Goal: Browse casually: Explore the website without a specific task or goal

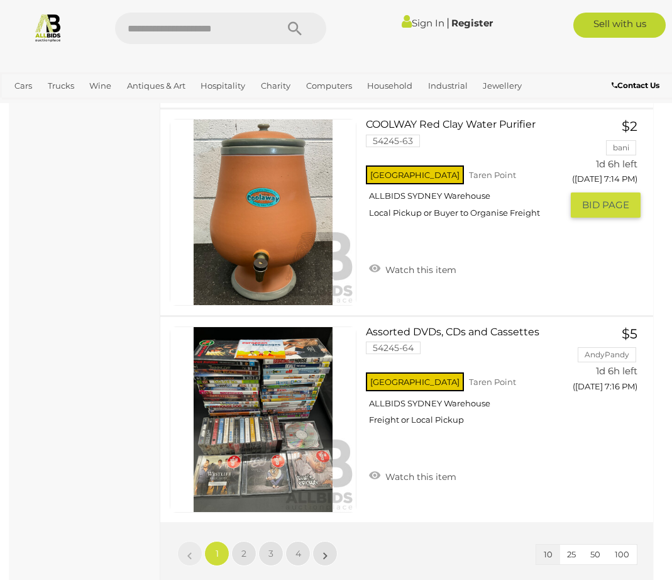
scroll to position [1761, 0]
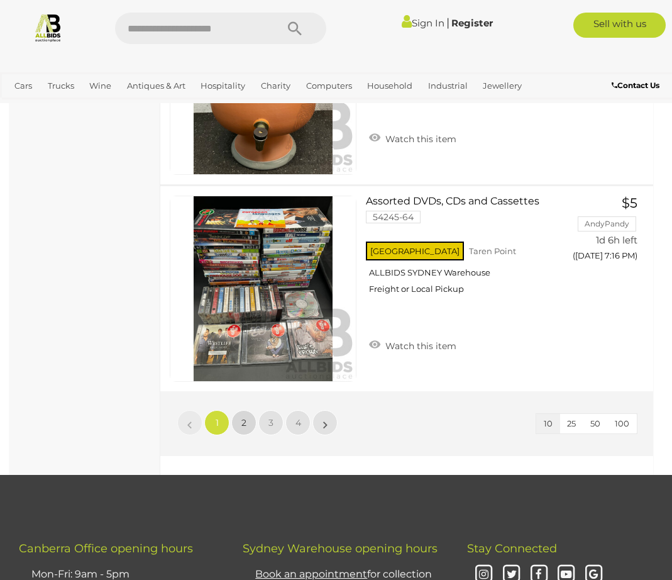
drag, startPoint x: 248, startPoint y: 415, endPoint x: 253, endPoint y: 411, distance: 6.7
click at [248, 414] on link "2" at bounding box center [243, 422] width 25 height 25
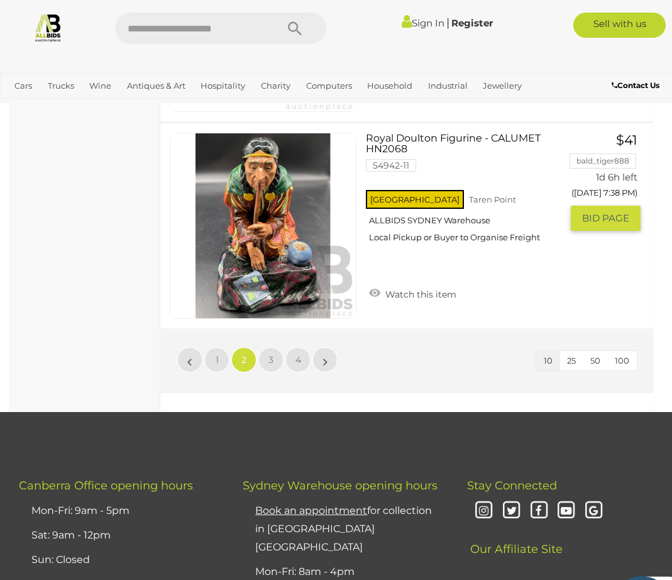
scroll to position [1994, 0]
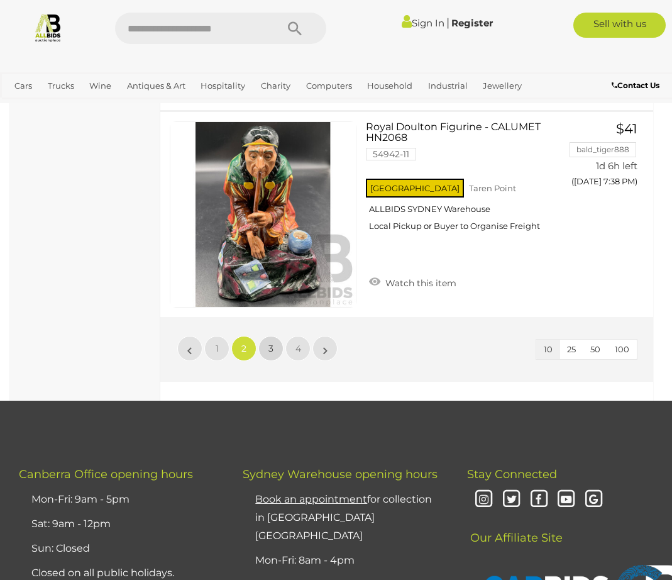
click at [274, 343] on link "3" at bounding box center [270, 348] width 25 height 25
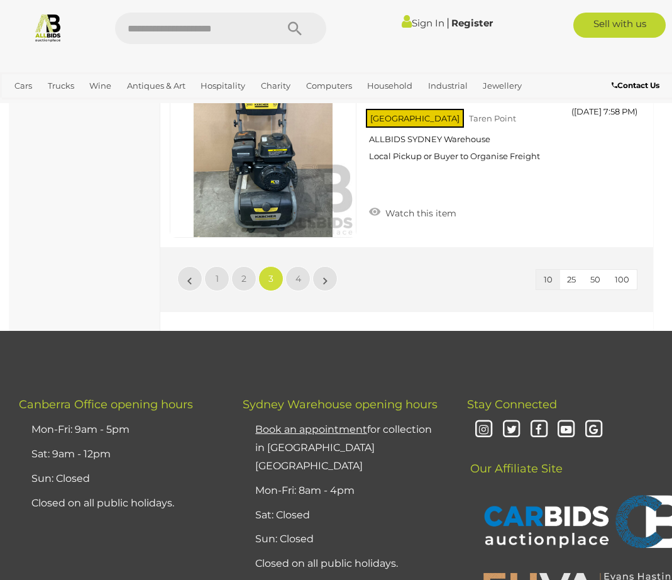
scroll to position [2119, 0]
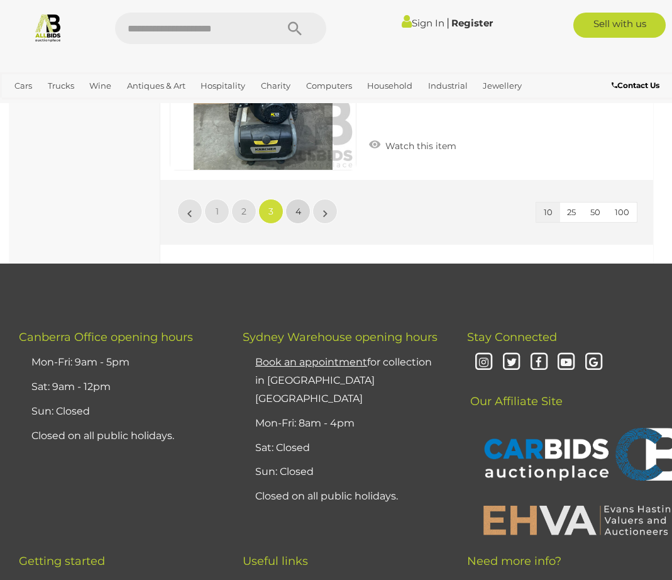
click at [298, 210] on span "4" at bounding box center [299, 211] width 6 height 11
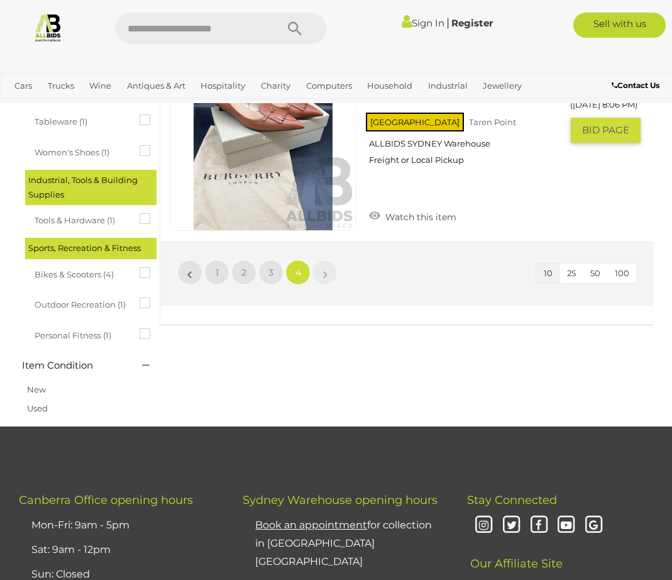
scroll to position [820, 0]
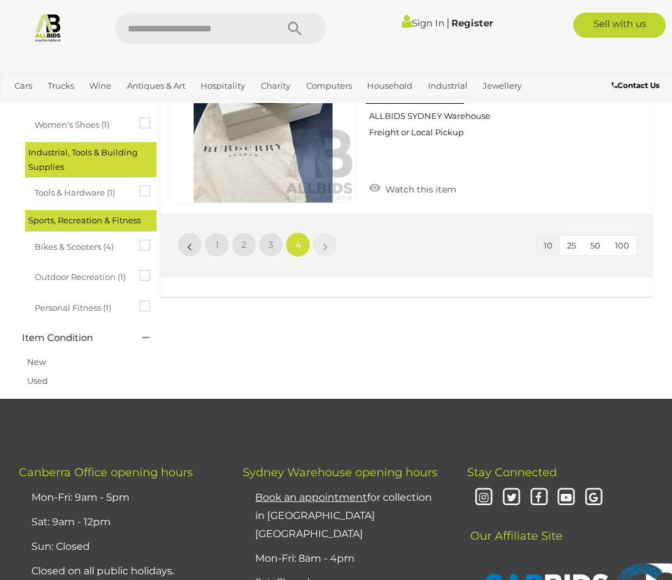
click at [319, 242] on link "»" at bounding box center [325, 244] width 25 height 25
click at [554, 245] on button "10" at bounding box center [548, 245] width 24 height 19
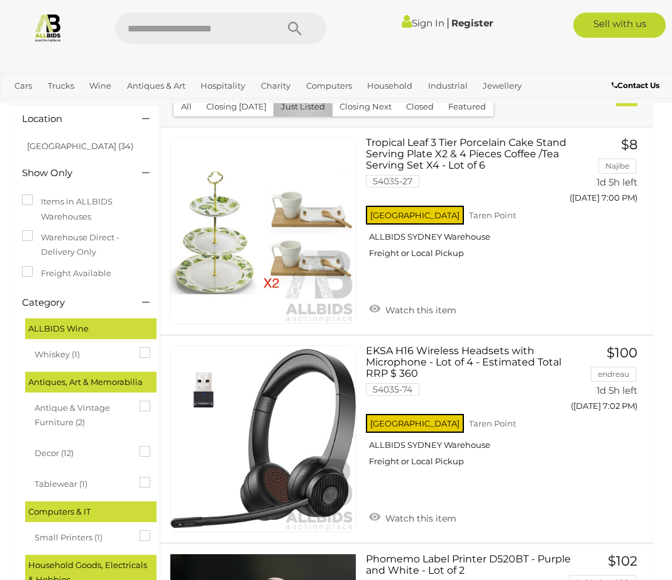
click at [301, 105] on button "Just Listed" at bounding box center [303, 106] width 59 height 19
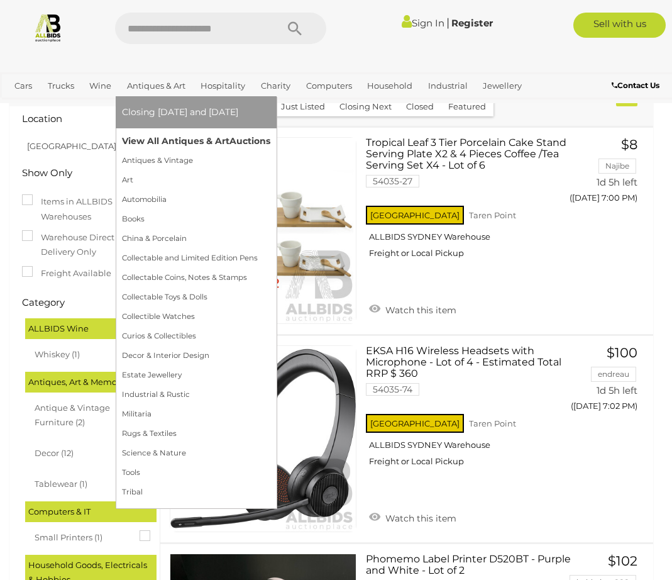
click at [157, 138] on link "View All Antiques & Art Auctions" at bounding box center [196, 140] width 148 height 19
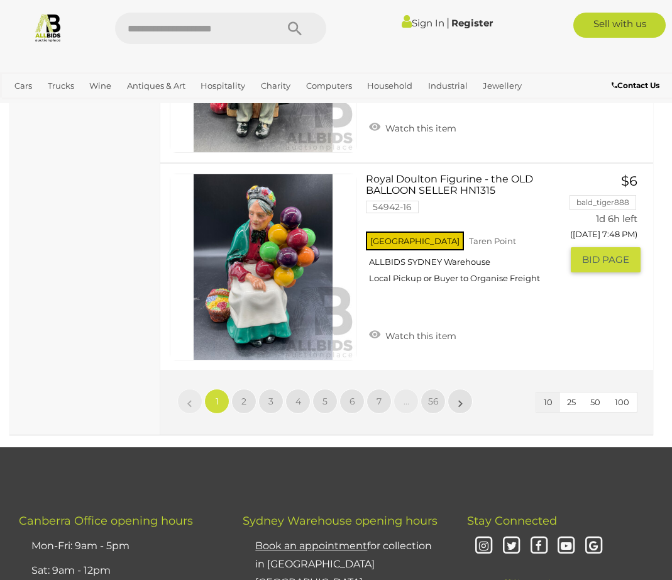
scroll to position [2180, 0]
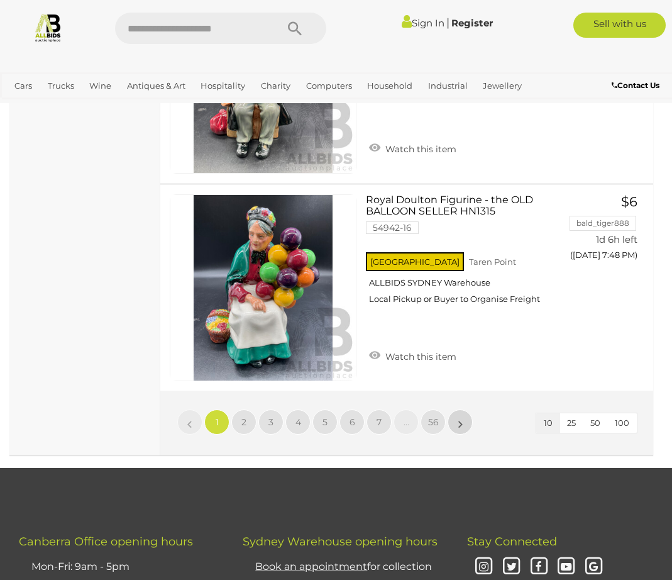
click at [462, 414] on li "»" at bounding box center [460, 421] width 25 height 25
click at [242, 416] on span "2" at bounding box center [244, 421] width 5 height 11
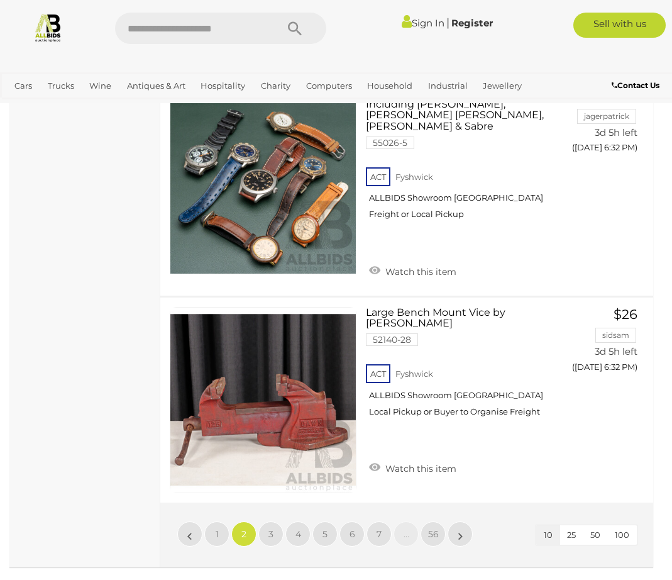
scroll to position [2254, 0]
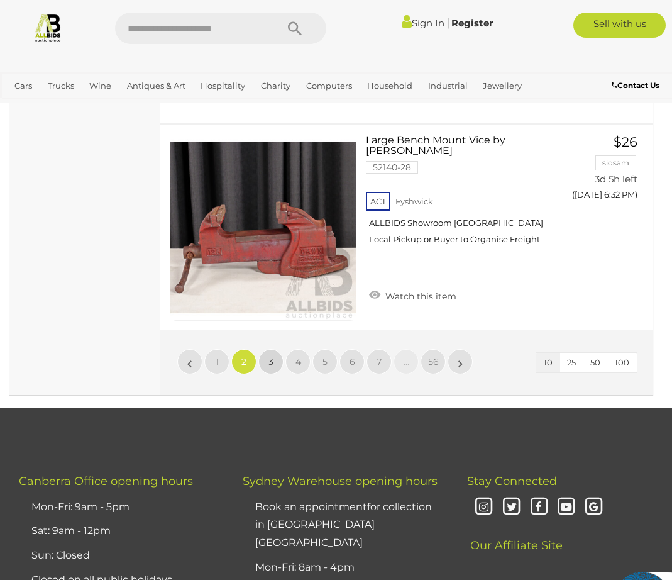
click at [268, 349] on link "3" at bounding box center [270, 361] width 25 height 25
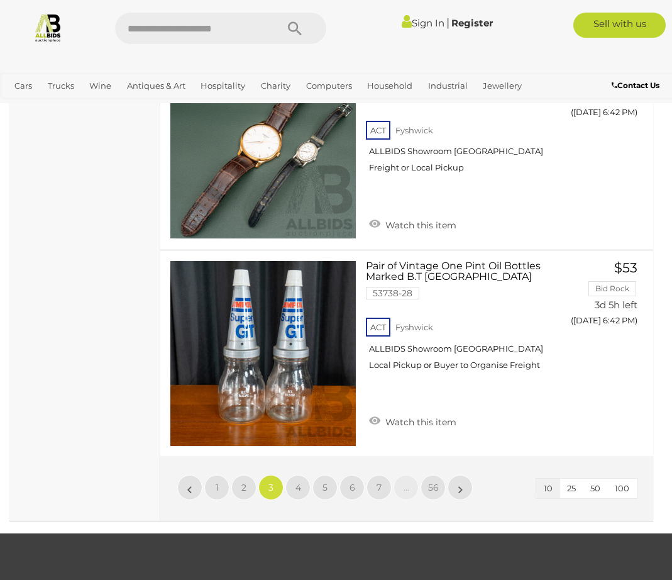
scroll to position [2087, 0]
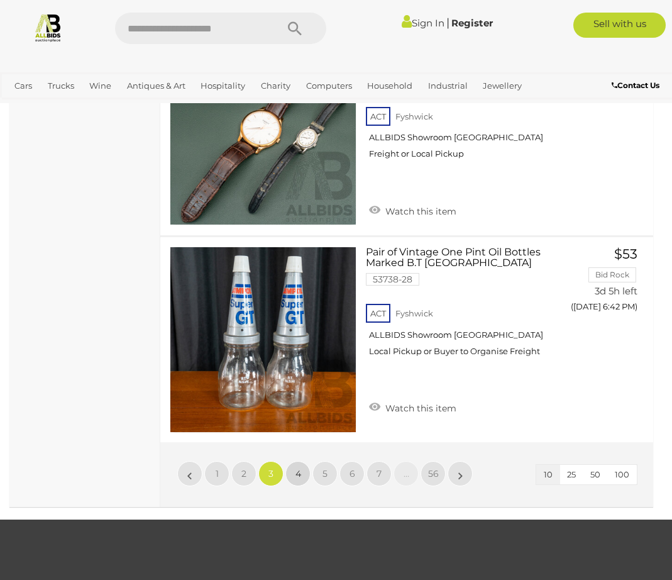
click at [301, 472] on link "4" at bounding box center [298, 473] width 25 height 25
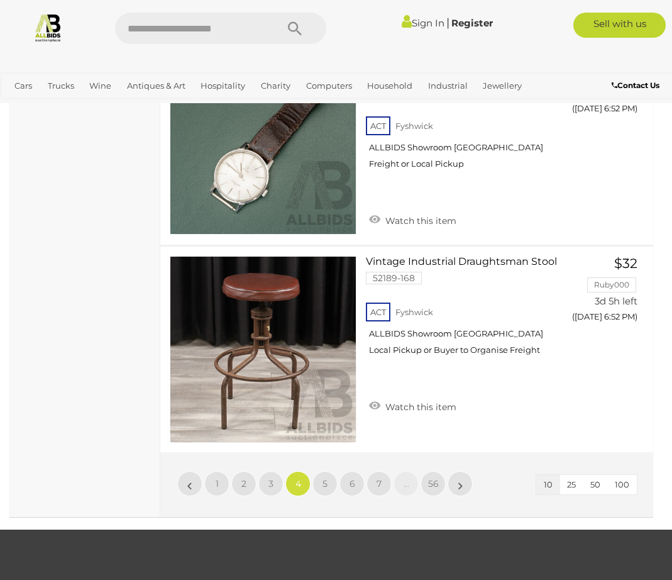
scroll to position [2129, 0]
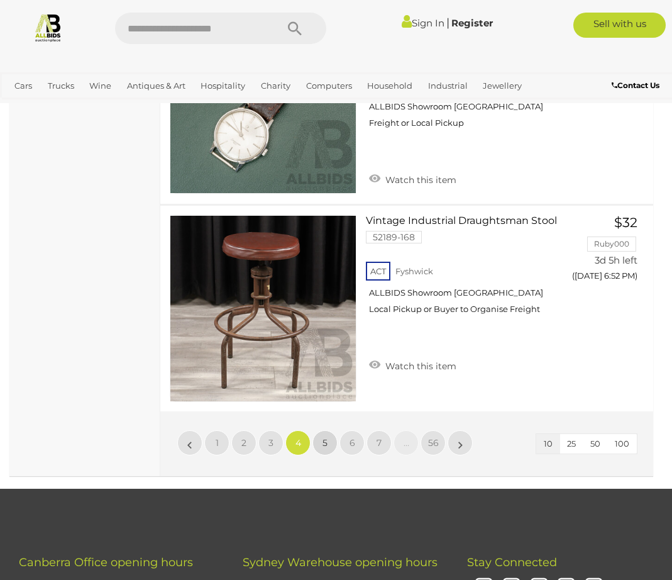
click at [324, 437] on span "5" at bounding box center [325, 442] width 5 height 11
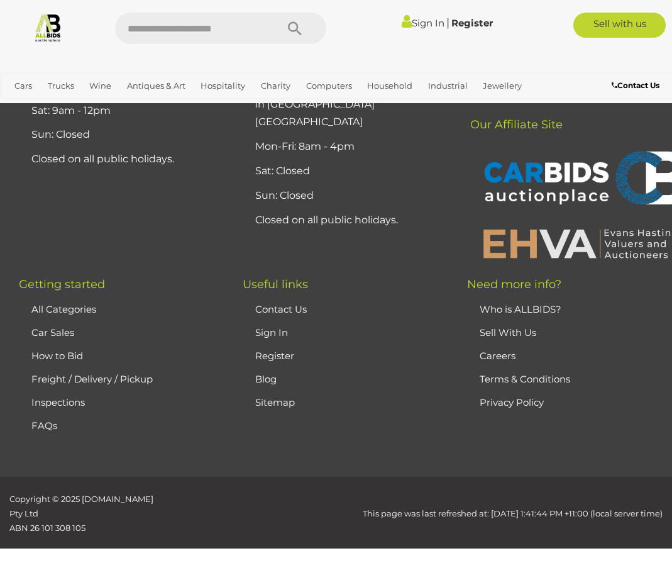
scroll to position [326, 0]
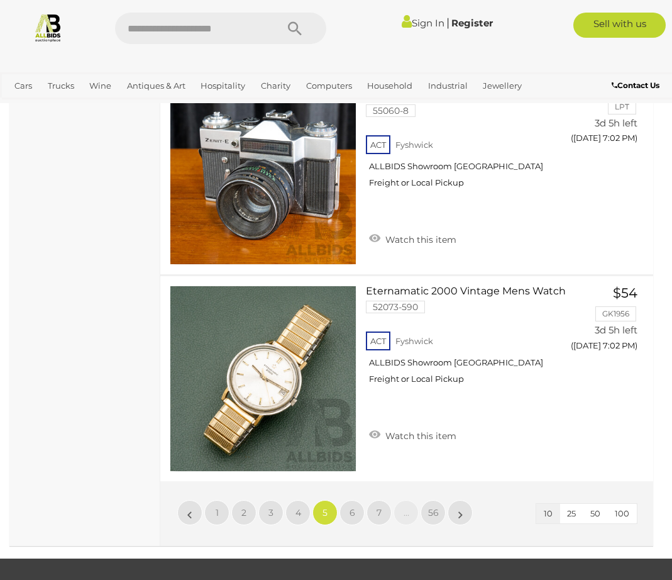
scroll to position [2087, 0]
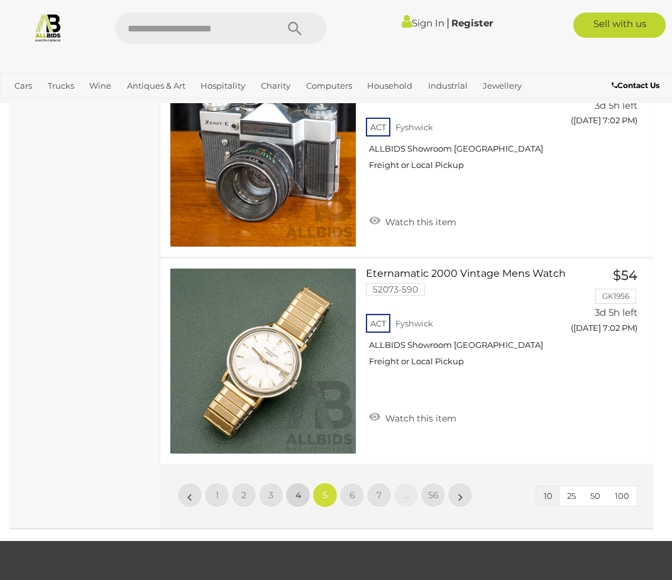
click at [297, 489] on span "4" at bounding box center [299, 494] width 6 height 11
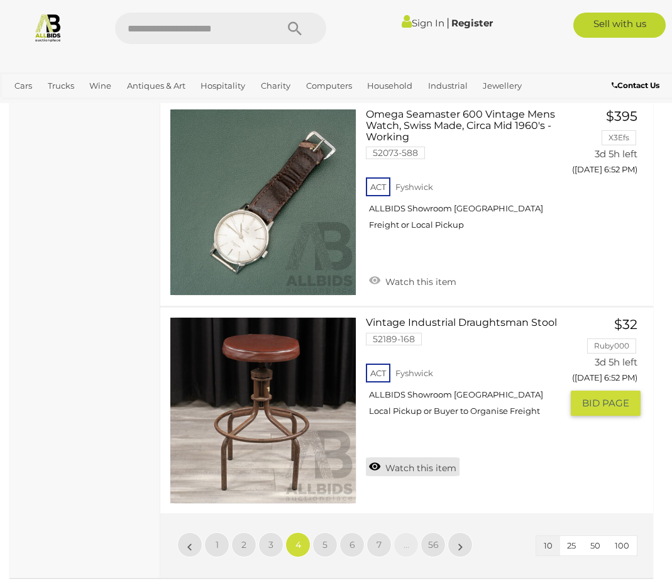
scroll to position [2045, 0]
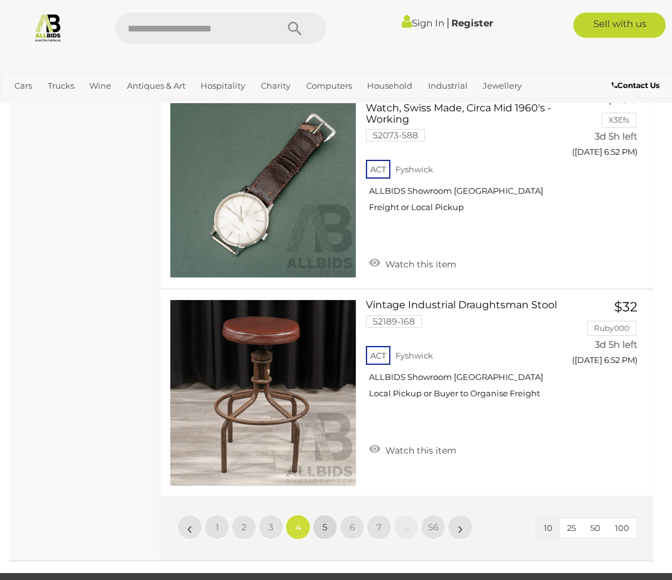
click at [327, 521] on span "5" at bounding box center [325, 526] width 5 height 11
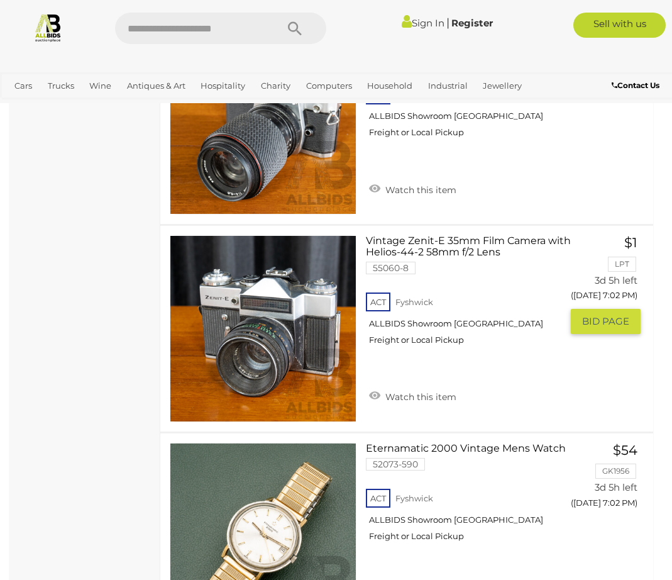
scroll to position [2045, 0]
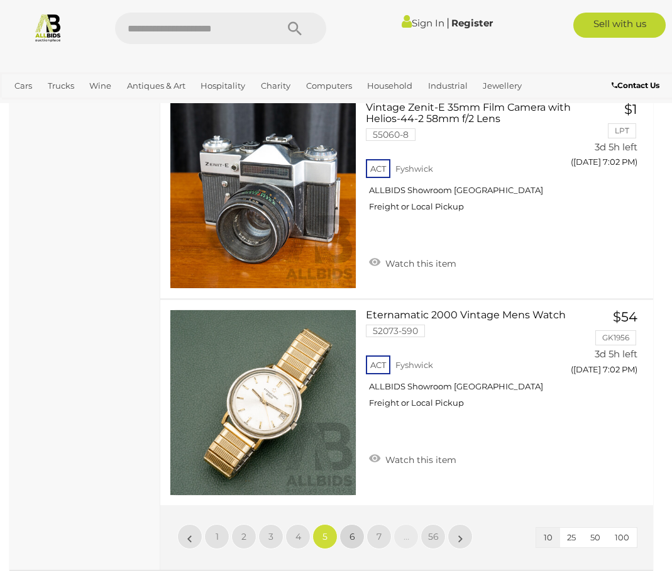
click at [354, 531] on span "6" at bounding box center [353, 536] width 6 height 11
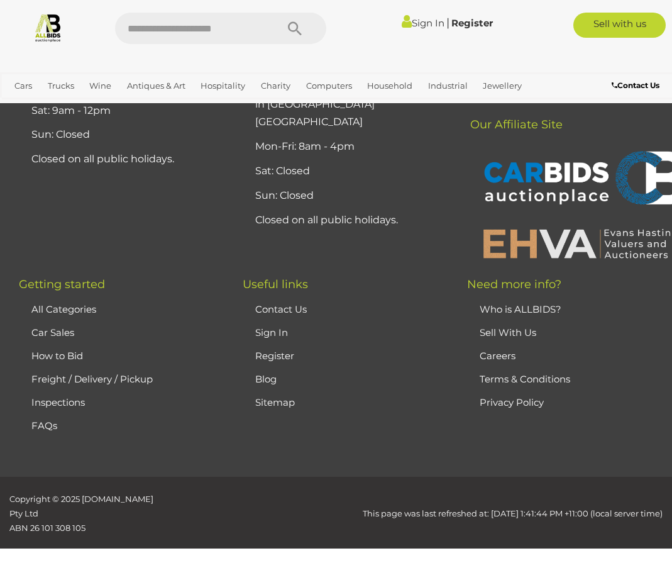
scroll to position [326, 0]
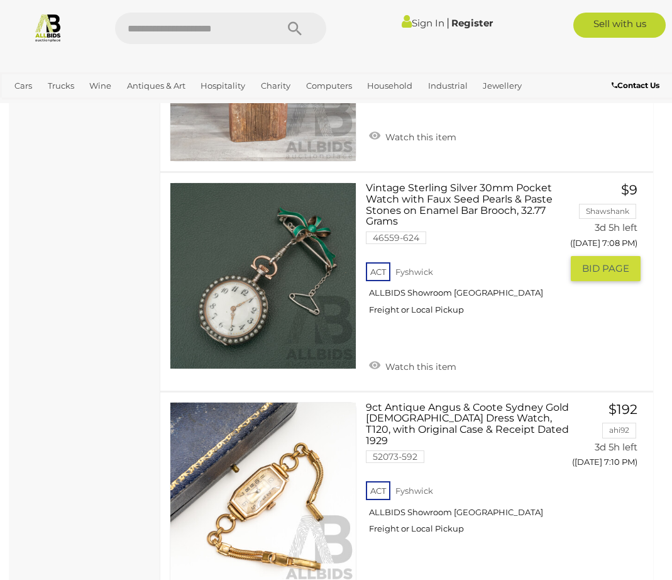
scroll to position [1751, 0]
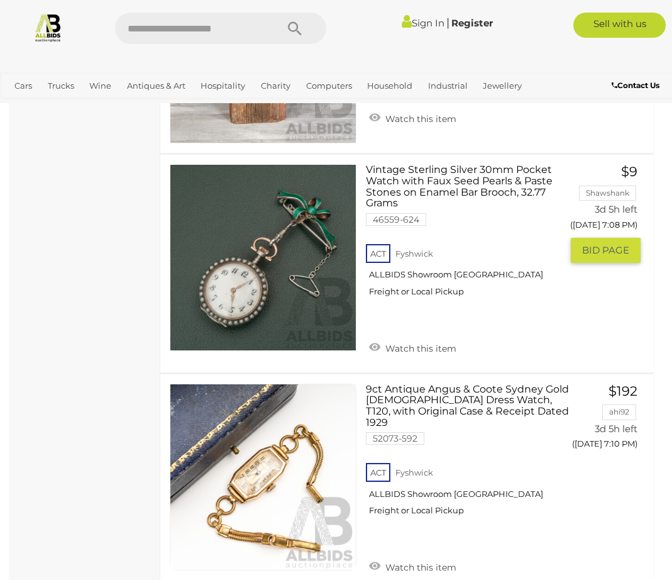
click at [240, 286] on img at bounding box center [263, 258] width 186 height 186
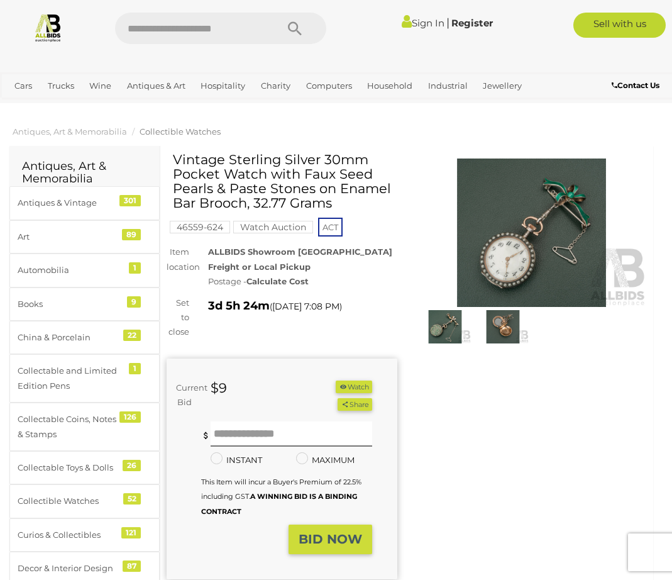
click at [447, 330] on img at bounding box center [445, 326] width 52 height 33
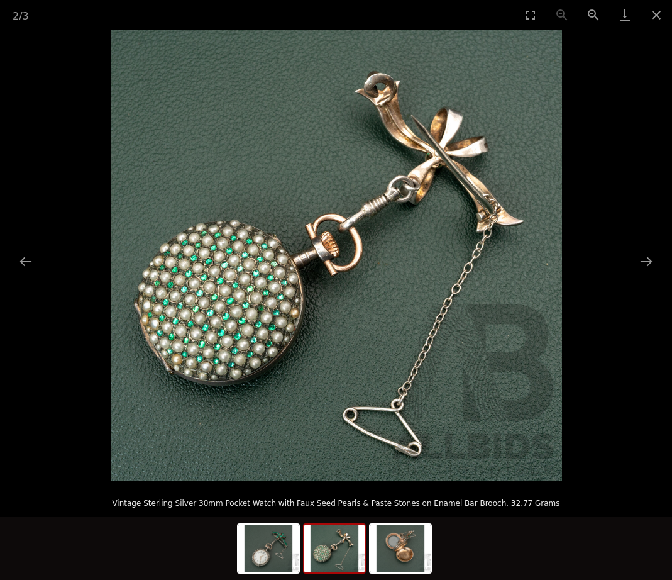
scroll to position [126, 0]
click at [346, 560] on img at bounding box center [334, 549] width 60 height 48
click at [272, 562] on img at bounding box center [268, 549] width 60 height 48
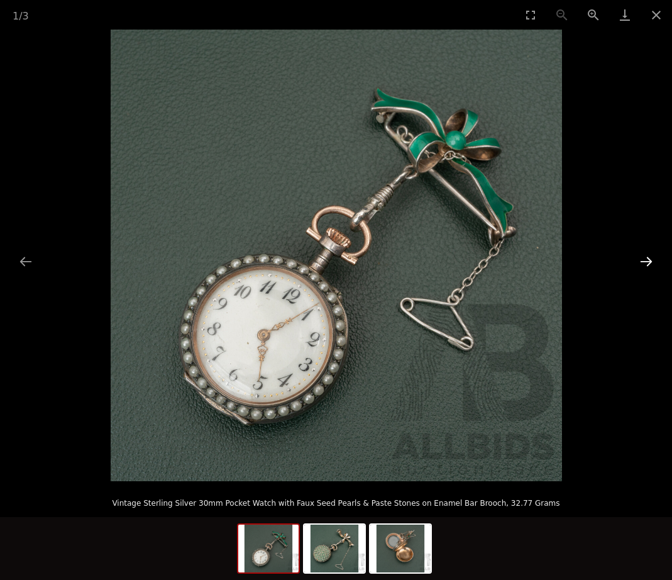
click at [652, 257] on button "Next slide" at bounding box center [646, 261] width 26 height 25
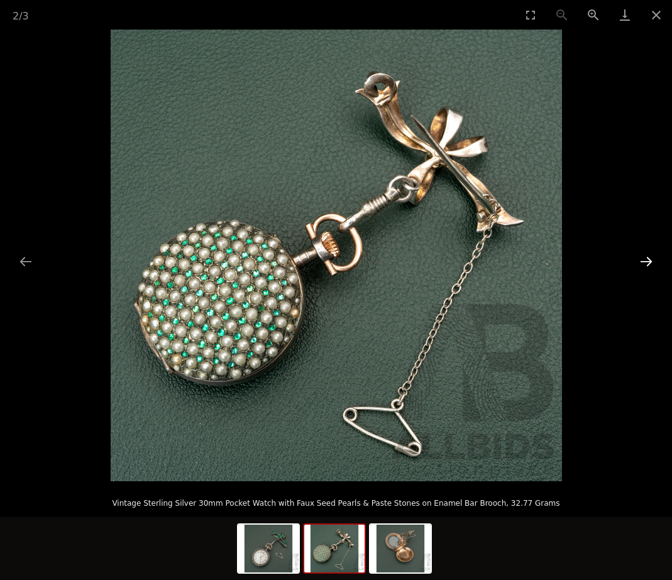
click at [651, 258] on button "Next slide" at bounding box center [646, 261] width 26 height 25
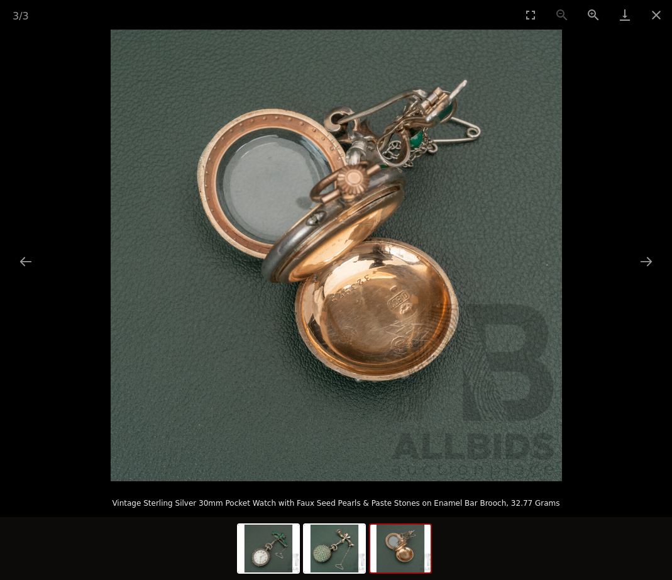
click at [378, 325] on img at bounding box center [337, 256] width 452 height 452
click at [25, 257] on button "Previous slide" at bounding box center [26, 261] width 26 height 25
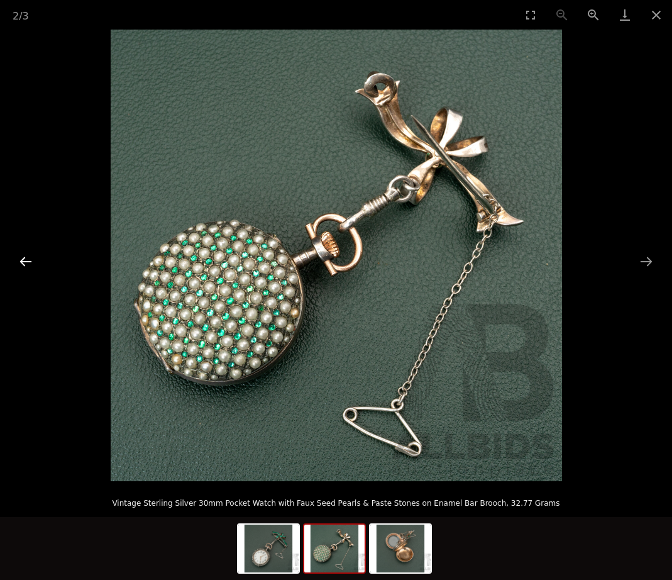
click at [25, 257] on button "Previous slide" at bounding box center [26, 261] width 26 height 25
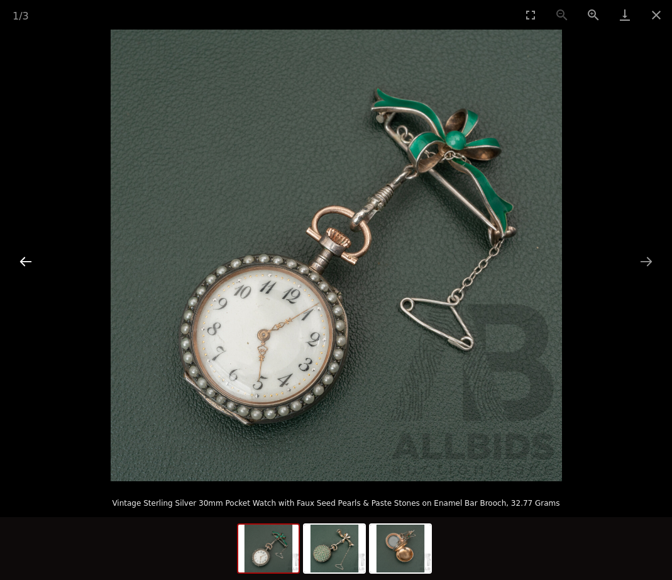
click at [25, 257] on button "Previous slide" at bounding box center [26, 261] width 26 height 25
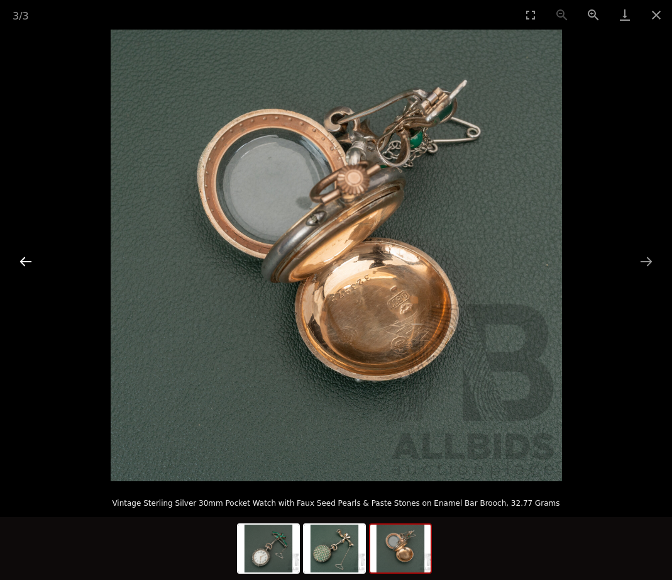
click at [25, 257] on button "Previous slide" at bounding box center [26, 261] width 26 height 25
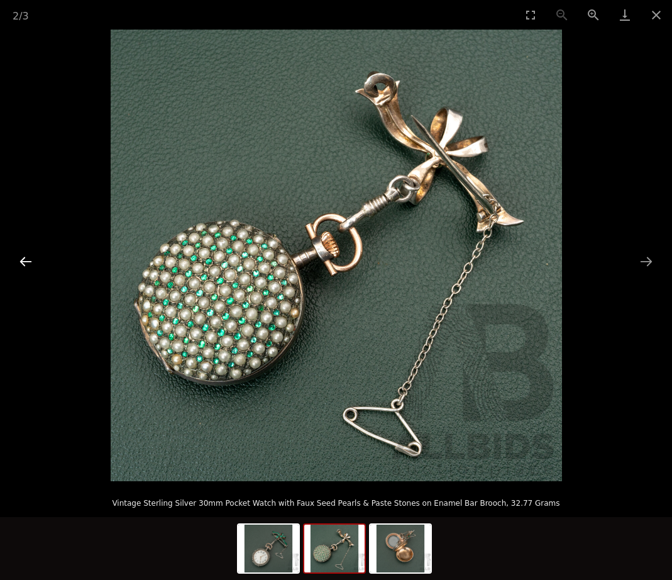
click at [25, 257] on button "Previous slide" at bounding box center [26, 261] width 26 height 25
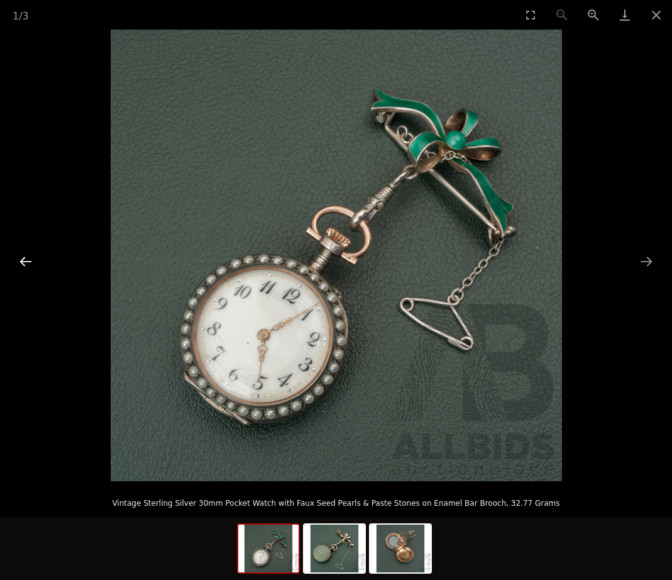
click at [21, 255] on button "Previous slide" at bounding box center [26, 261] width 26 height 25
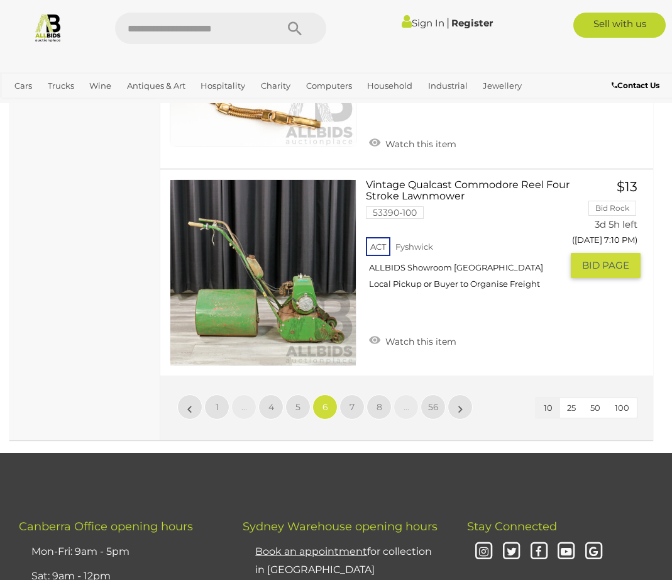
scroll to position [2175, 0]
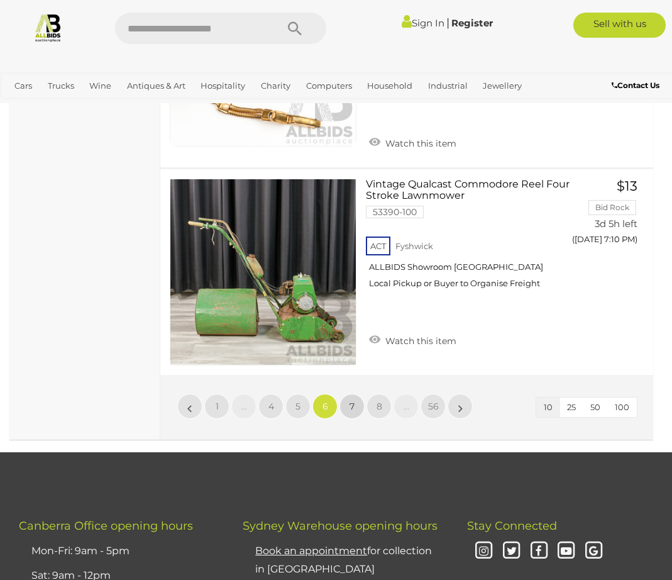
click at [355, 394] on link "7" at bounding box center [352, 406] width 25 height 25
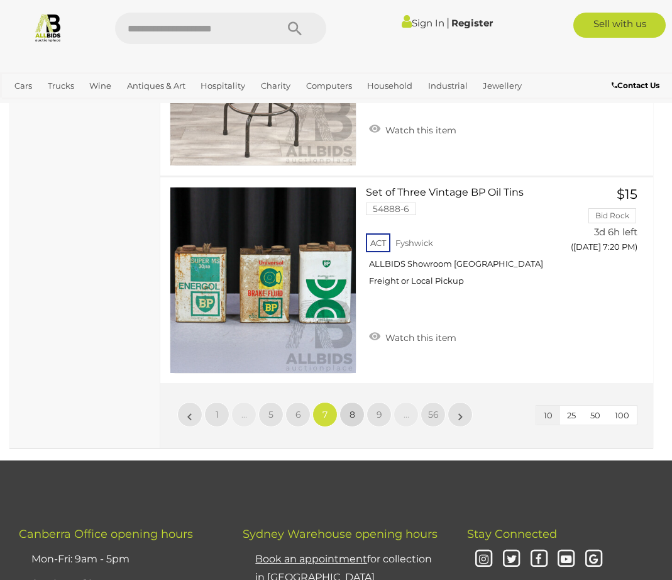
scroll to position [2129, 0]
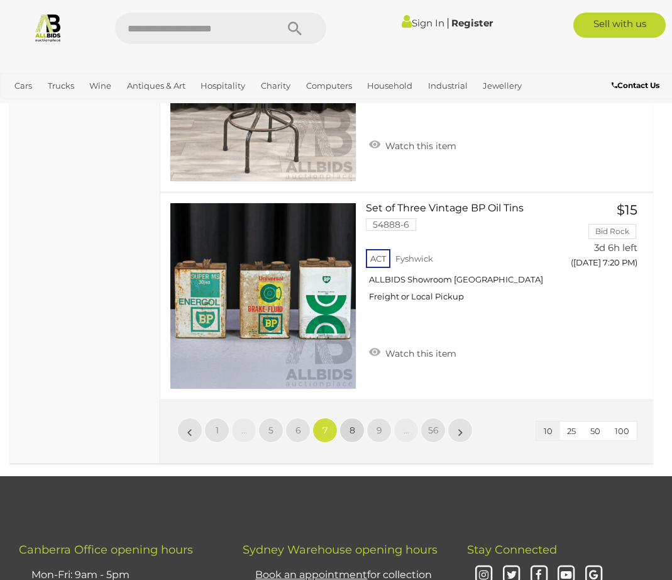
click at [359, 425] on link "8" at bounding box center [352, 430] width 25 height 25
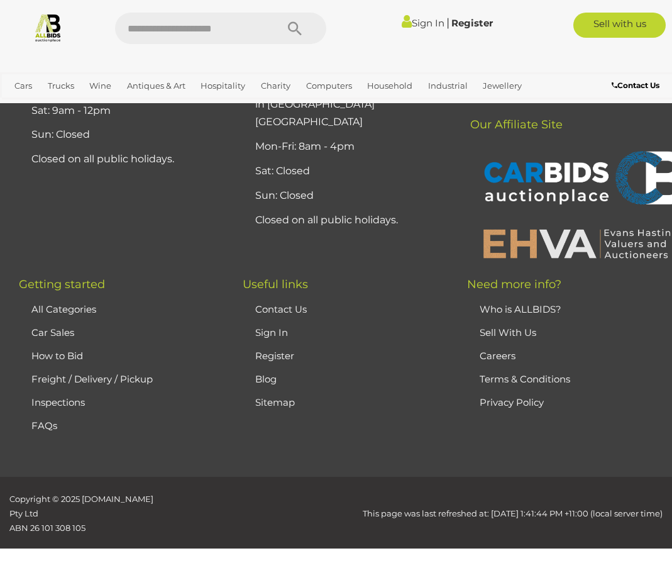
scroll to position [326, 0]
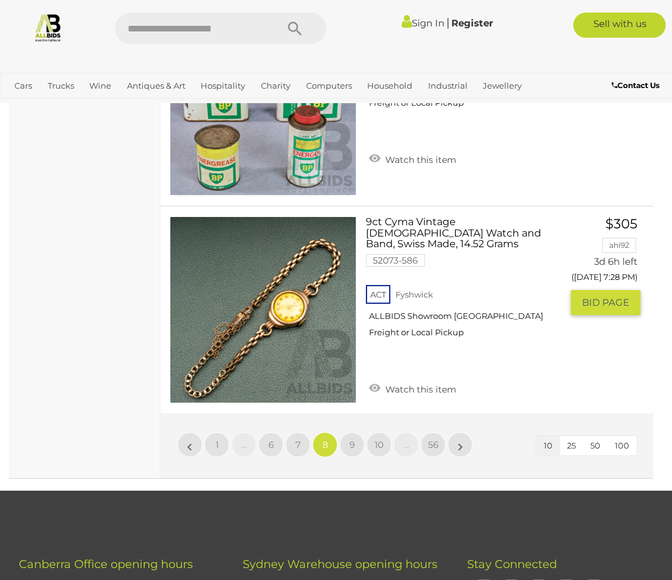
scroll to position [2170, 0]
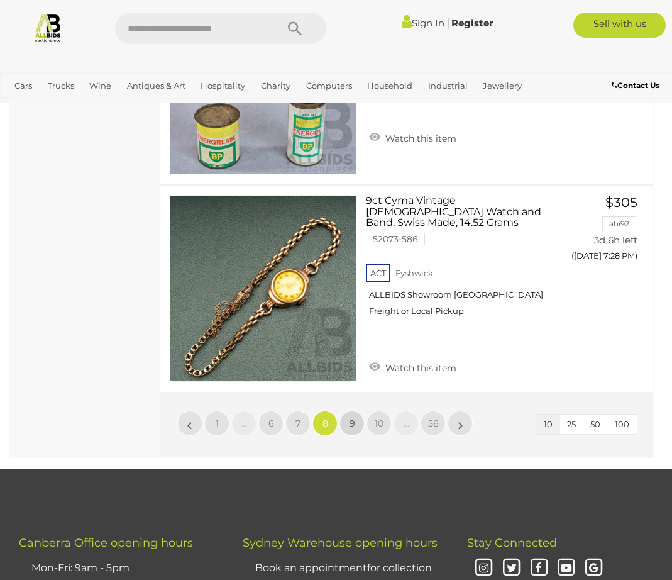
click at [353, 418] on span "9" at bounding box center [353, 423] width 6 height 11
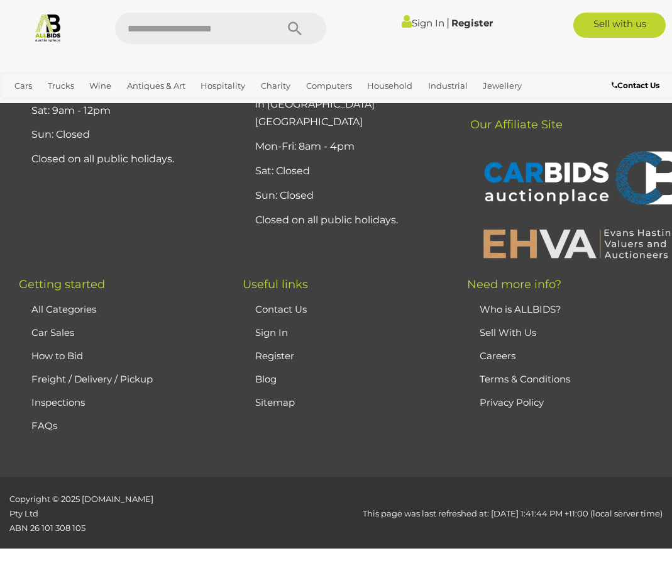
scroll to position [326, 0]
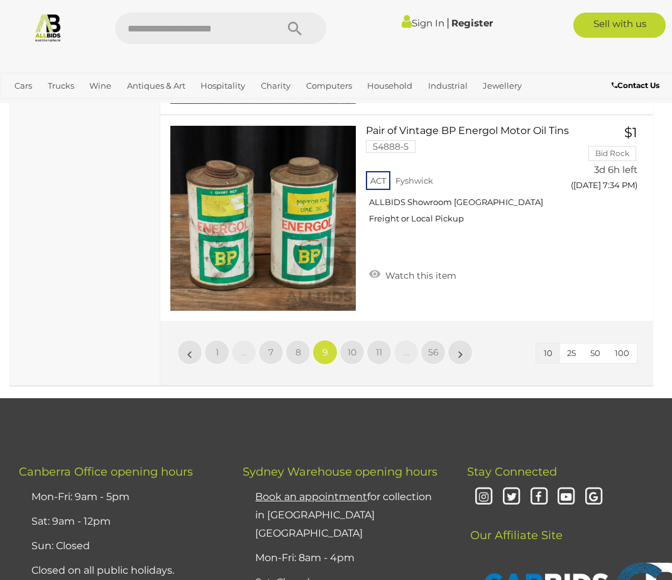
scroll to position [2212, 0]
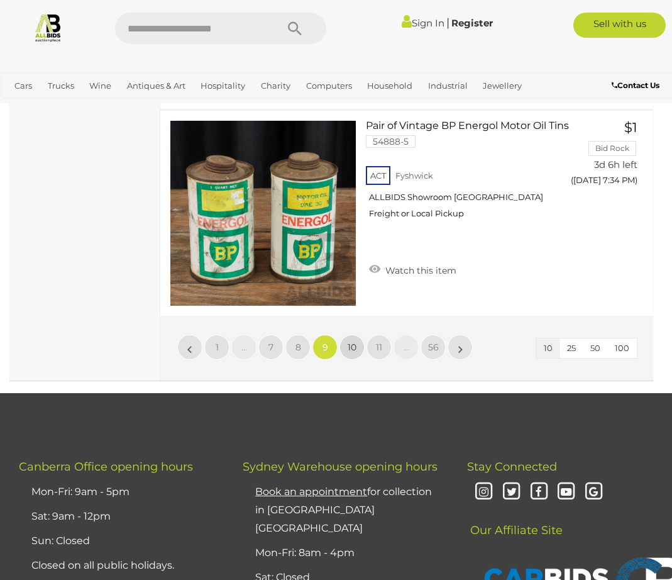
click at [350, 347] on span "10" at bounding box center [352, 346] width 9 height 11
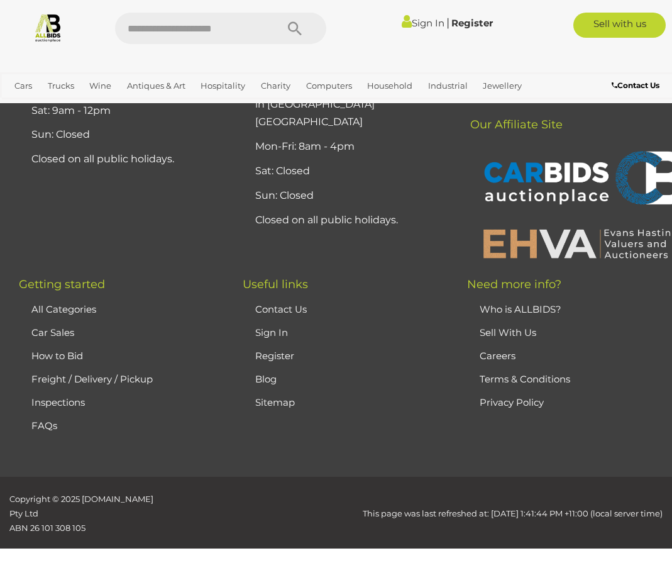
scroll to position [326, 0]
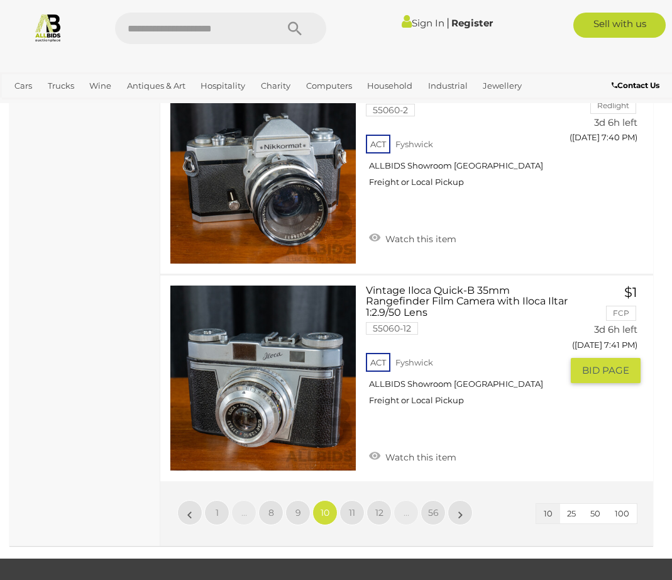
scroll to position [2129, 0]
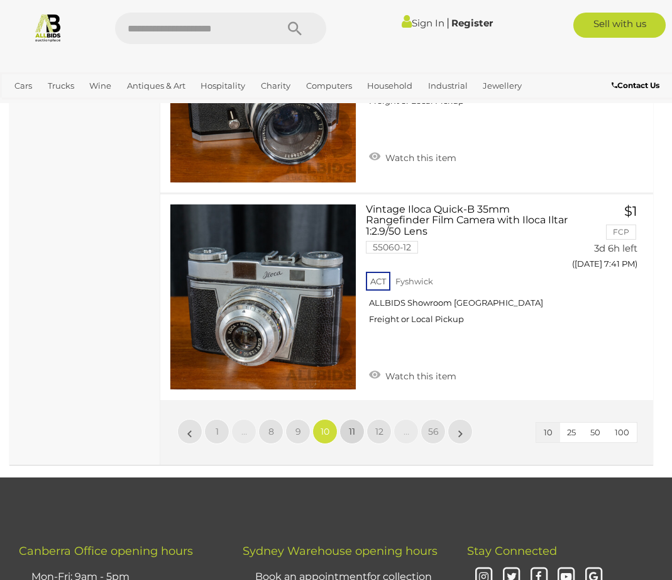
click at [352, 433] on span "11" at bounding box center [352, 431] width 6 height 11
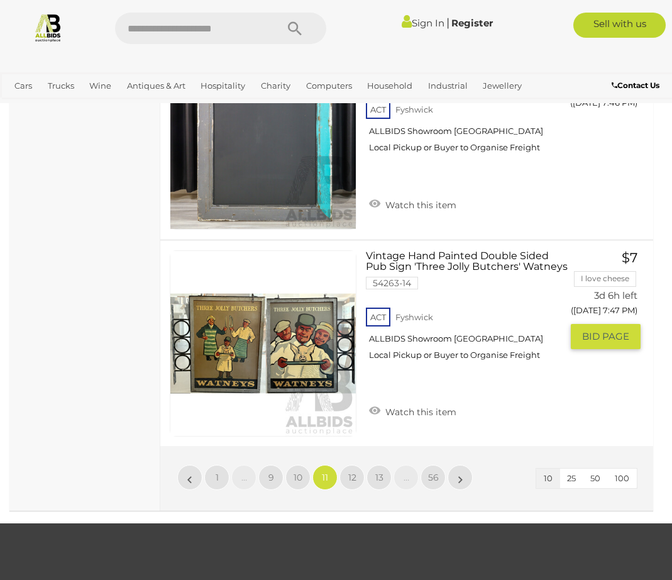
scroll to position [2129, 0]
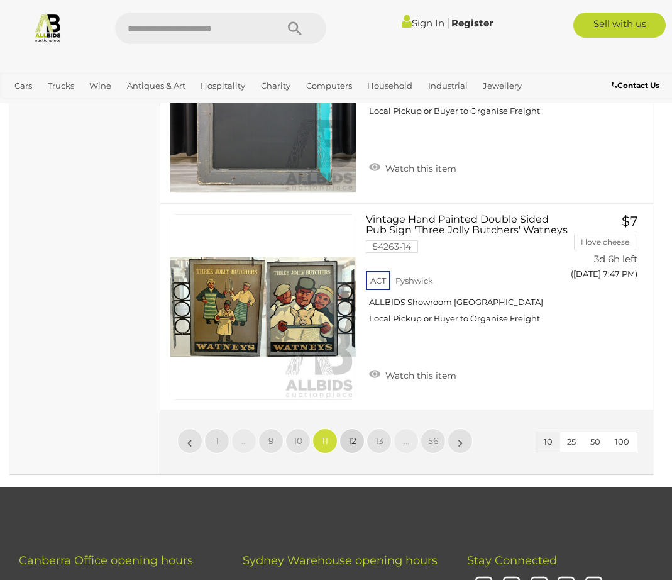
click at [357, 428] on link "12" at bounding box center [352, 440] width 25 height 25
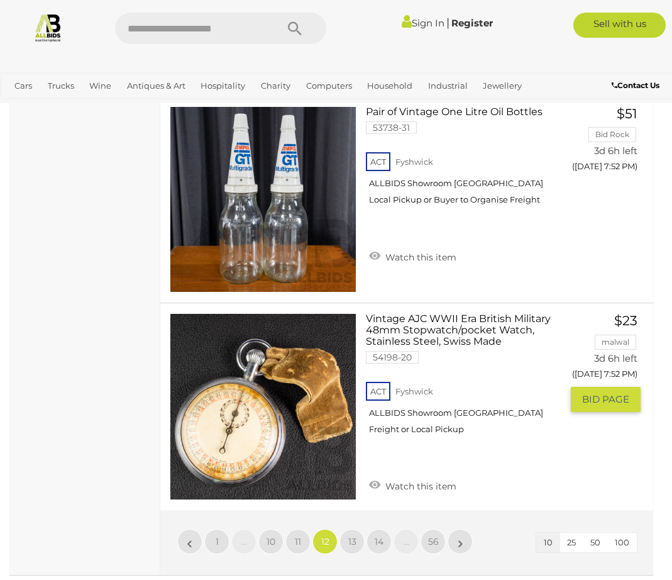
scroll to position [2045, 0]
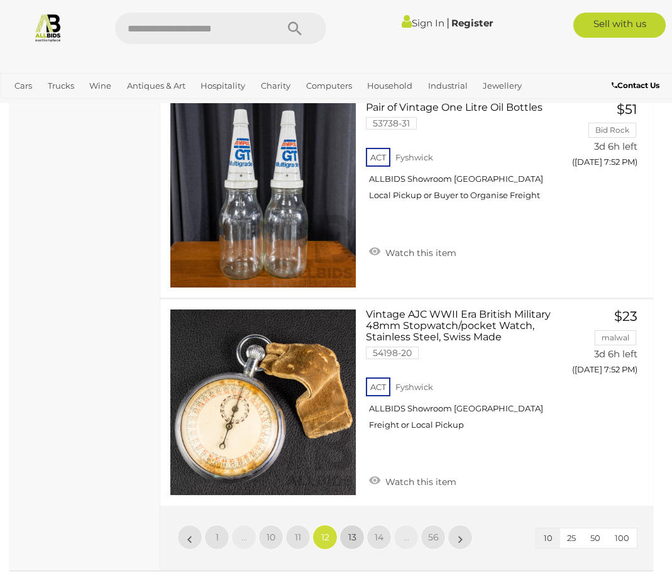
click at [352, 531] on span "13" at bounding box center [352, 536] width 8 height 11
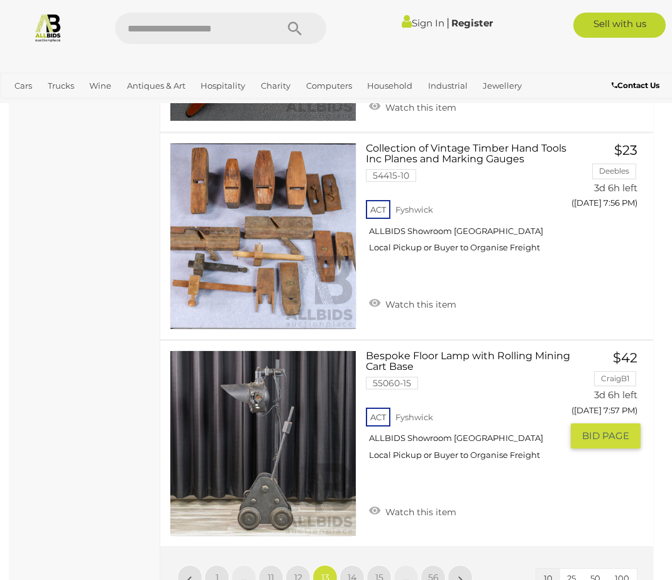
scroll to position [2045, 0]
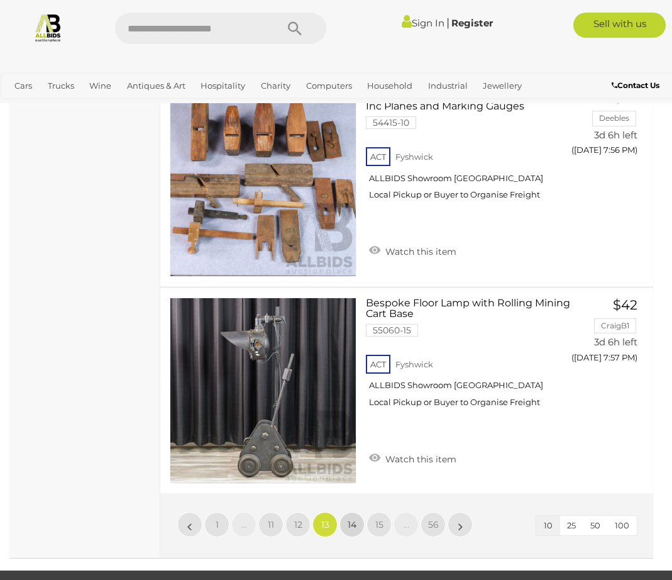
click at [352, 519] on span "14" at bounding box center [352, 524] width 9 height 11
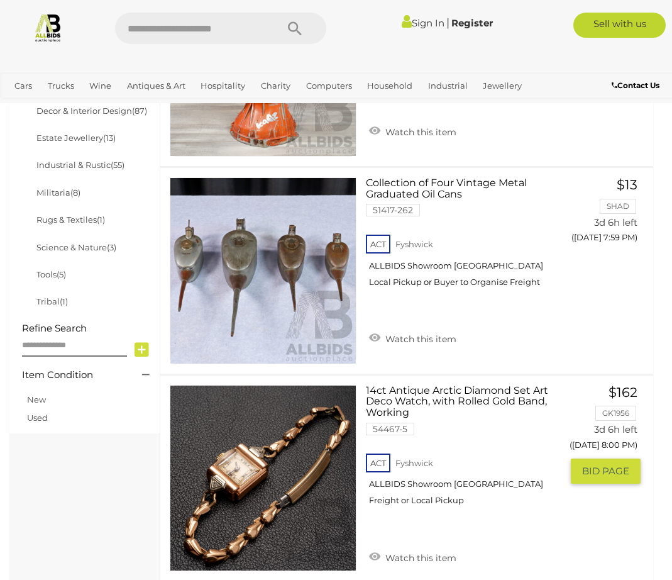
scroll to position [703, 0]
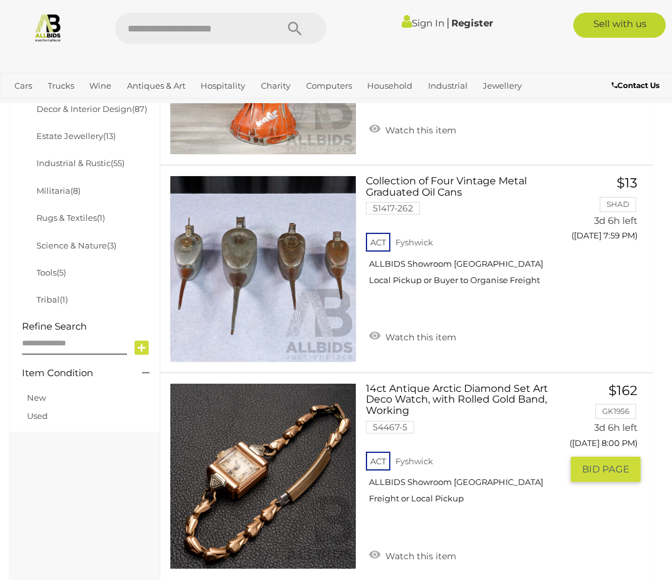
click at [254, 453] on link at bounding box center [263, 476] width 187 height 187
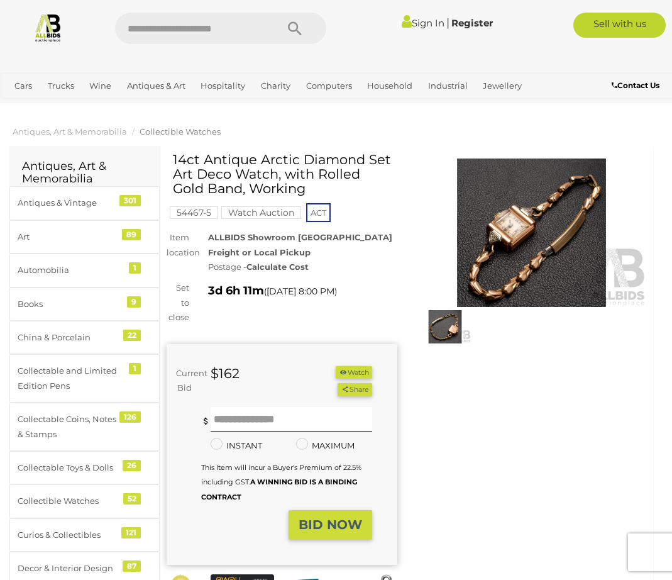
click at [444, 320] on img at bounding box center [445, 326] width 52 height 33
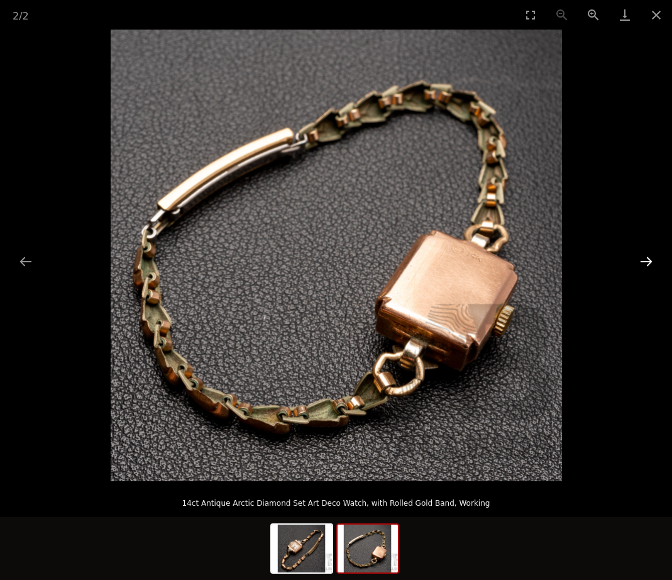
click at [646, 252] on button "Next slide" at bounding box center [646, 261] width 26 height 25
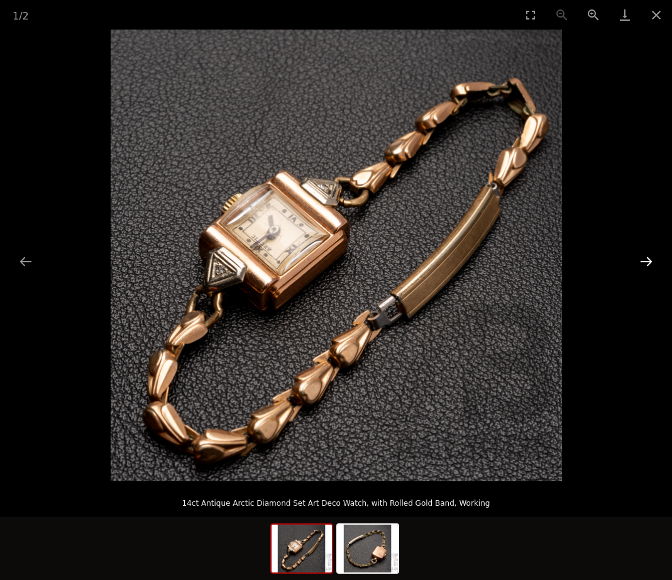
click at [636, 252] on button "Next slide" at bounding box center [646, 261] width 26 height 25
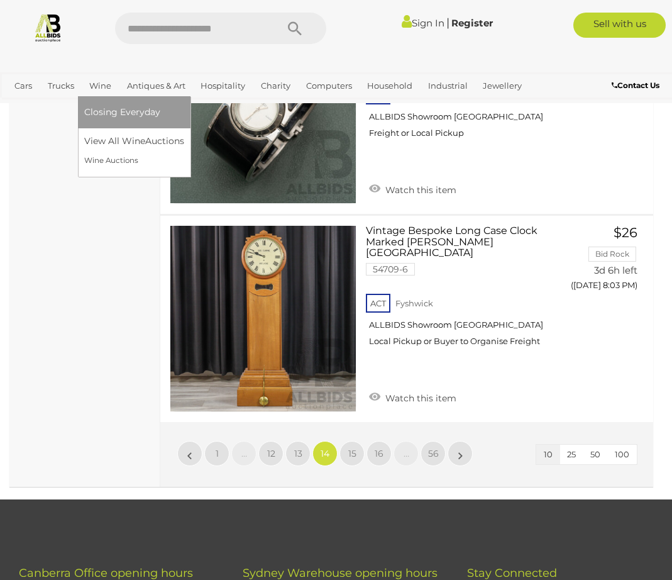
scroll to position [2143, 0]
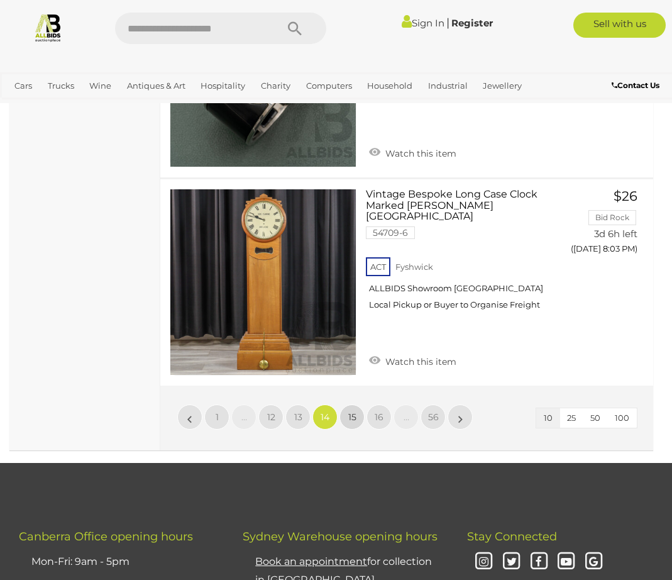
click at [352, 411] on span "15" at bounding box center [352, 416] width 8 height 11
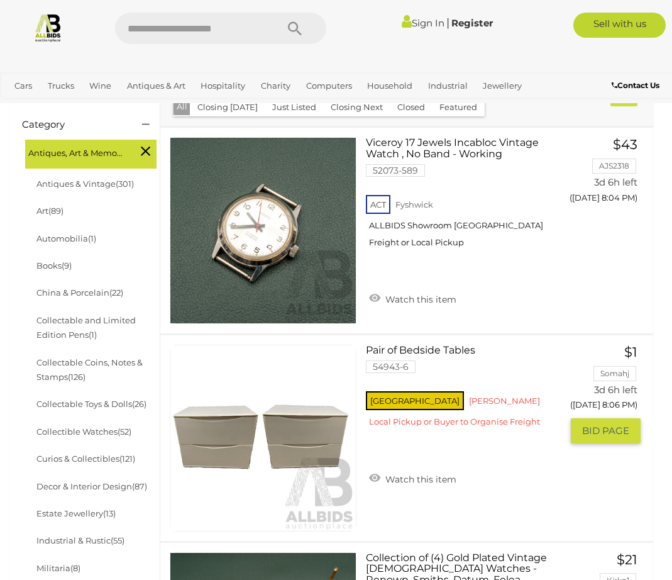
click at [345, 379] on link at bounding box center [263, 438] width 187 height 187
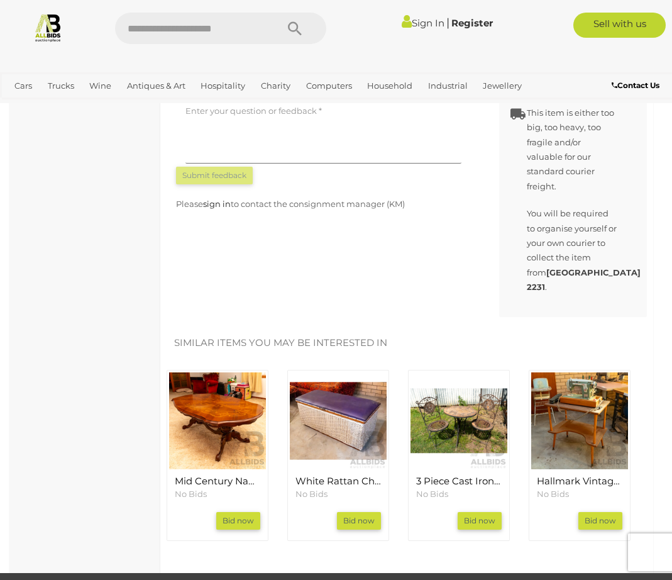
scroll to position [797, 0]
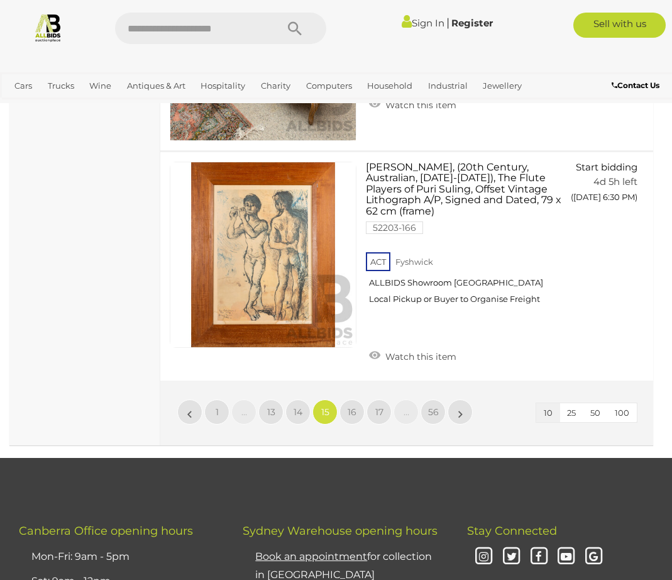
scroll to position [2188, 0]
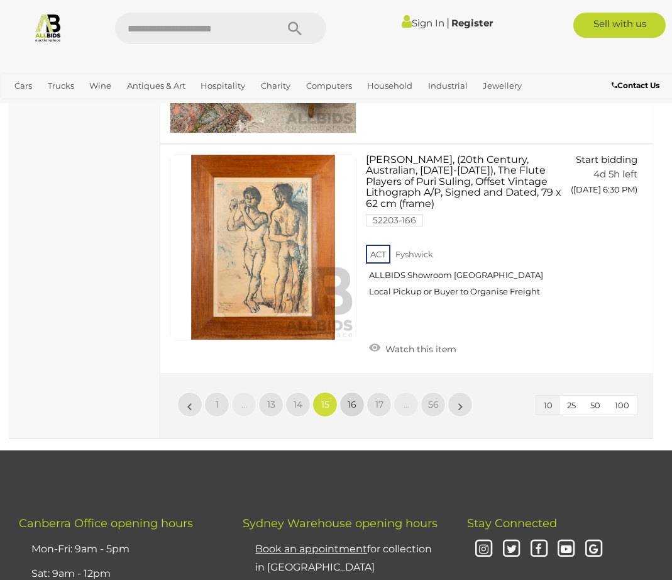
click at [350, 399] on span "16" at bounding box center [352, 404] width 9 height 11
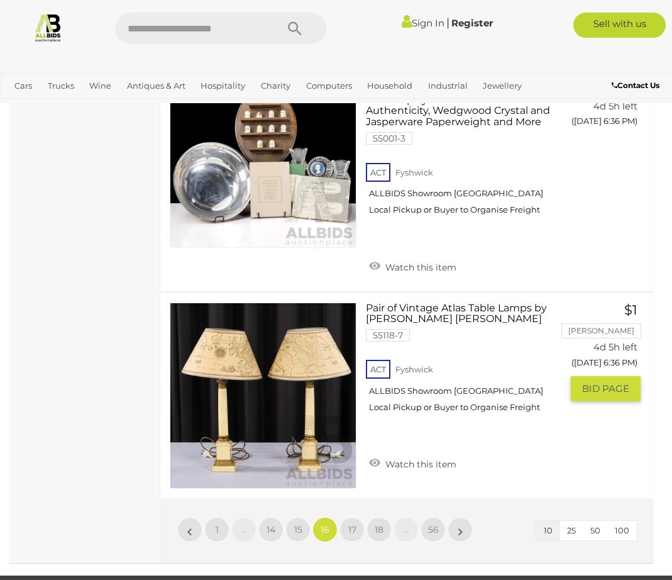
scroll to position [2129, 0]
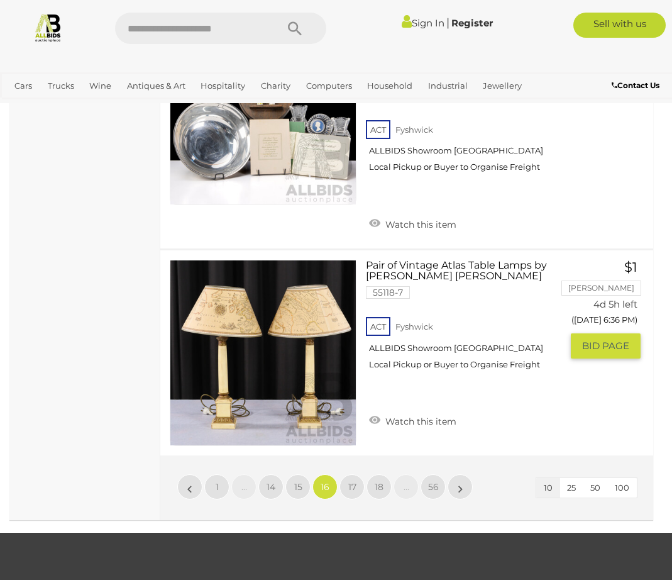
click at [312, 319] on link at bounding box center [263, 353] width 187 height 187
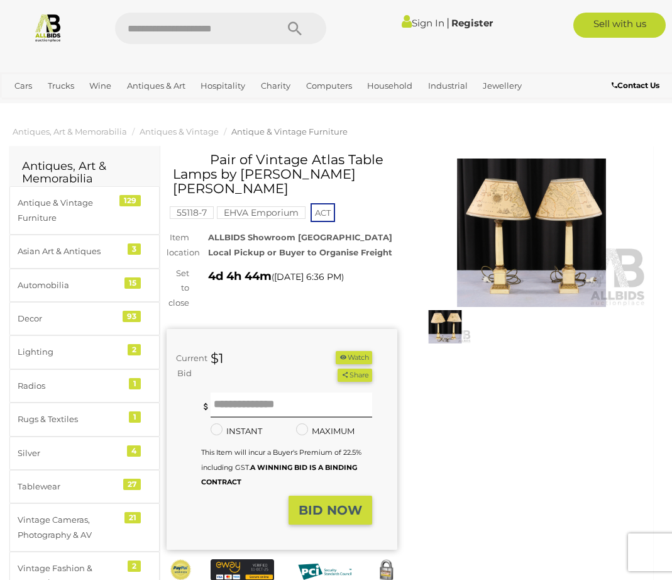
click at [436, 326] on img at bounding box center [445, 326] width 52 height 33
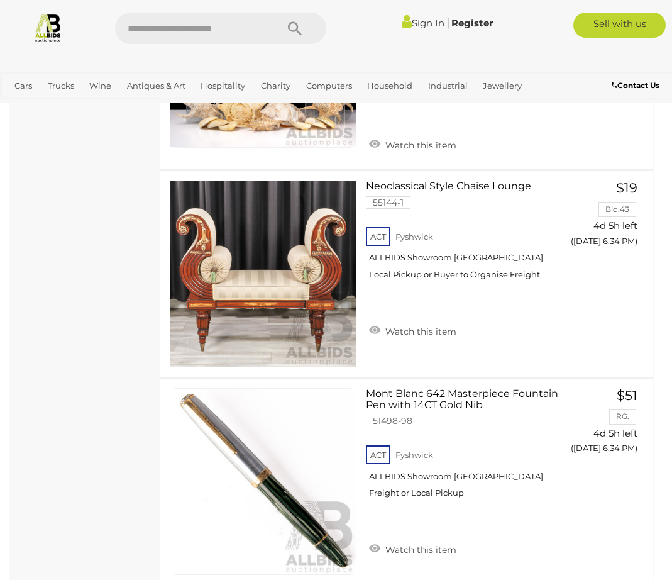
scroll to position [2313, 0]
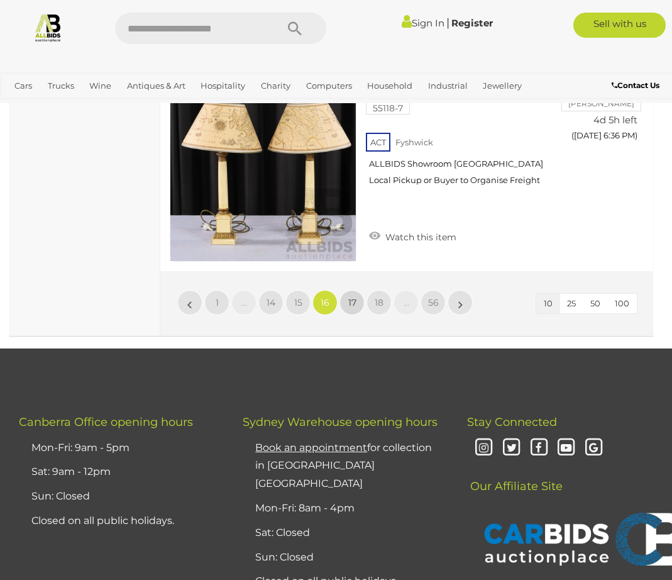
click at [355, 301] on span "17" at bounding box center [352, 302] width 8 height 11
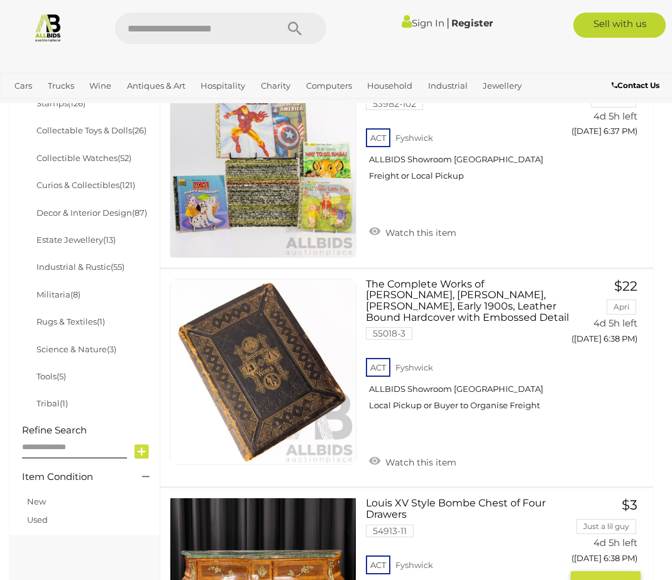
scroll to position [619, 0]
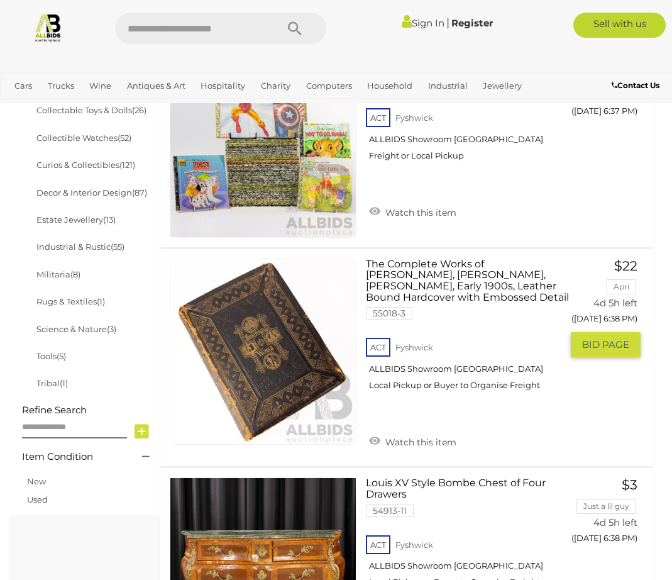
click at [506, 400] on div "ACT [GEOGRAPHIC_DATA] ALLBIDS Showroom [GEOGRAPHIC_DATA] Local Pickup or Buyer …" at bounding box center [464, 367] width 196 height 65
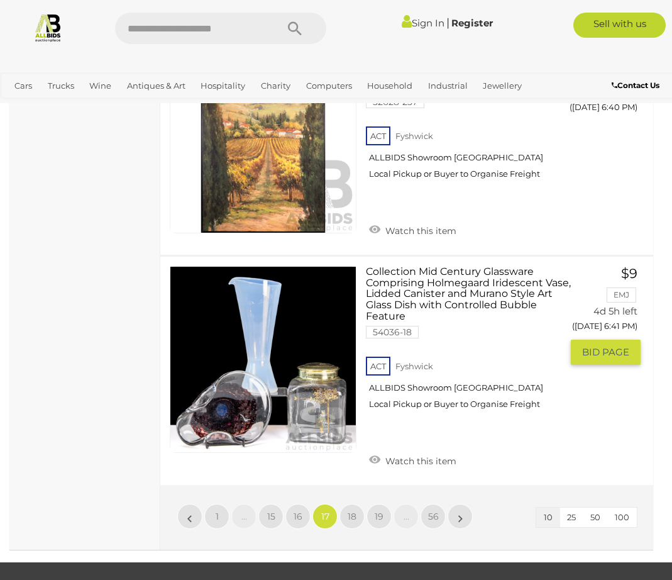
scroll to position [2186, 0]
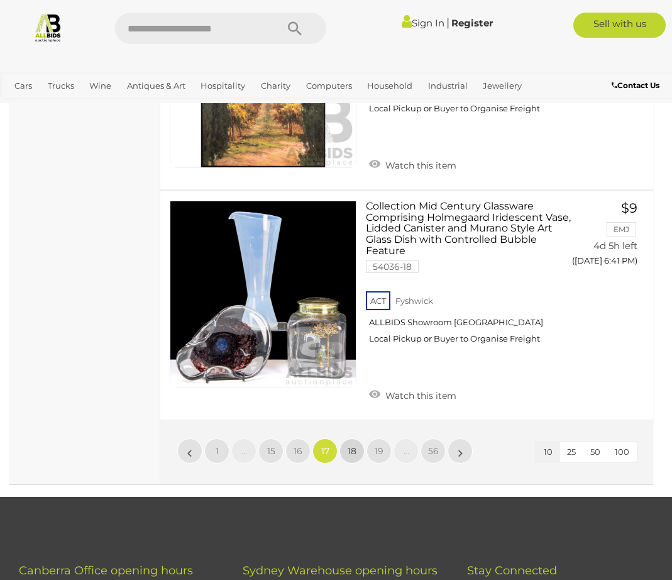
click at [353, 445] on span "18" at bounding box center [352, 450] width 9 height 11
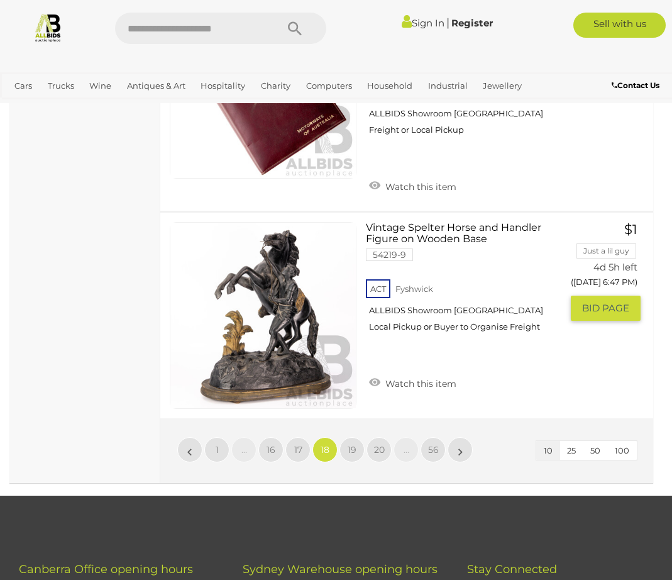
scroll to position [2212, 0]
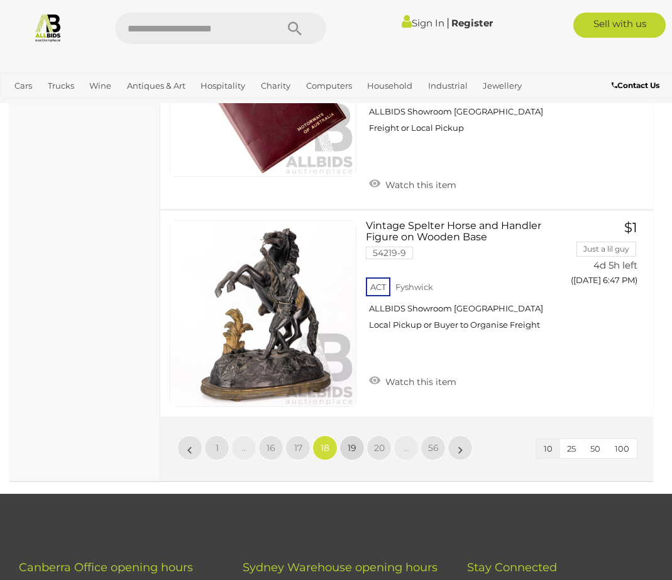
click at [353, 442] on span "19" at bounding box center [352, 447] width 9 height 11
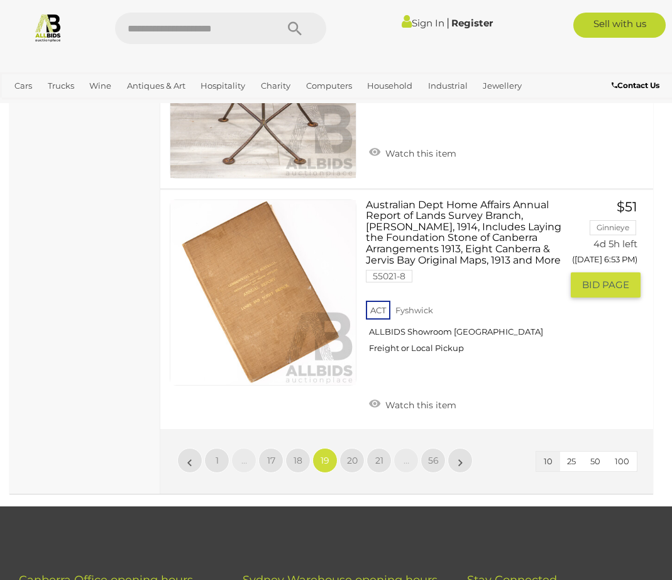
scroll to position [2170, 0]
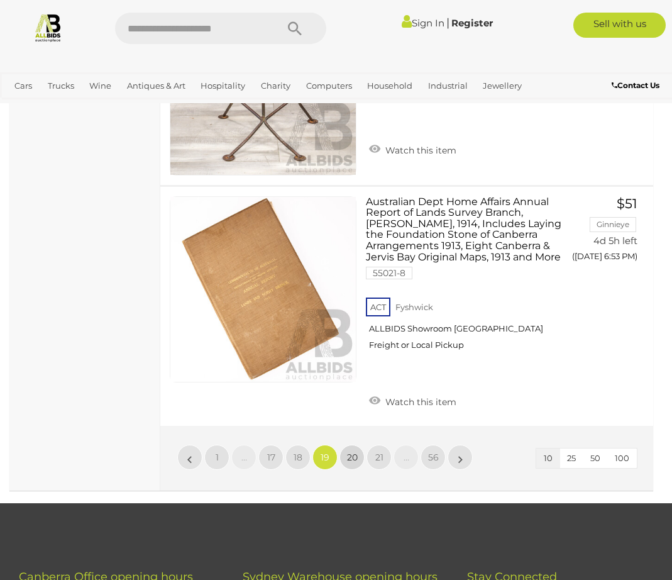
click at [356, 453] on span "20" at bounding box center [352, 457] width 11 height 11
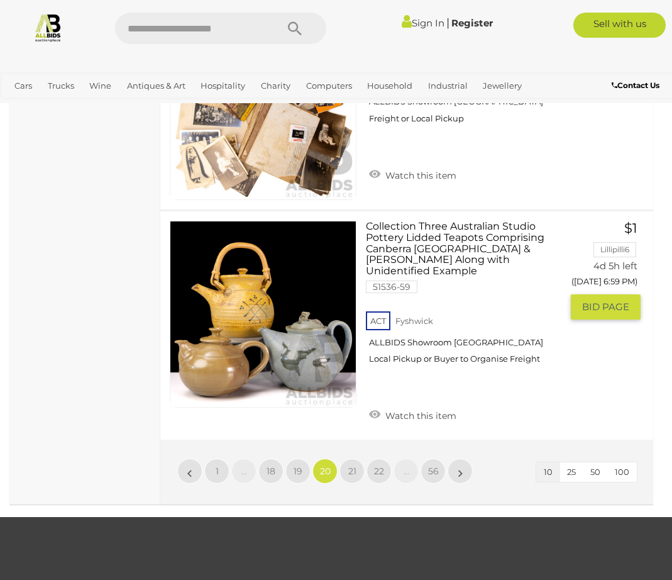
scroll to position [2212, 0]
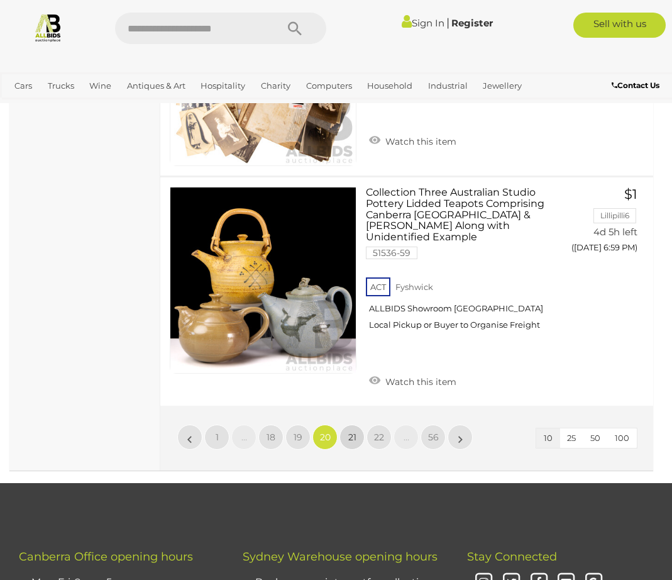
click at [354, 431] on span "21" at bounding box center [352, 436] width 8 height 11
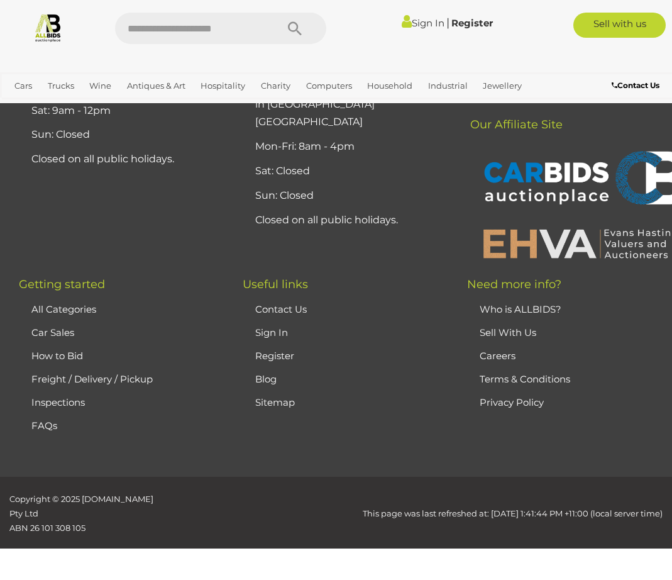
scroll to position [326, 0]
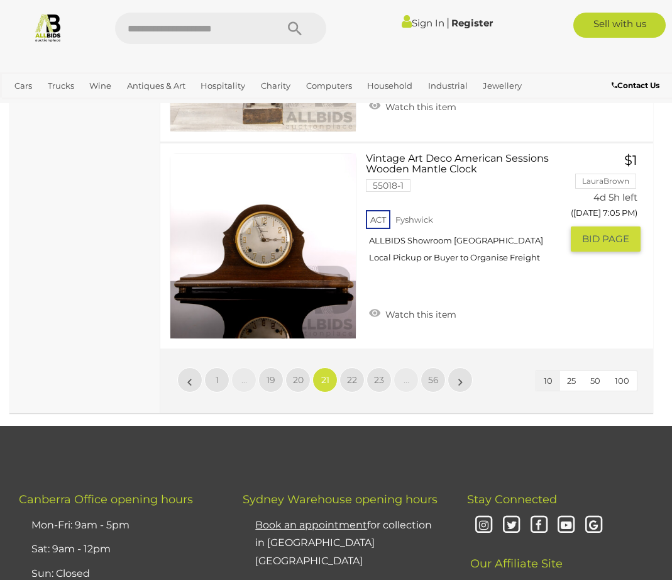
scroll to position [2212, 0]
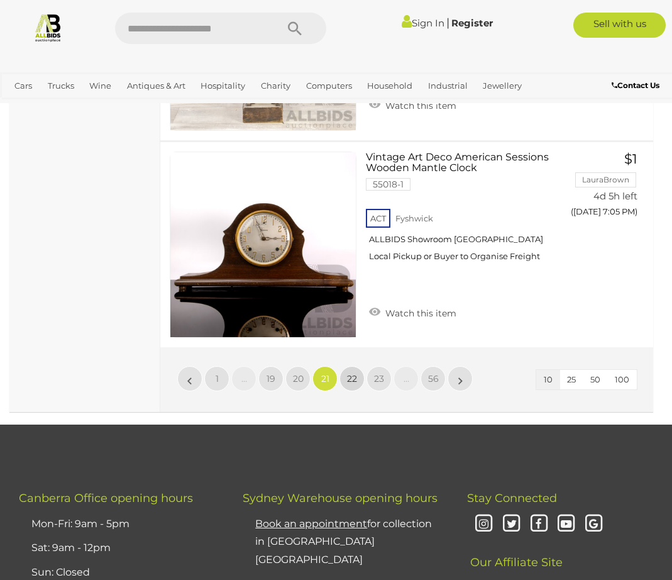
click at [350, 373] on span "22" at bounding box center [352, 378] width 10 height 11
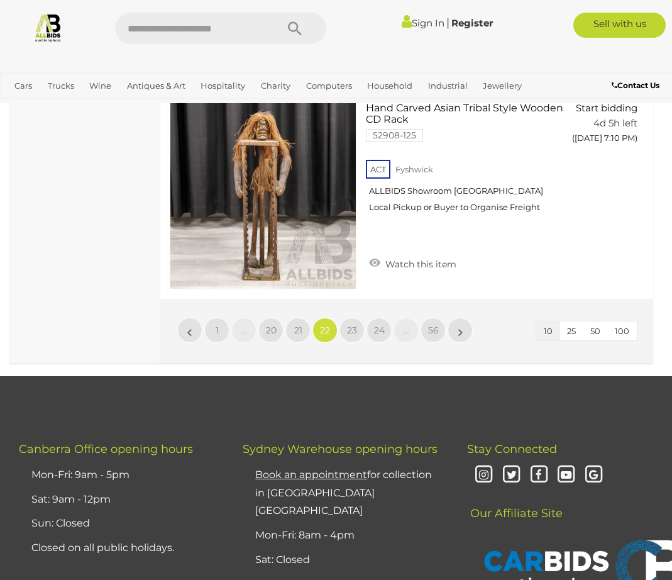
scroll to position [2297, 0]
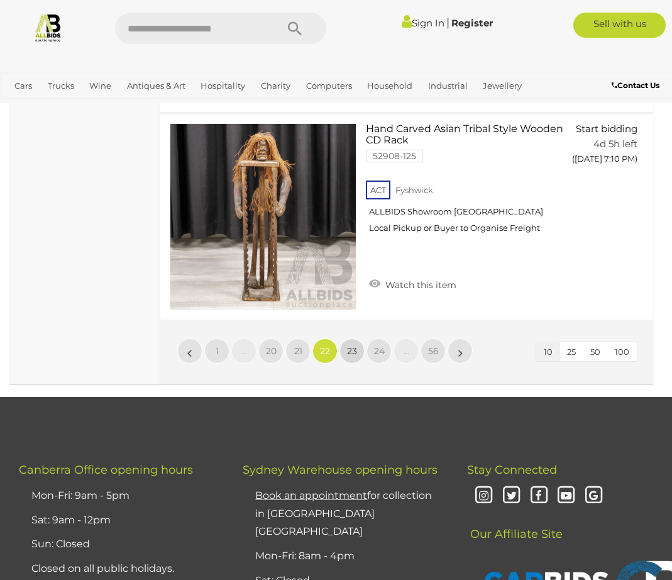
click at [357, 345] on span "23" at bounding box center [352, 350] width 10 height 11
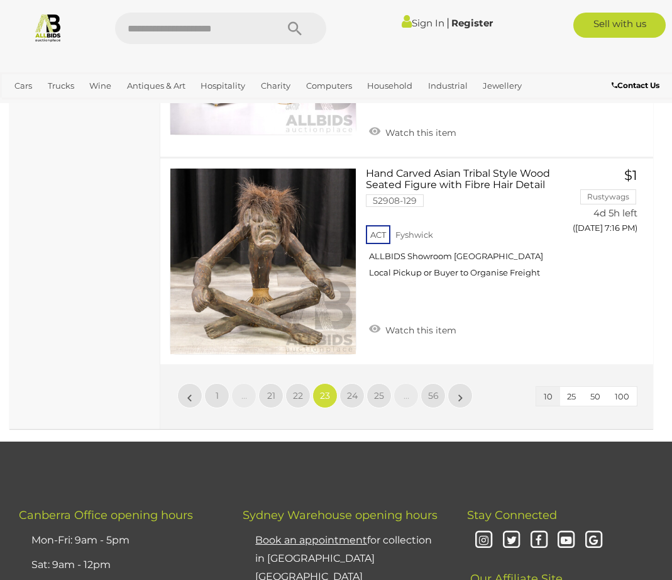
scroll to position [2254, 0]
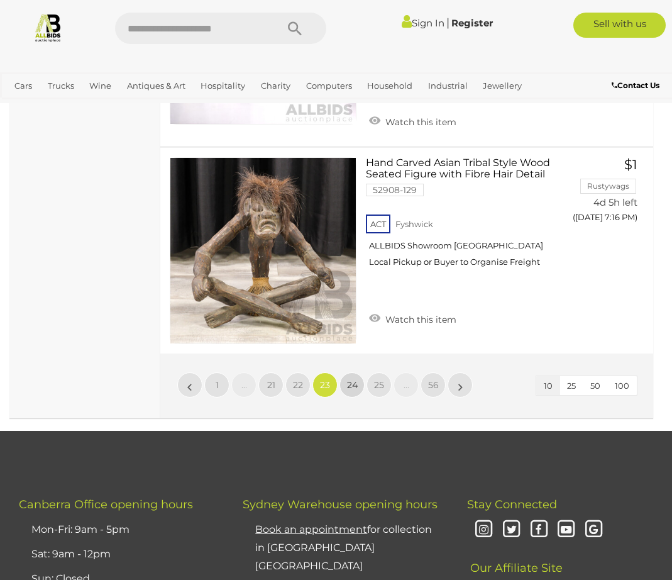
click at [352, 386] on span "24" at bounding box center [352, 384] width 11 height 11
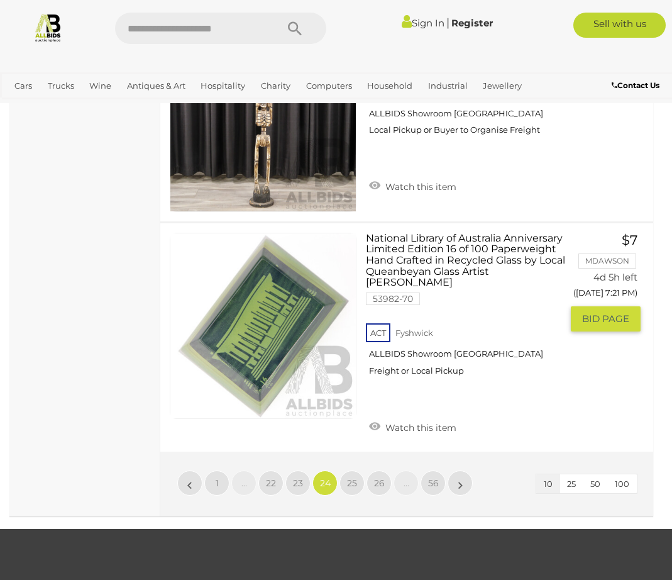
scroll to position [2171, 0]
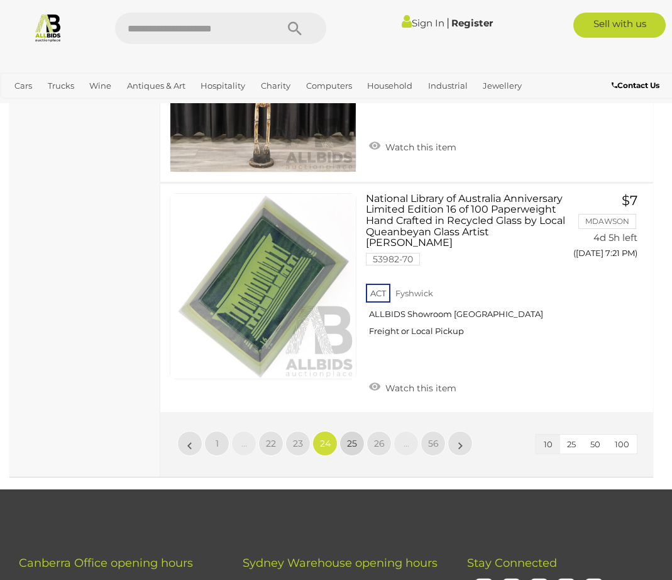
click at [352, 438] on span "25" at bounding box center [352, 443] width 10 height 11
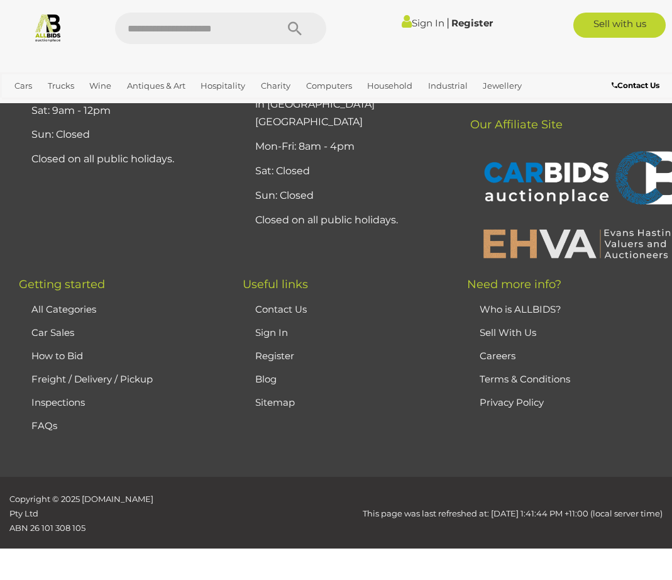
scroll to position [326, 0]
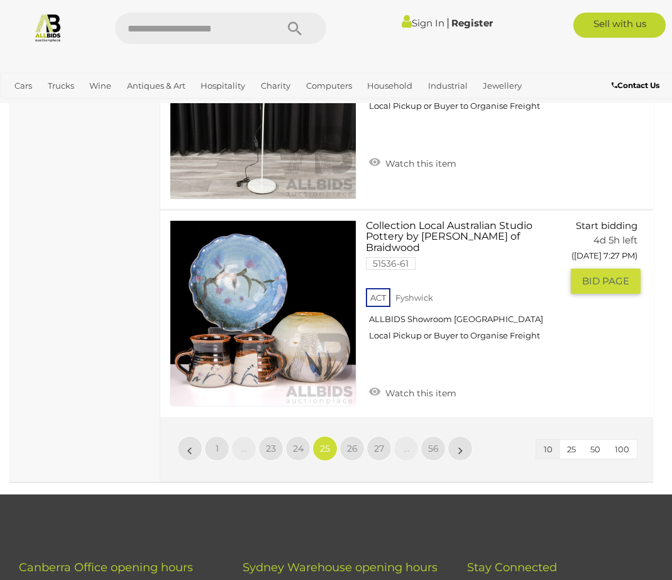
scroll to position [2170, 0]
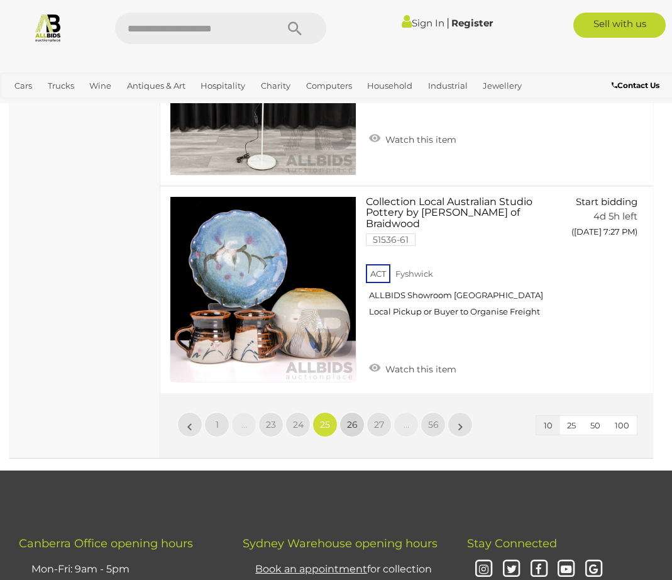
click at [352, 419] on span "26" at bounding box center [352, 424] width 11 height 11
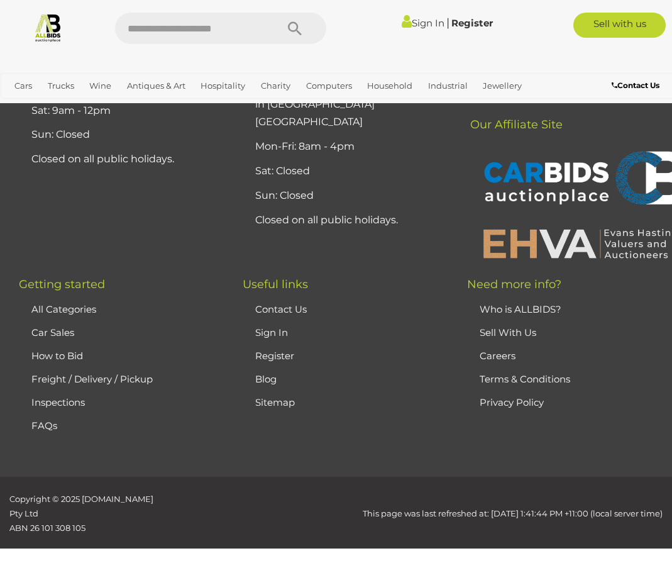
scroll to position [326, 0]
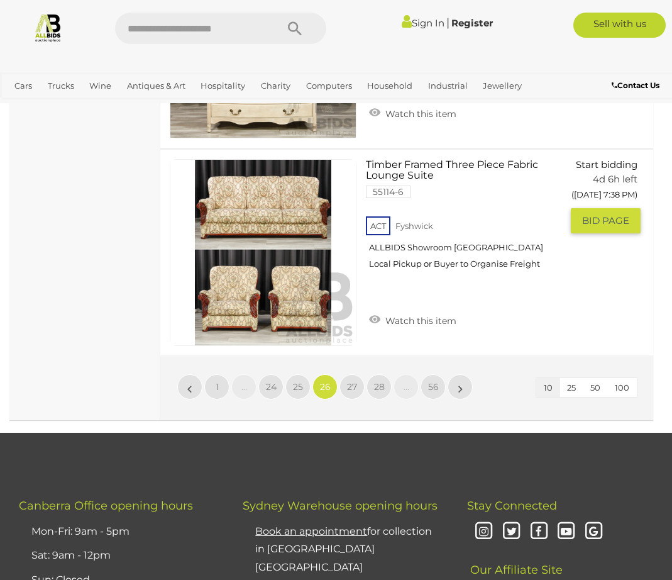
scroll to position [2212, 0]
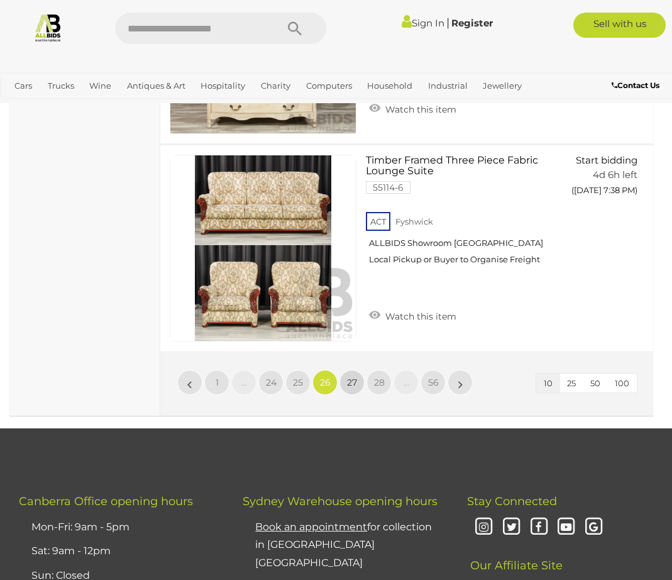
click at [353, 379] on span "27" at bounding box center [352, 382] width 10 height 11
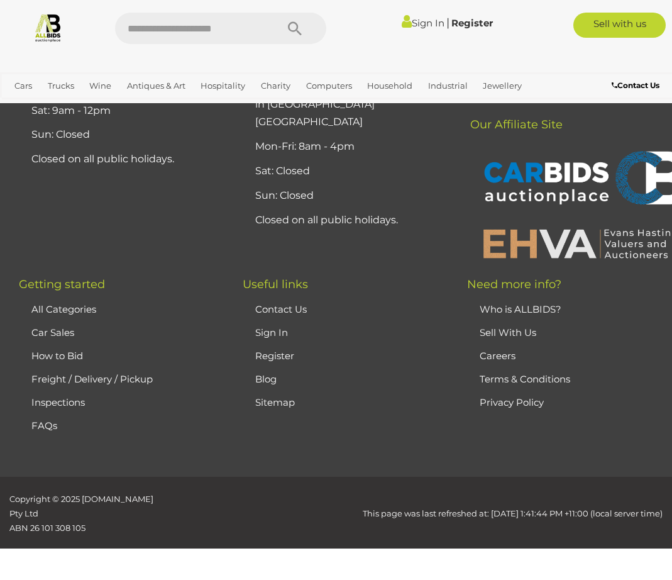
scroll to position [326, 0]
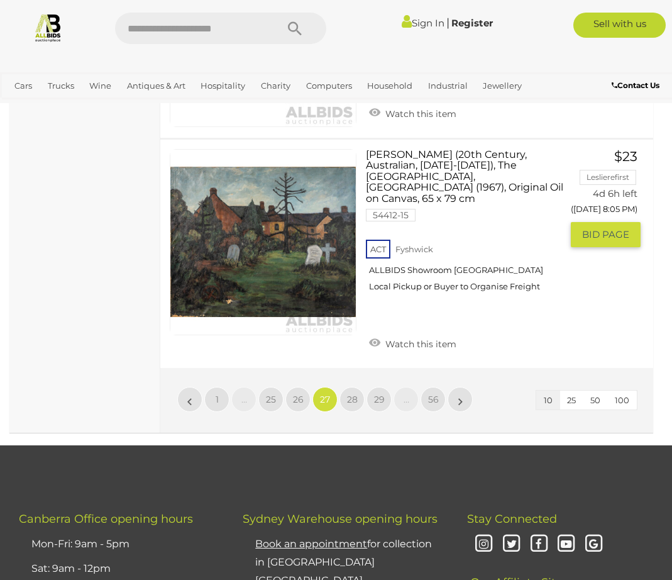
scroll to position [2255, 0]
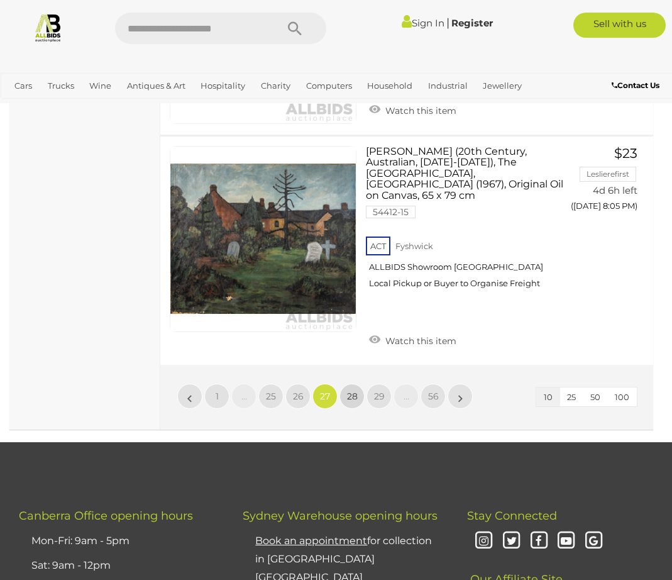
click at [352, 391] on span "28" at bounding box center [352, 396] width 11 height 11
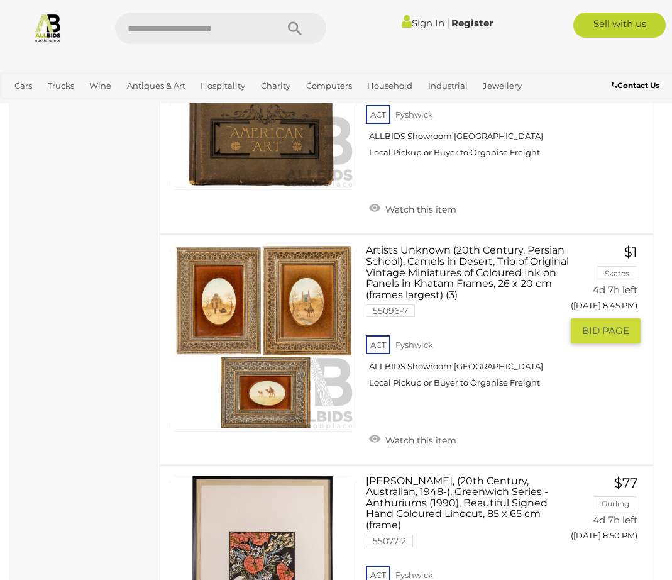
scroll to position [1793, 0]
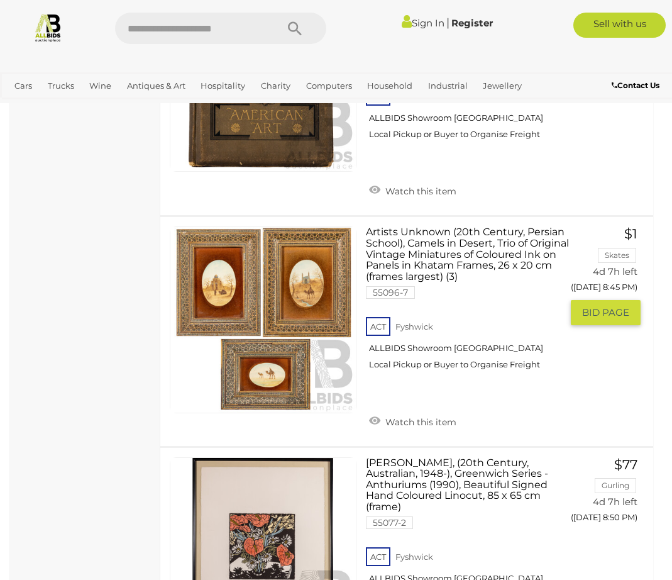
click at [319, 280] on link at bounding box center [263, 319] width 187 height 187
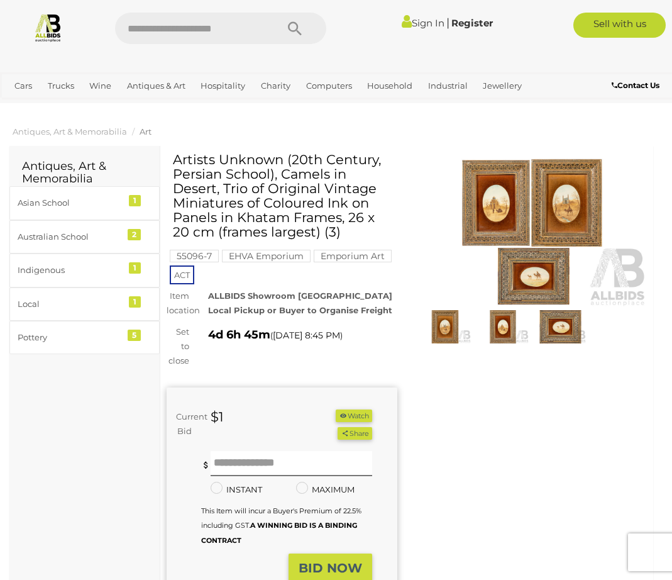
click at [533, 273] on img at bounding box center [531, 232] width 231 height 149
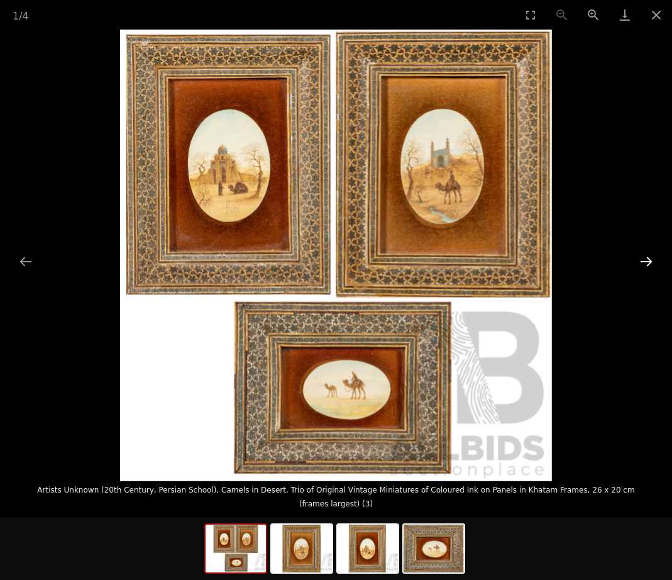
click at [645, 250] on button "Next slide" at bounding box center [646, 261] width 26 height 25
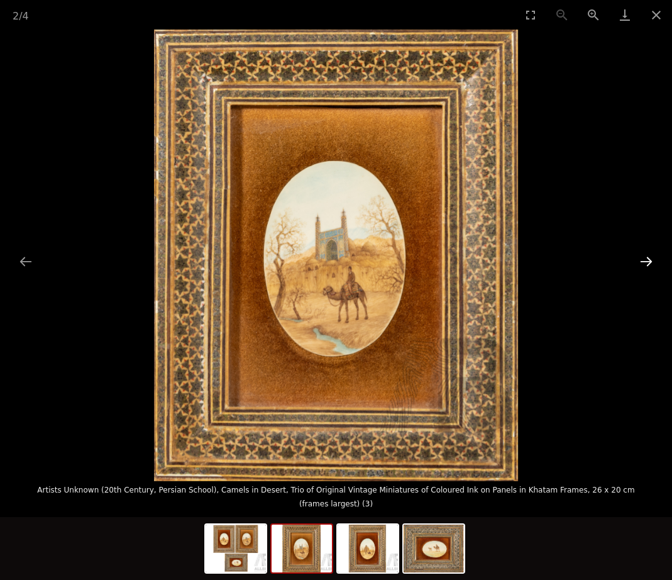
click at [645, 250] on button "Next slide" at bounding box center [646, 261] width 26 height 25
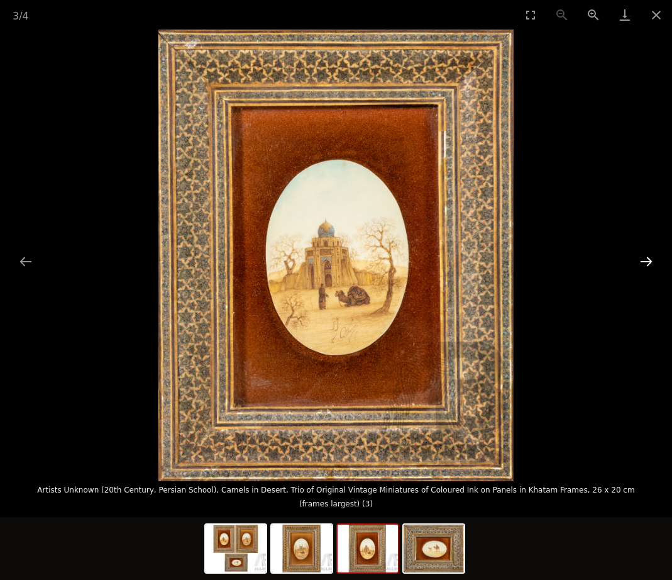
click at [645, 250] on button "Next slide" at bounding box center [646, 261] width 26 height 25
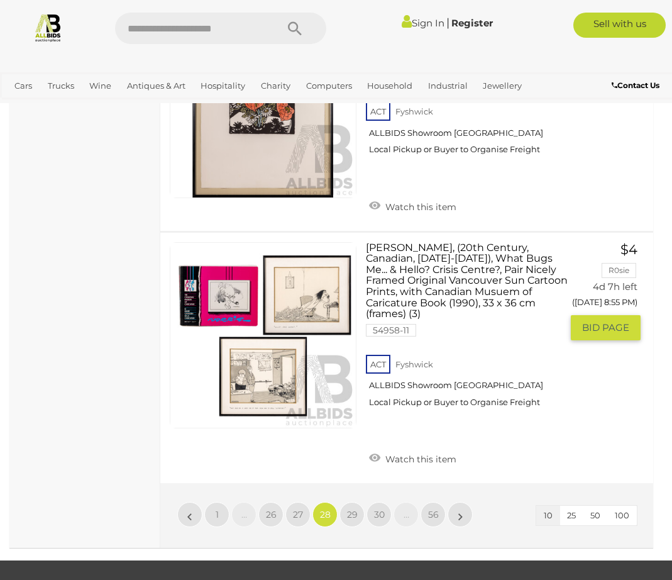
scroll to position [2257, 0]
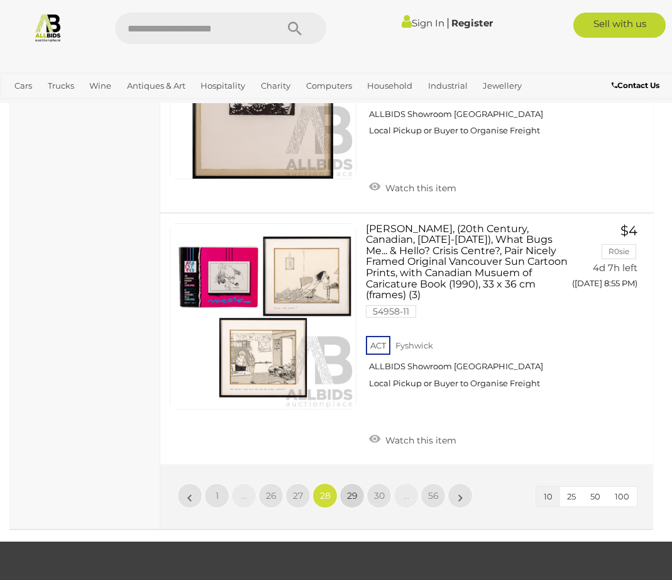
click at [355, 490] on span "29" at bounding box center [352, 495] width 11 height 11
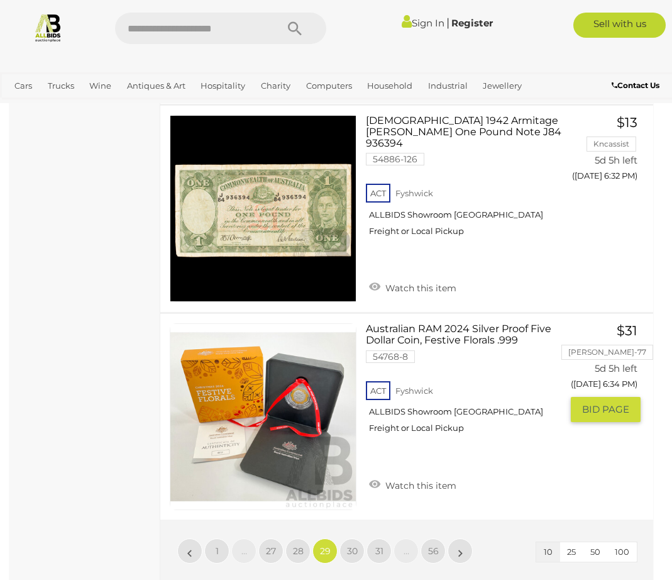
scroll to position [2129, 0]
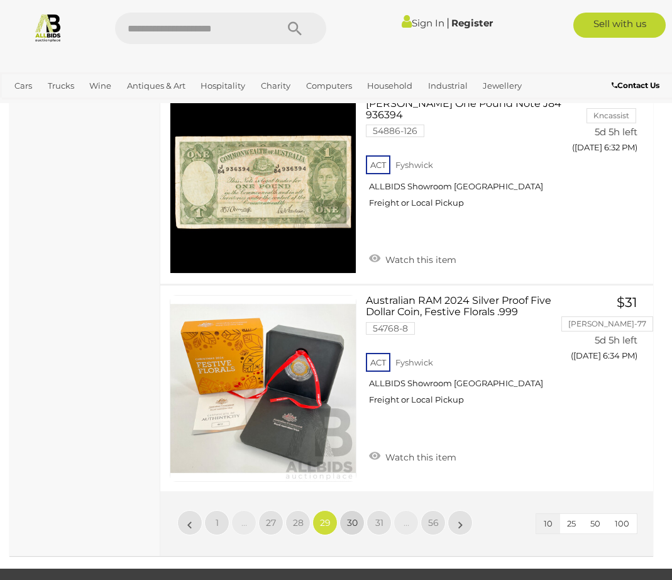
click at [358, 510] on link "30" at bounding box center [352, 522] width 25 height 25
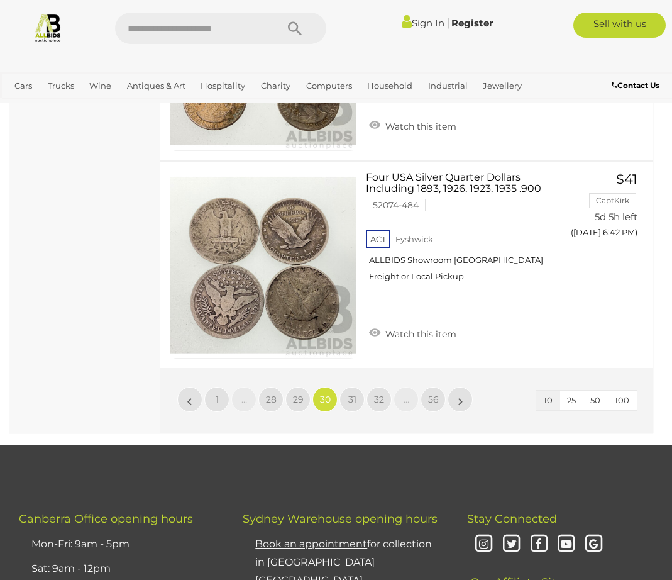
scroll to position [2212, 0]
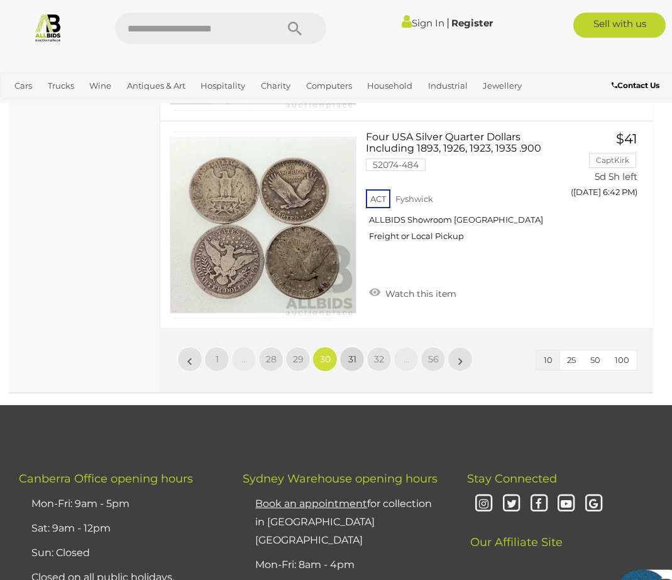
click at [350, 353] on span "31" at bounding box center [352, 358] width 8 height 11
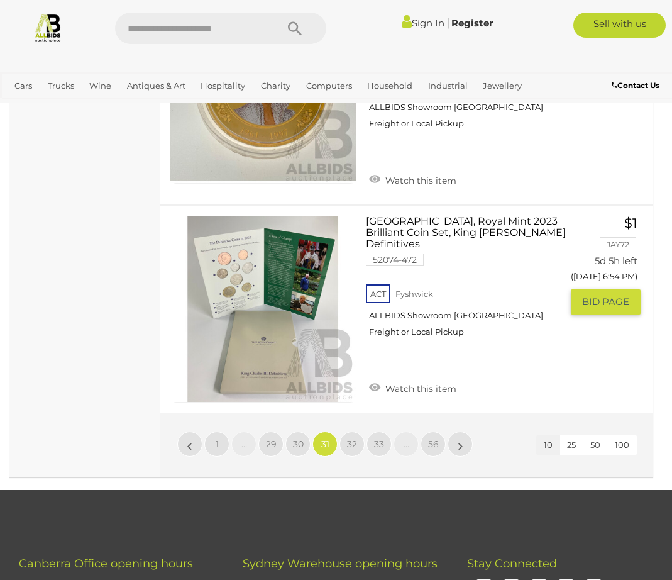
scroll to position [2129, 0]
click at [353, 431] on link "32" at bounding box center [352, 443] width 25 height 25
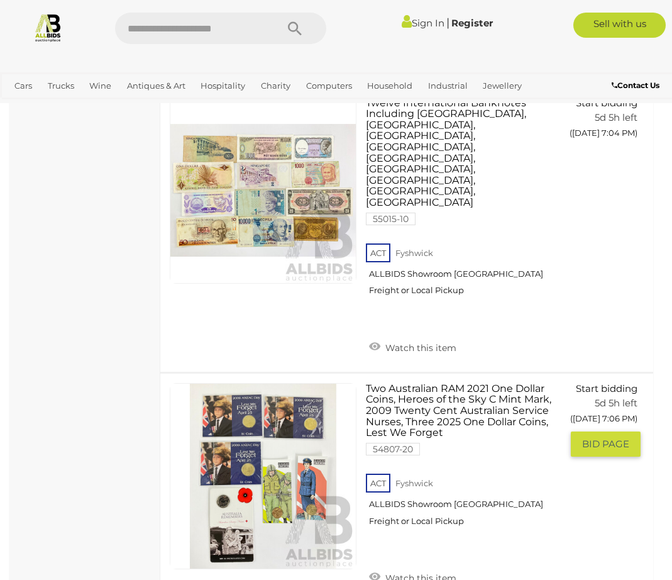
scroll to position [2170, 0]
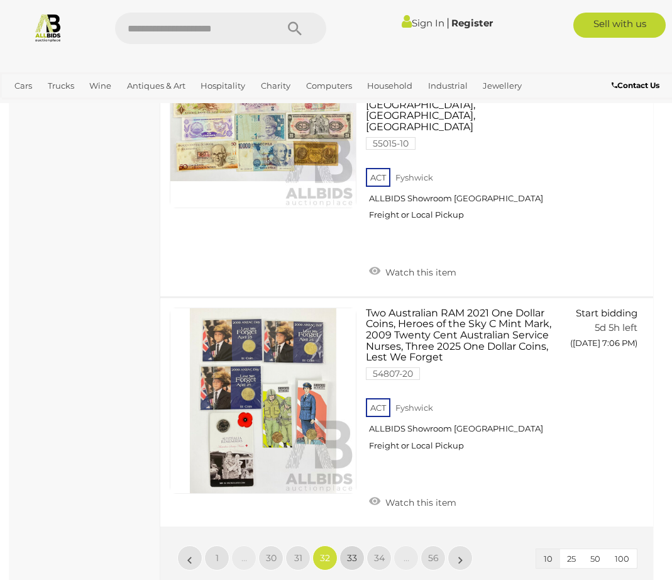
click at [355, 552] on span "33" at bounding box center [352, 557] width 10 height 11
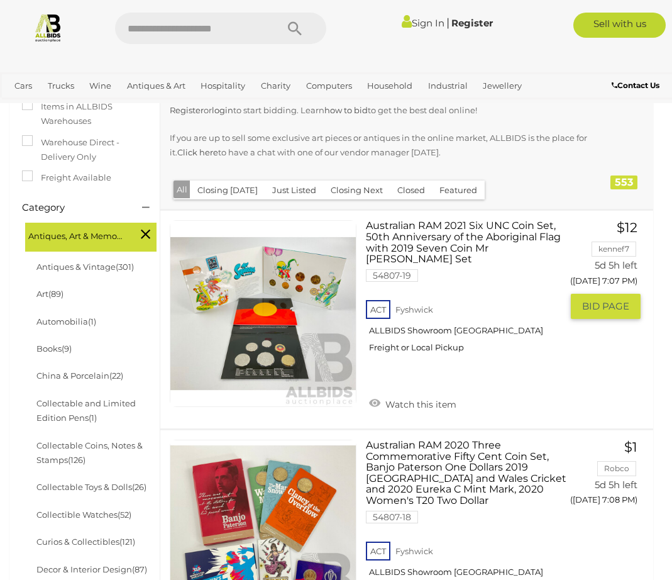
scroll to position [242, 0]
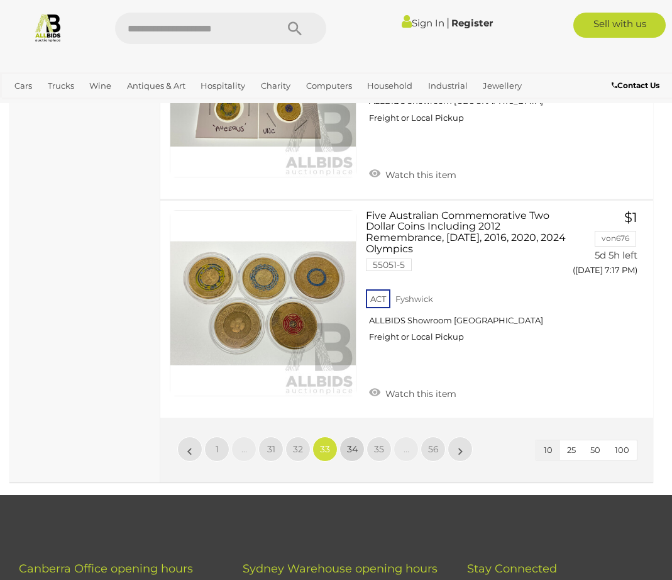
click at [353, 443] on span "34" at bounding box center [352, 448] width 11 height 11
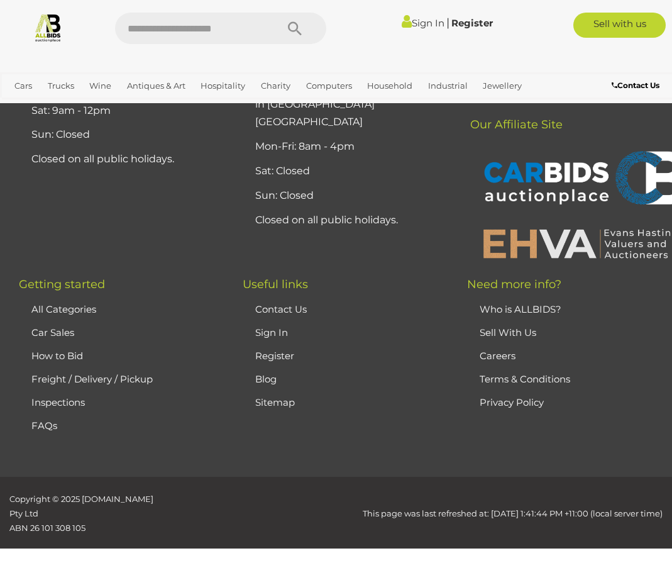
scroll to position [326, 0]
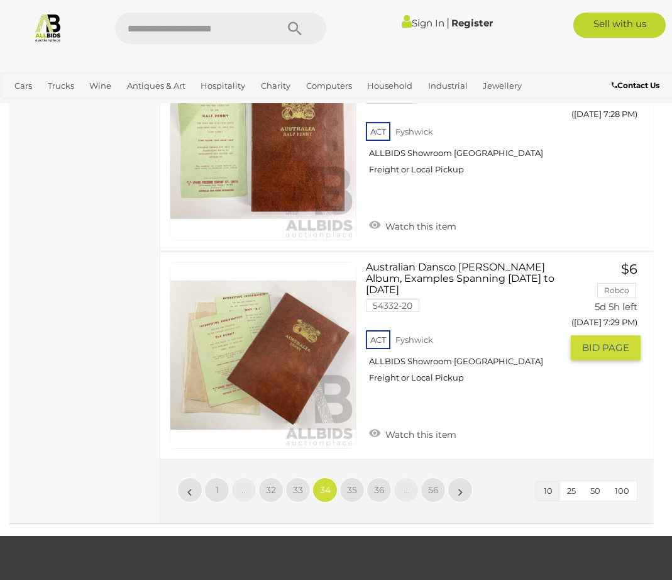
scroll to position [2129, 0]
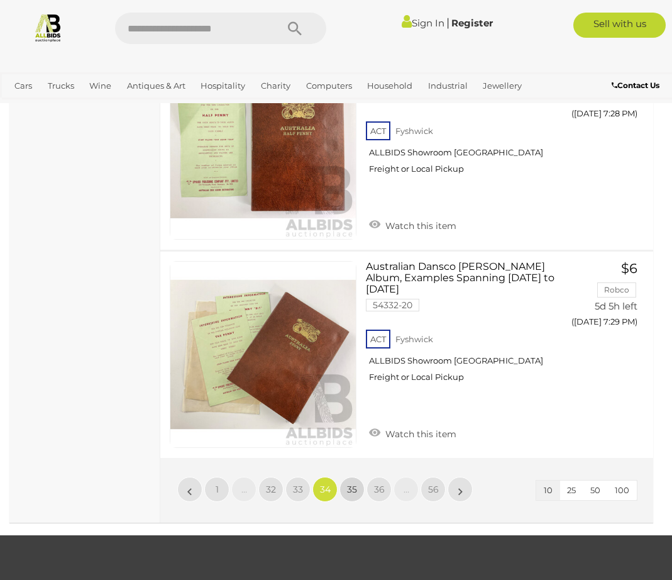
click at [351, 484] on span "35" at bounding box center [352, 489] width 10 height 11
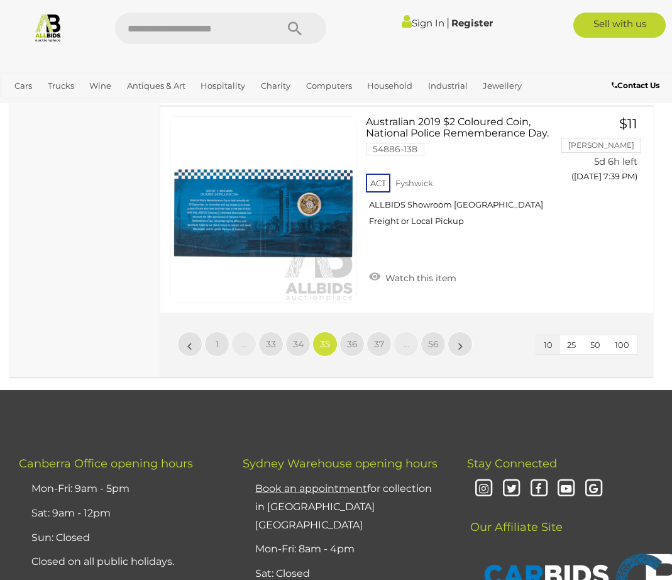
scroll to position [2254, 0]
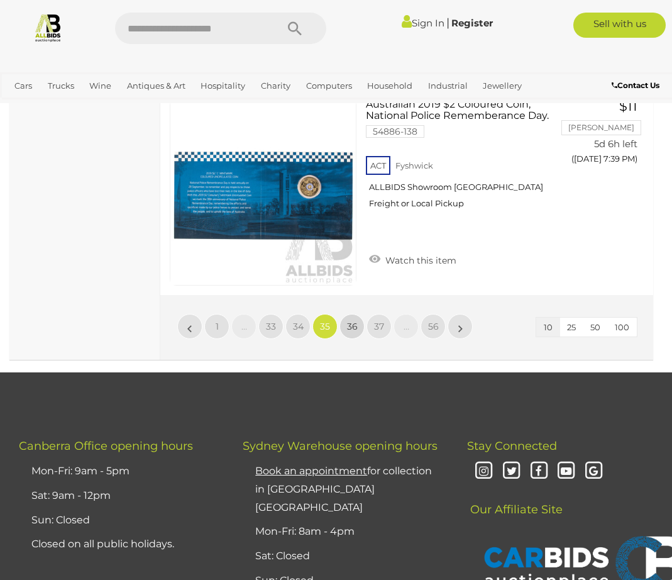
click at [355, 324] on span "36" at bounding box center [352, 326] width 11 height 11
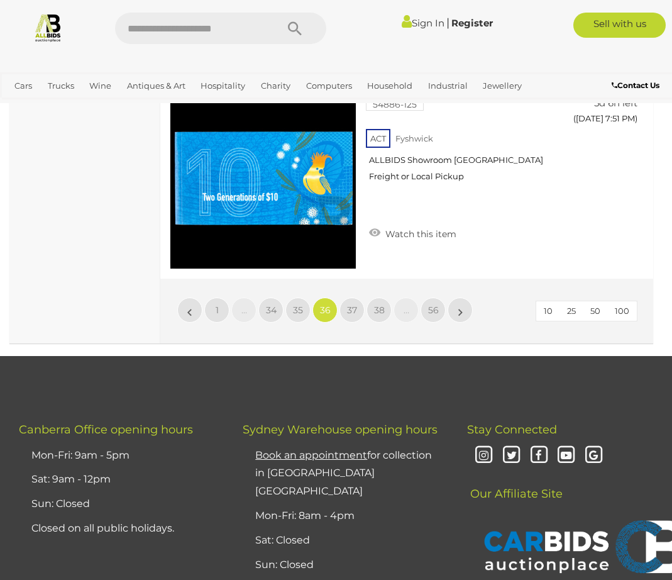
scroll to position [2255, 0]
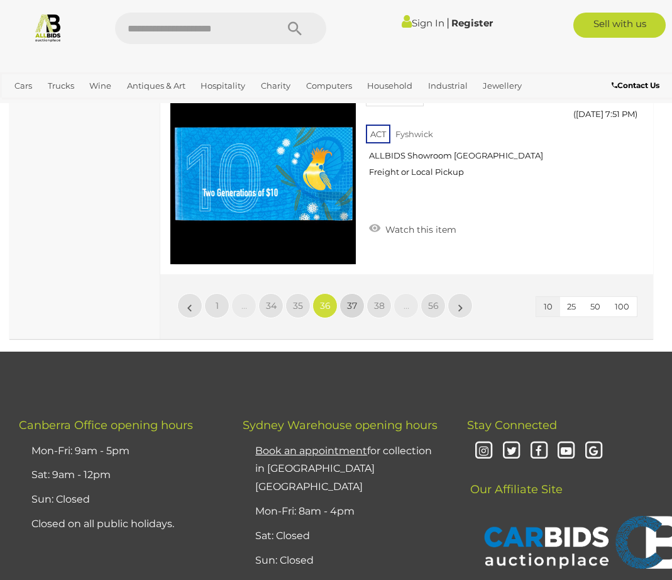
click at [351, 301] on span "37" at bounding box center [352, 305] width 10 height 11
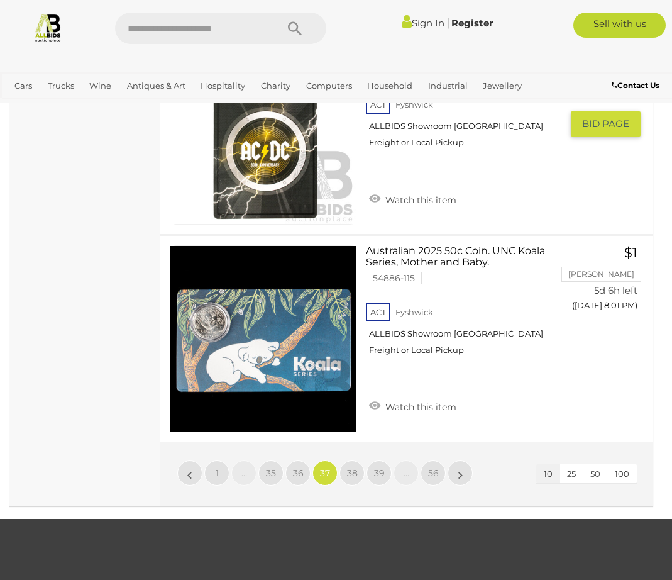
scroll to position [2087, 0]
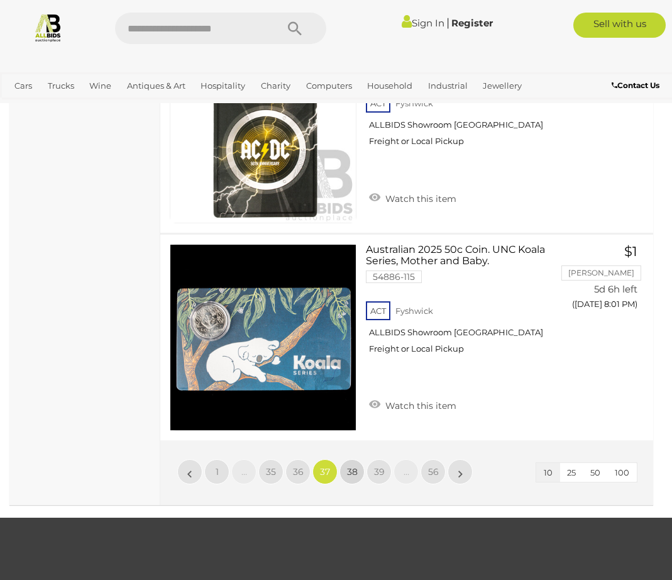
click at [352, 469] on span "38" at bounding box center [352, 471] width 11 height 11
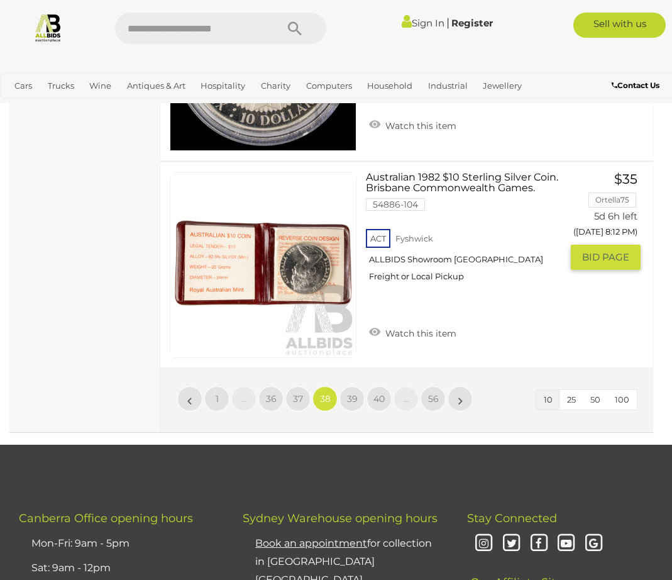
scroll to position [2170, 0]
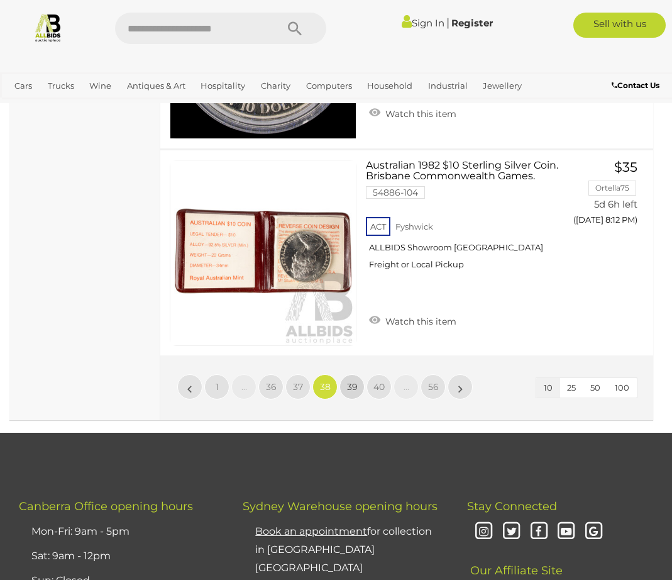
click at [352, 382] on span "39" at bounding box center [352, 386] width 11 height 11
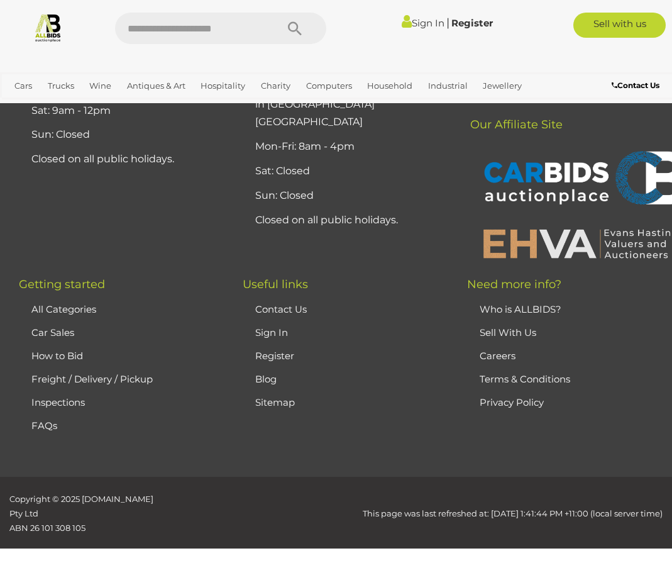
scroll to position [326, 0]
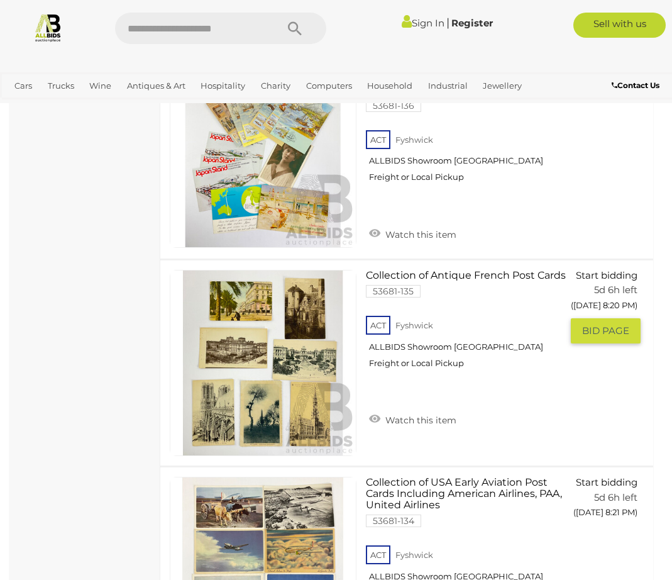
scroll to position [1458, 0]
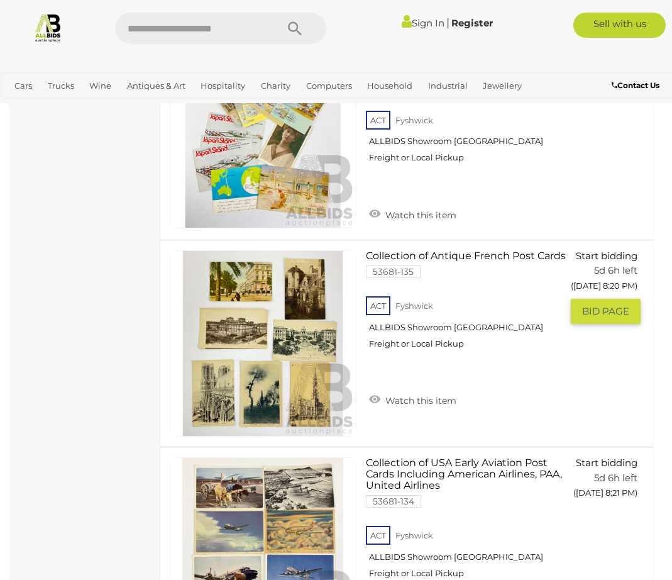
click at [272, 338] on link at bounding box center [263, 343] width 187 height 187
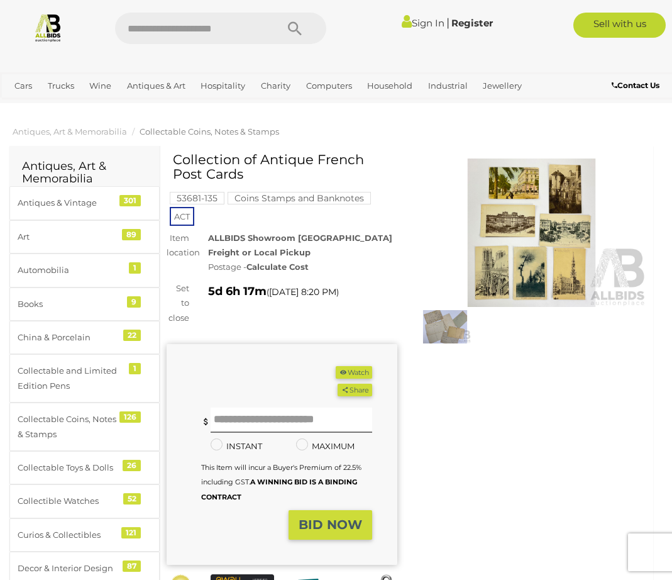
click at [517, 218] on img at bounding box center [531, 232] width 231 height 149
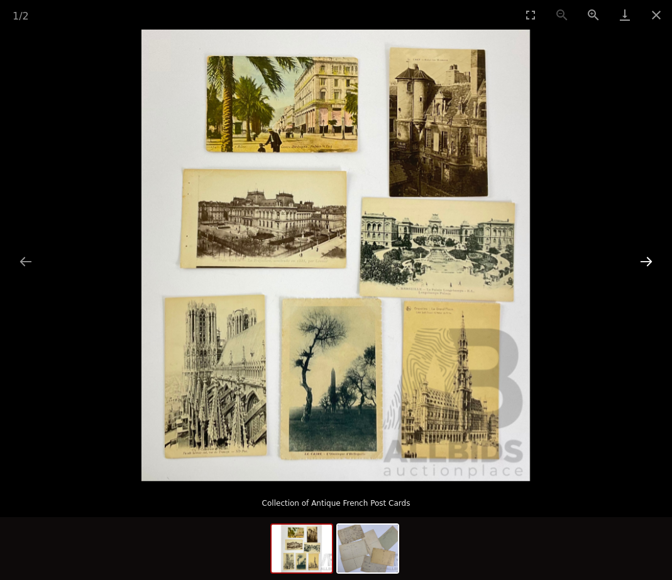
click at [649, 259] on button "Next slide" at bounding box center [646, 261] width 26 height 25
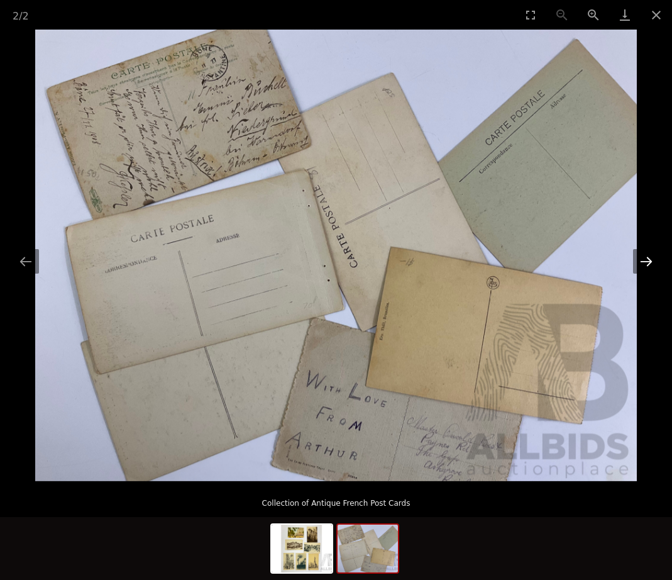
click at [646, 256] on button "Next slide" at bounding box center [646, 261] width 26 height 25
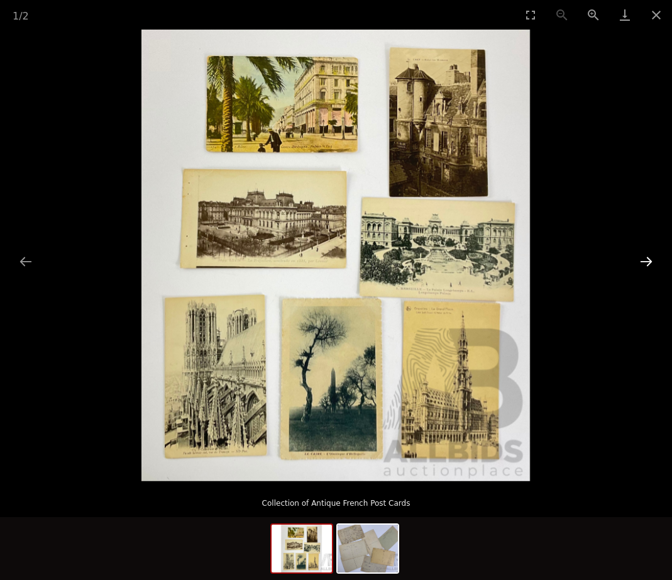
click at [646, 256] on button "Next slide" at bounding box center [646, 261] width 26 height 25
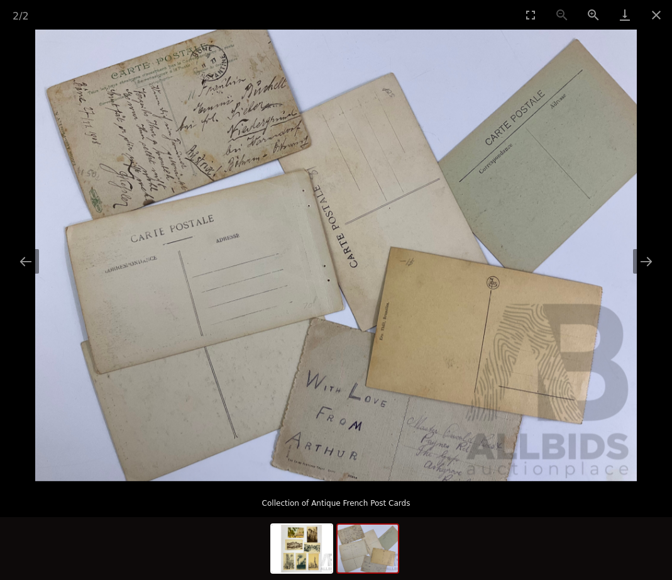
drag, startPoint x: 658, startPoint y: 7, endPoint x: 506, endPoint y: 100, distance: 178.9
click at [655, 9] on button "Close gallery" at bounding box center [656, 15] width 31 height 30
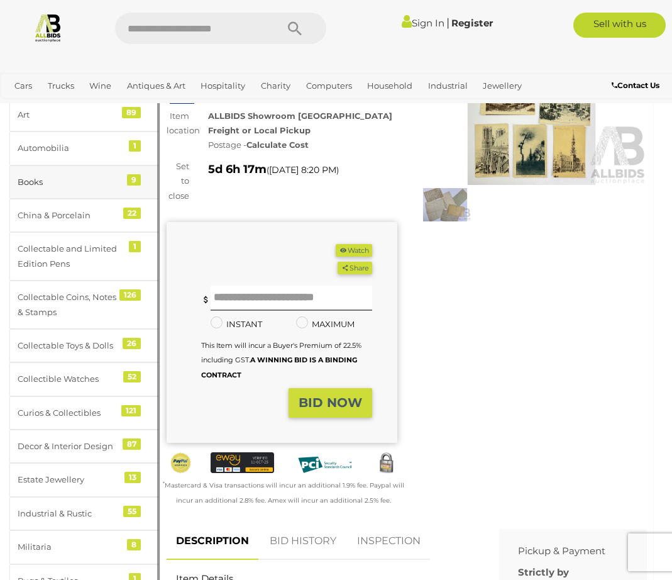
scroll to position [126, 0]
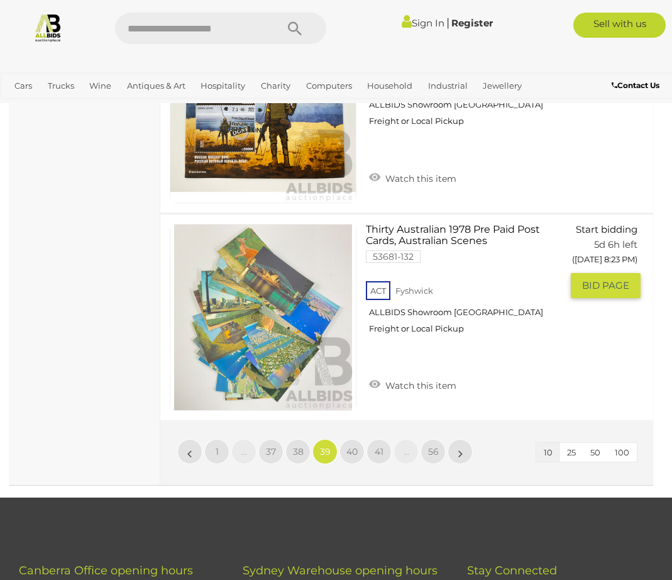
scroll to position [2136, 0]
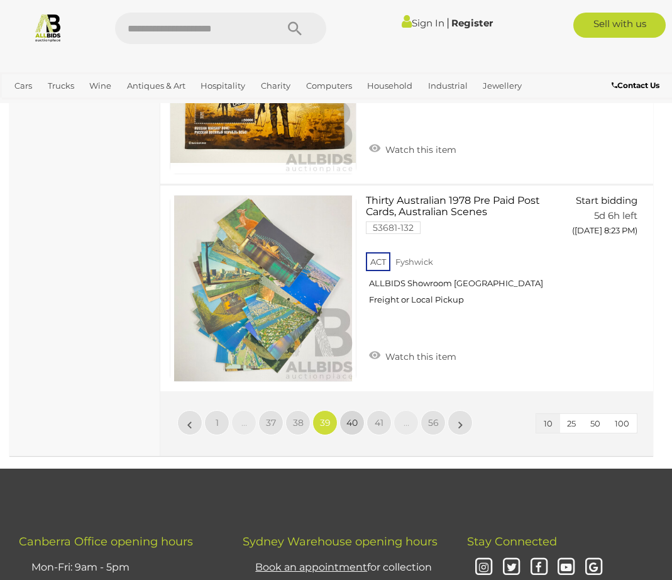
click at [353, 419] on span "40" at bounding box center [352, 422] width 11 height 11
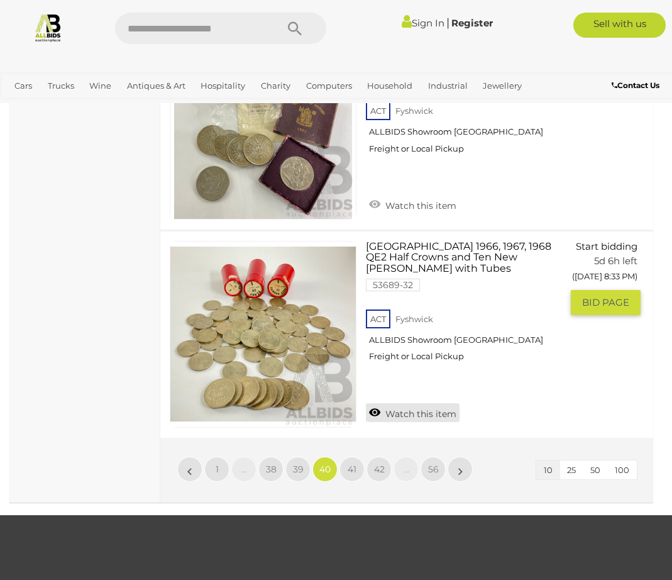
scroll to position [2129, 0]
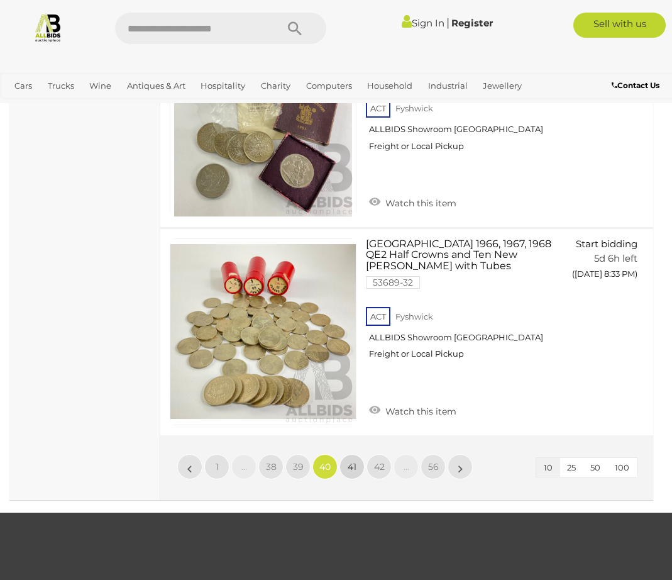
click at [357, 454] on link "41" at bounding box center [352, 466] width 25 height 25
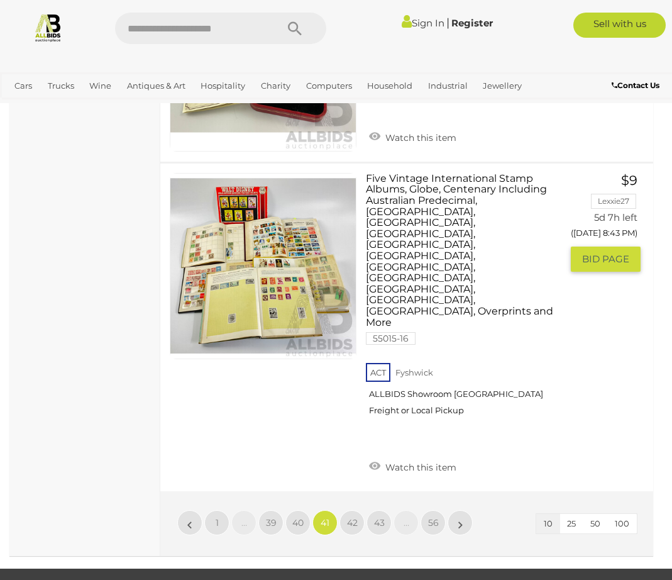
scroll to position [2170, 0]
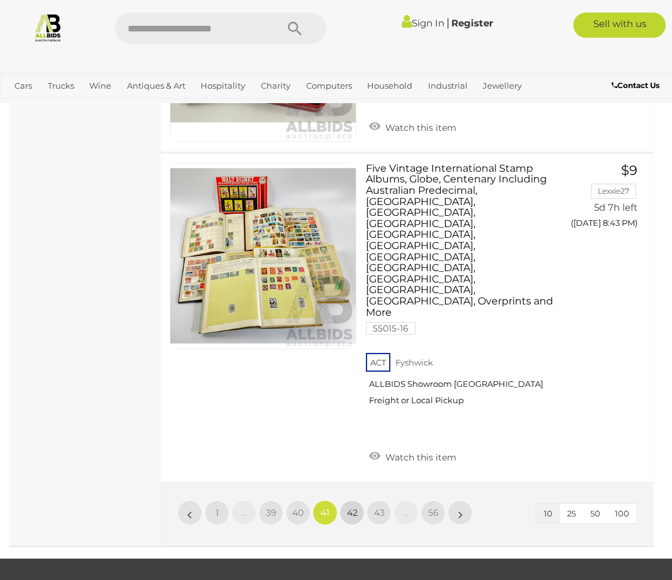
click at [350, 507] on span "42" at bounding box center [352, 512] width 11 height 11
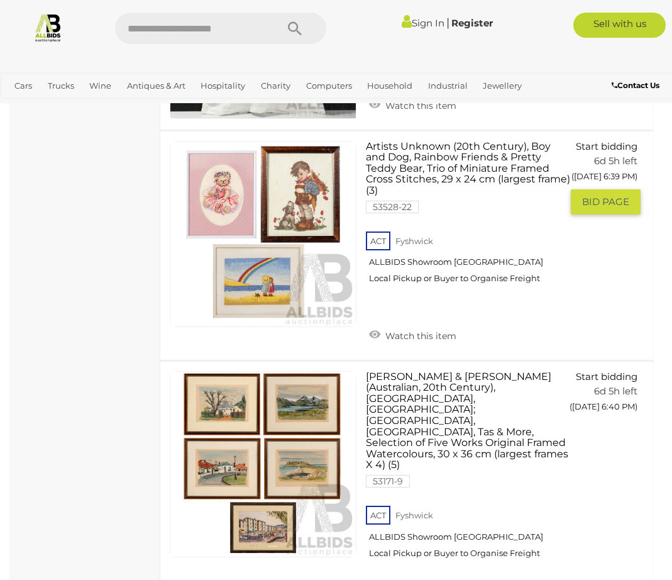
scroll to position [2087, 0]
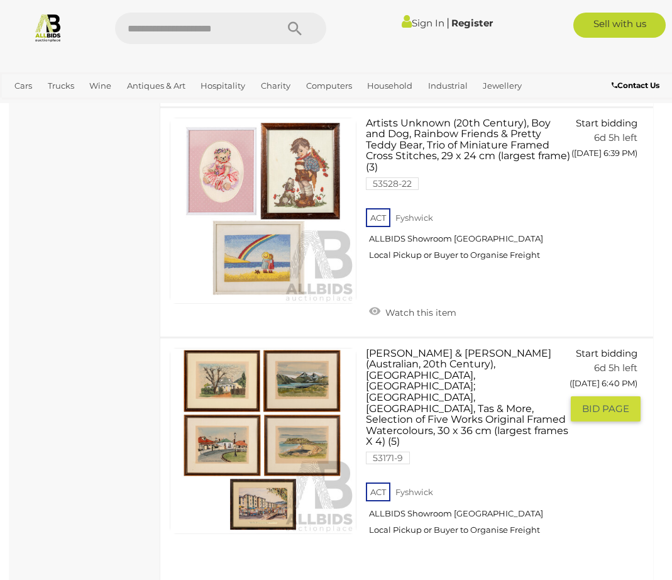
click at [236, 421] on link at bounding box center [263, 441] width 187 height 187
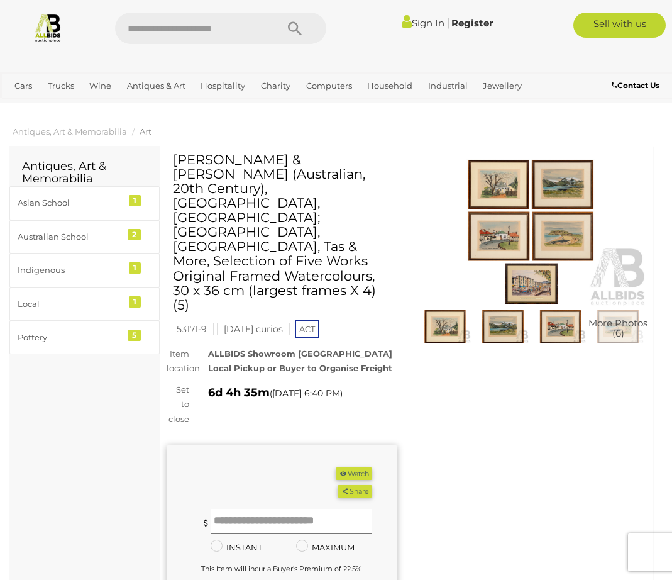
click at [457, 326] on img at bounding box center [445, 326] width 52 height 33
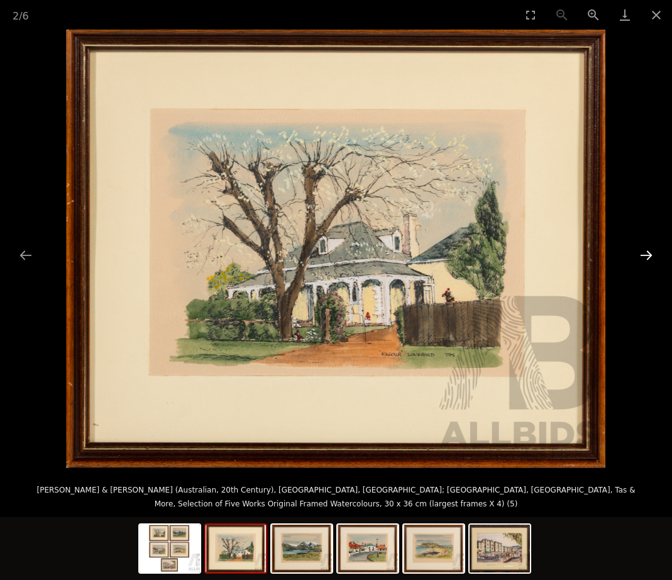
click at [647, 252] on button "Next slide" at bounding box center [646, 255] width 26 height 25
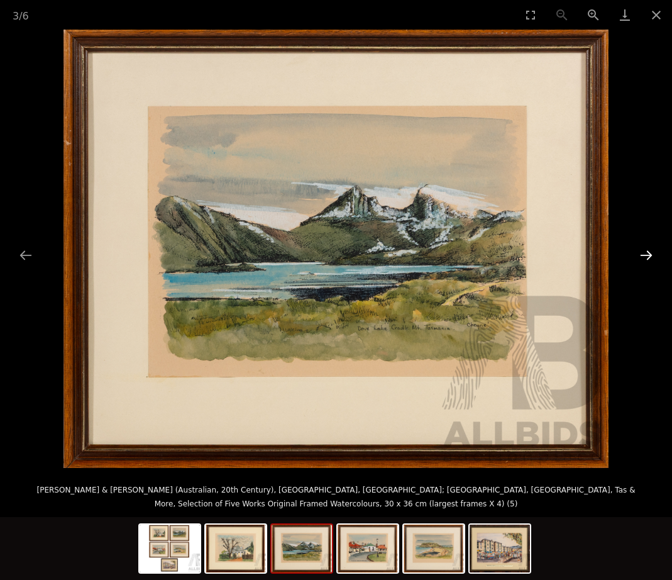
click at [647, 252] on button "Next slide" at bounding box center [646, 255] width 26 height 25
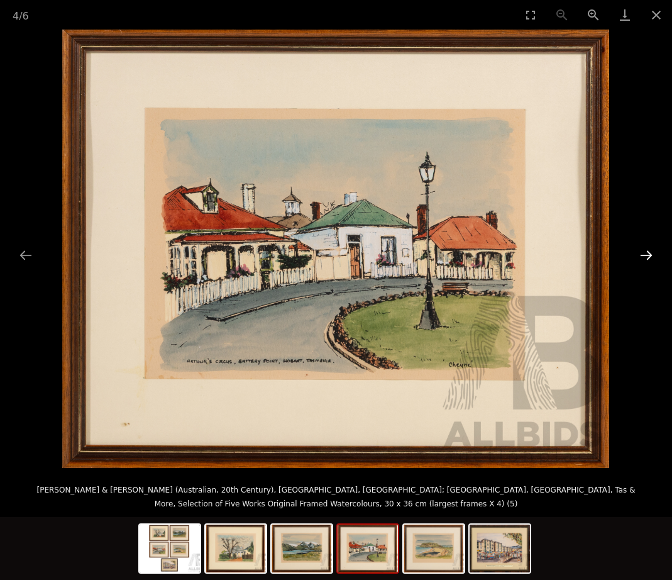
click at [647, 252] on button "Next slide" at bounding box center [646, 255] width 26 height 25
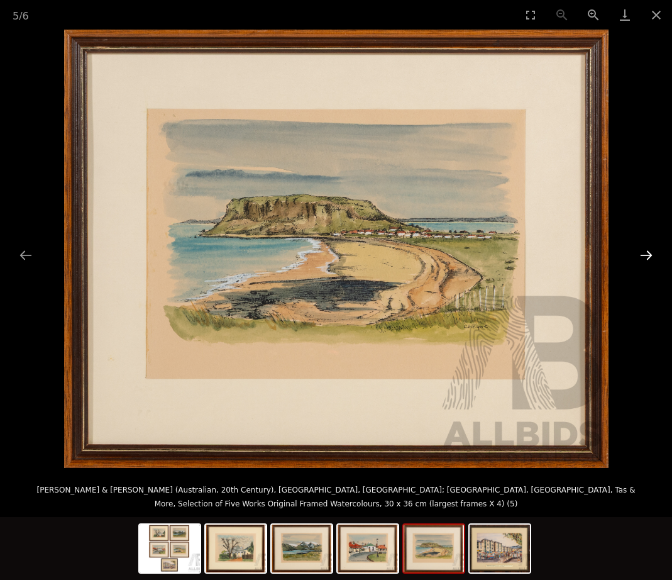
click at [647, 252] on button "Next slide" at bounding box center [646, 255] width 26 height 25
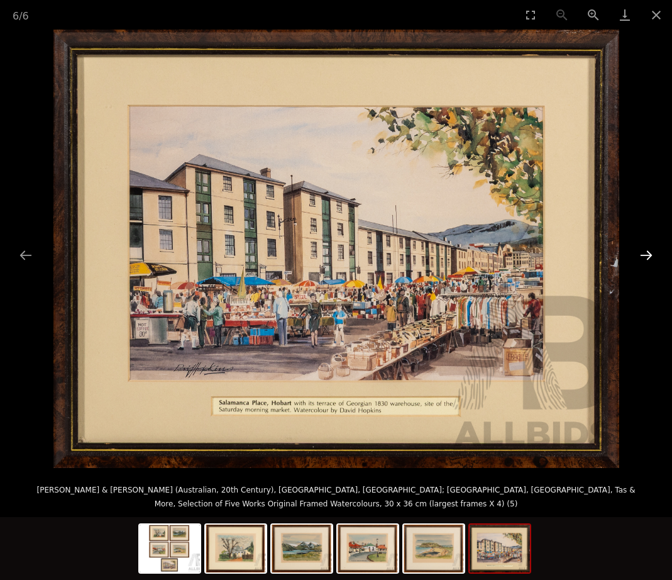
click at [647, 252] on button "Next slide" at bounding box center [646, 255] width 26 height 25
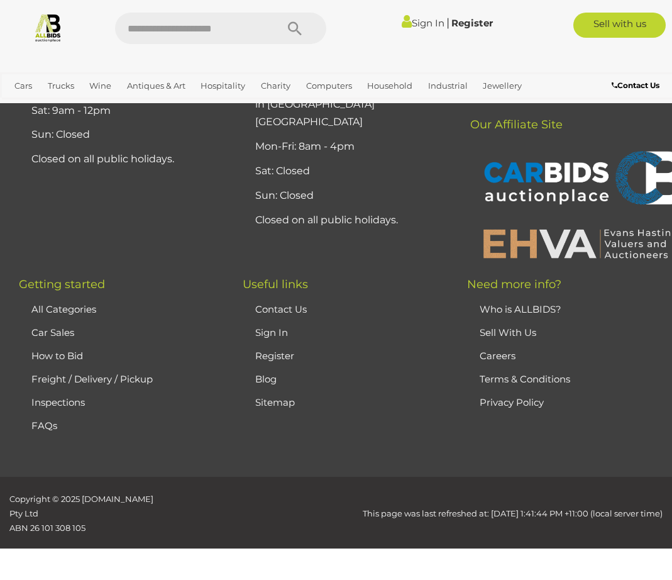
scroll to position [2337, 0]
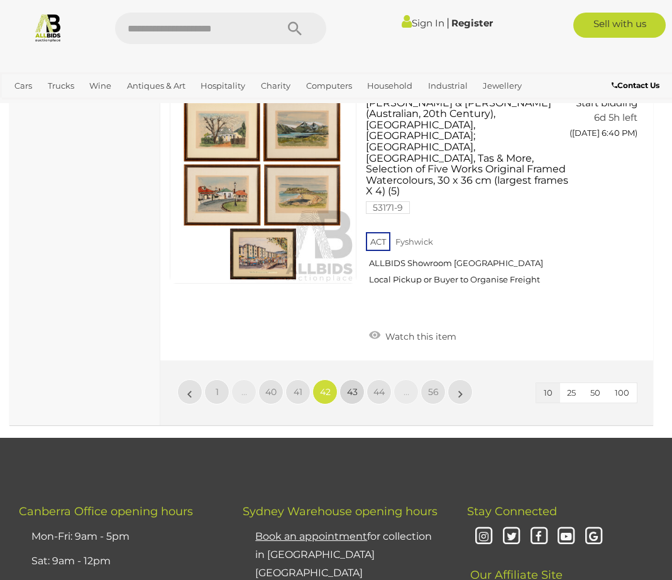
click at [352, 386] on span "43" at bounding box center [352, 391] width 11 height 11
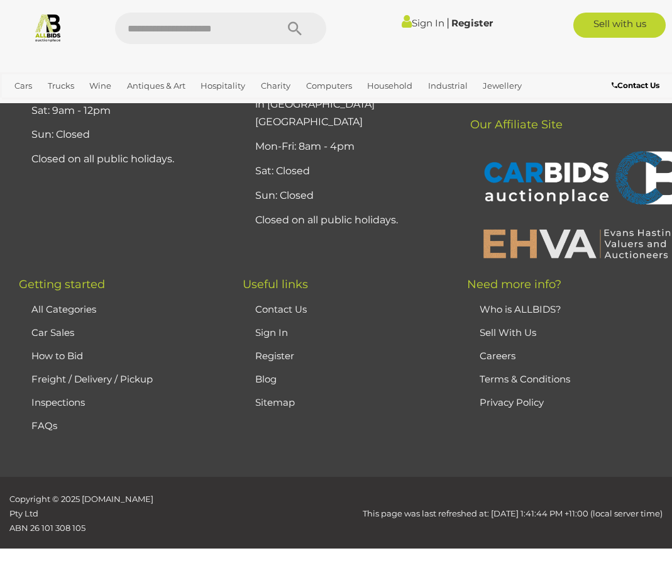
scroll to position [326, 0]
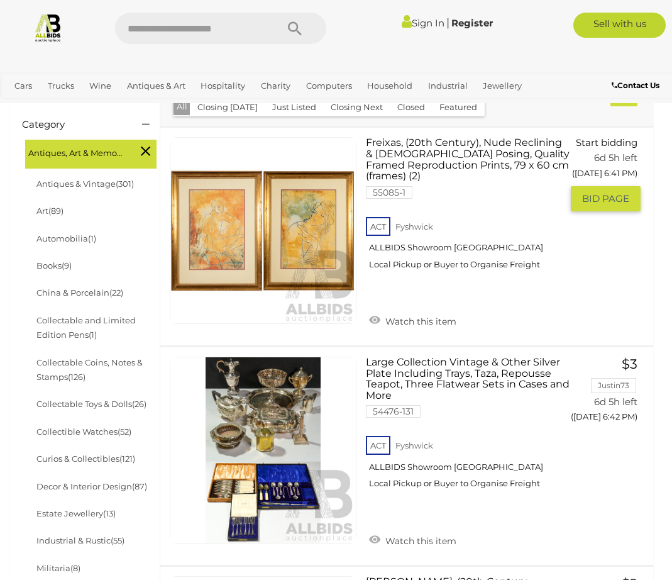
click at [231, 219] on link at bounding box center [263, 230] width 187 height 187
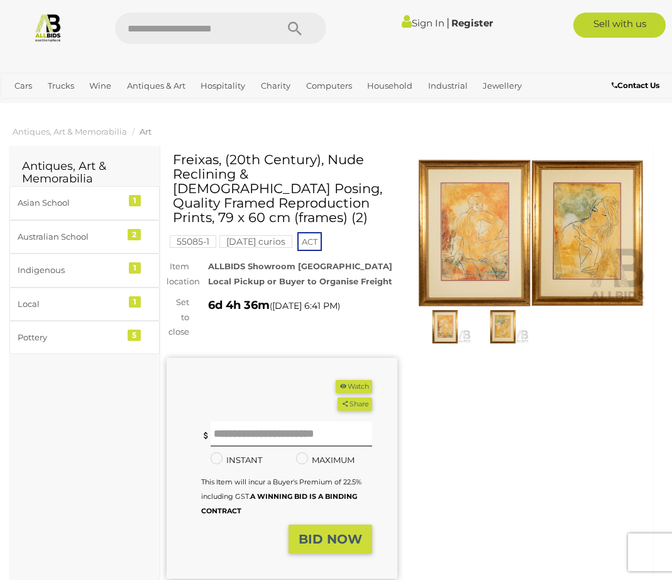
click at [447, 250] on img at bounding box center [531, 232] width 231 height 149
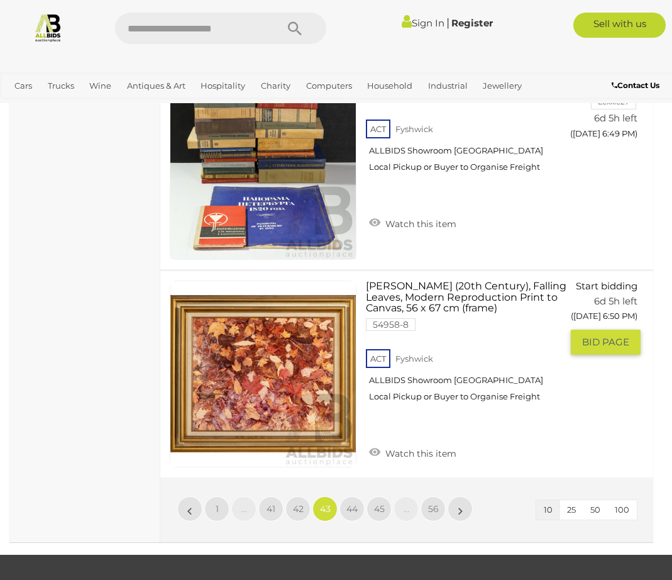
scroll to position [2148, 0]
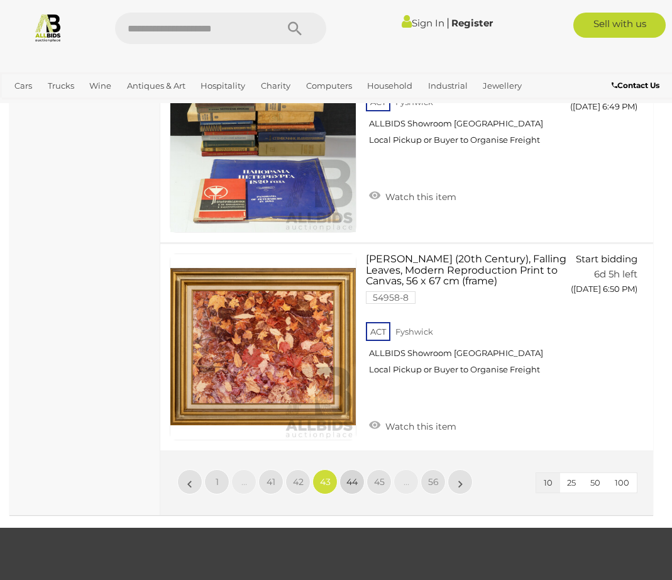
click at [353, 480] on span "44" at bounding box center [352, 481] width 11 height 11
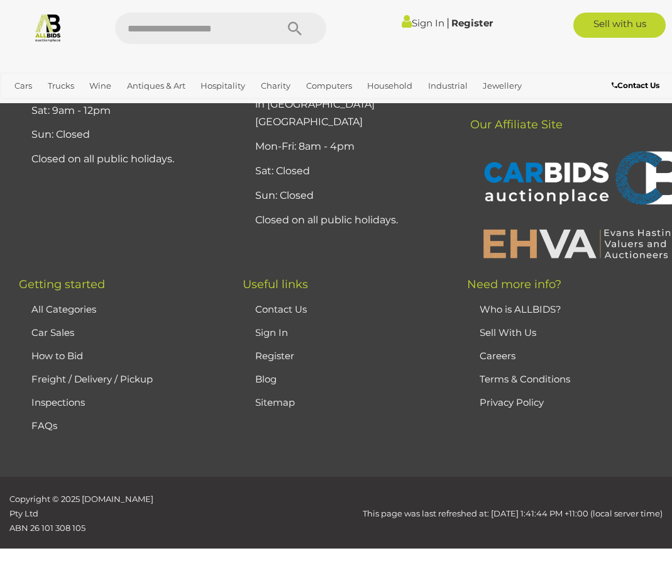
scroll to position [326, 0]
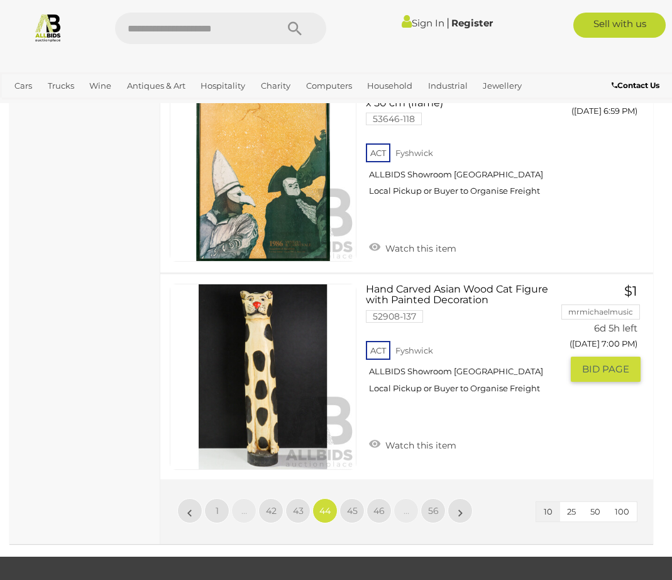
scroll to position [2170, 0]
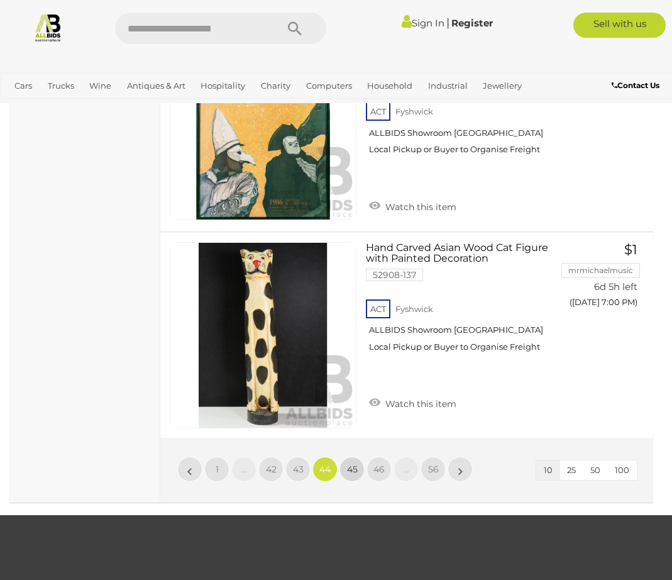
click at [355, 464] on span "45" at bounding box center [352, 469] width 11 height 11
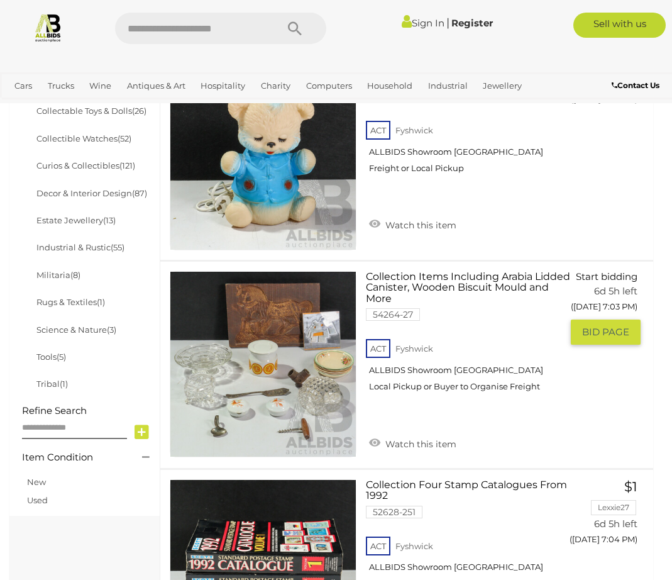
scroll to position [619, 0]
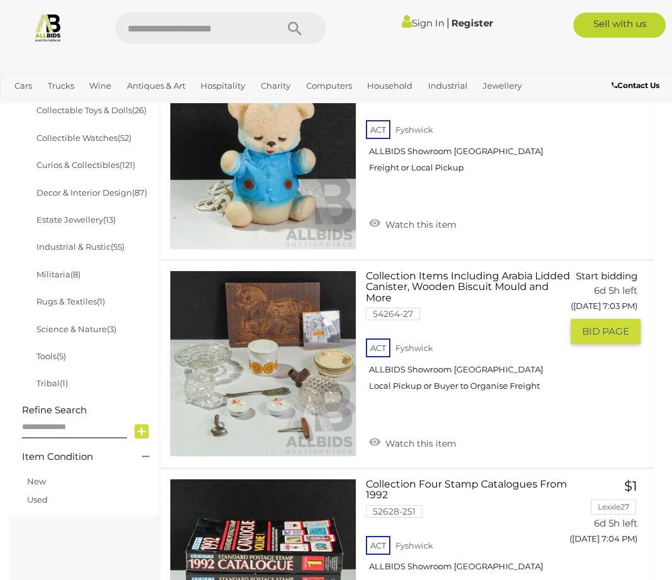
click at [306, 381] on img at bounding box center [263, 364] width 186 height 186
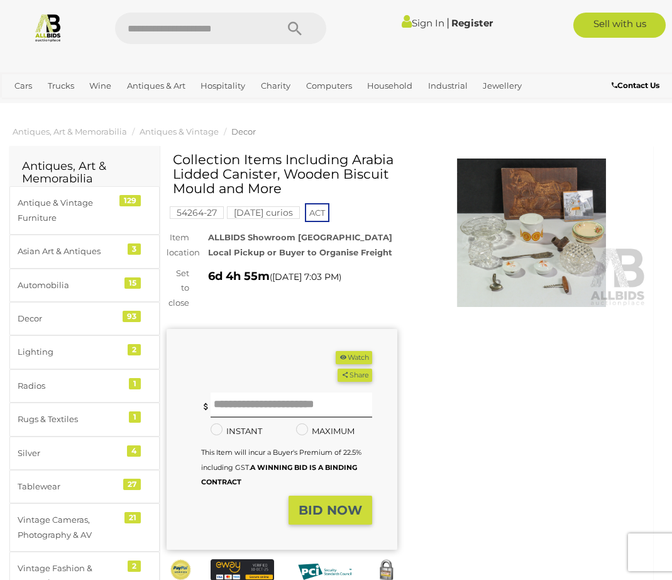
click at [521, 239] on img at bounding box center [531, 232] width 231 height 149
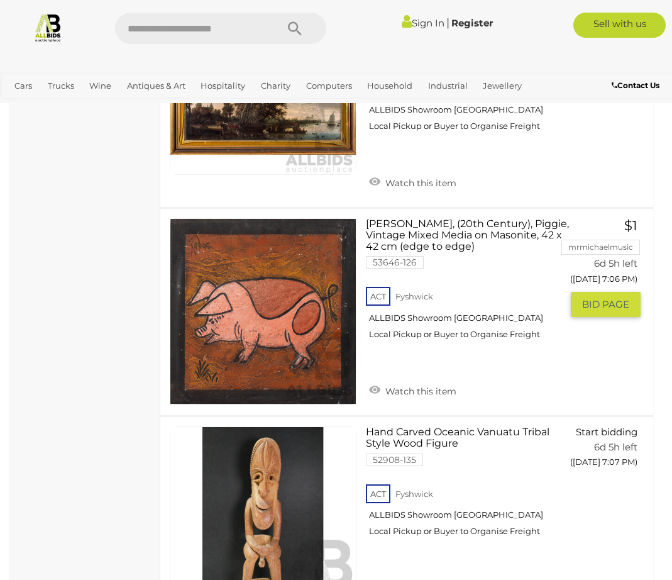
scroll to position [1348, 0]
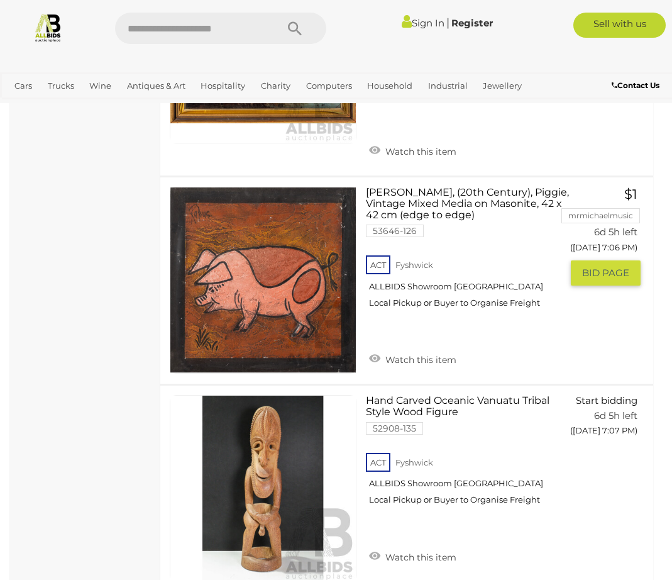
click at [254, 276] on link at bounding box center [263, 280] width 187 height 187
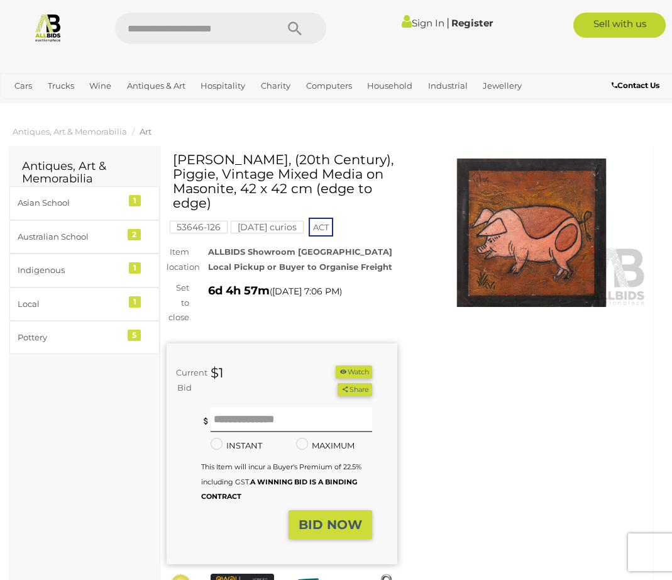
click at [523, 238] on img at bounding box center [531, 232] width 231 height 149
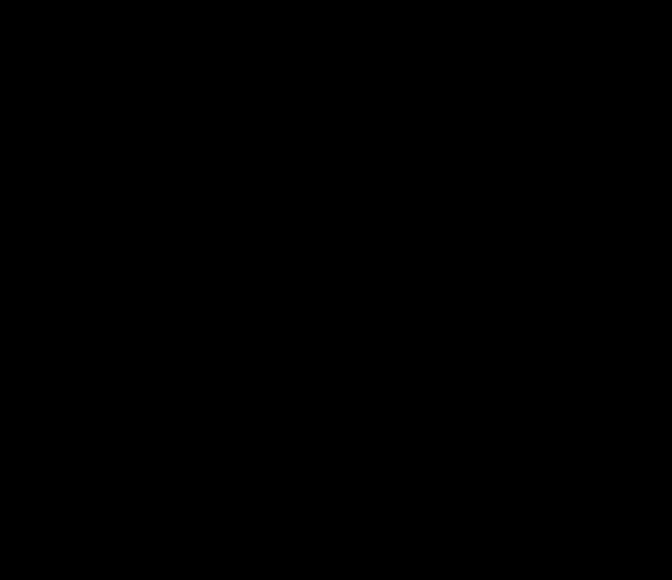
click at [523, 238] on div at bounding box center [336, 287] width 672 height 514
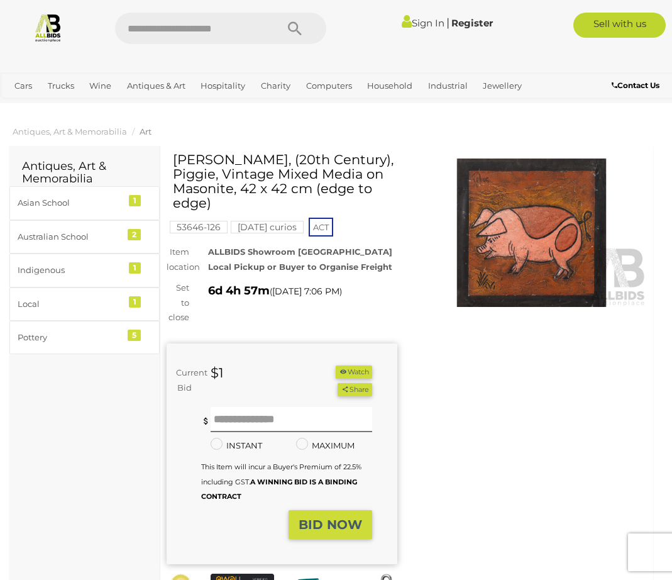
click at [509, 276] on img at bounding box center [531, 232] width 231 height 149
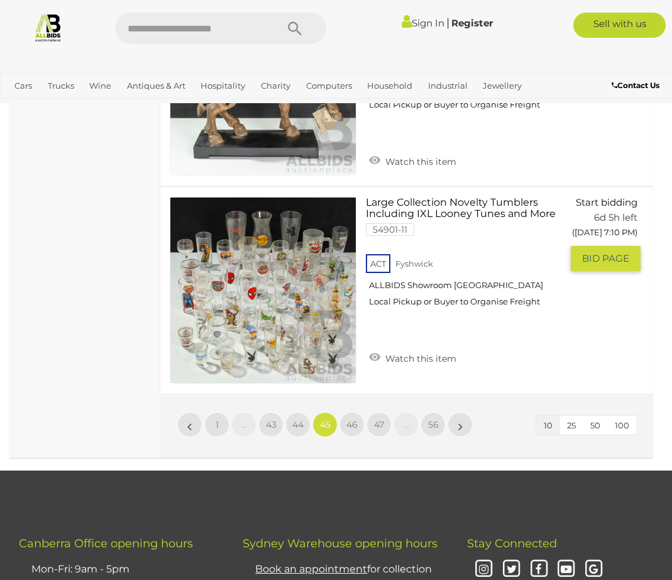
scroll to position [2204, 0]
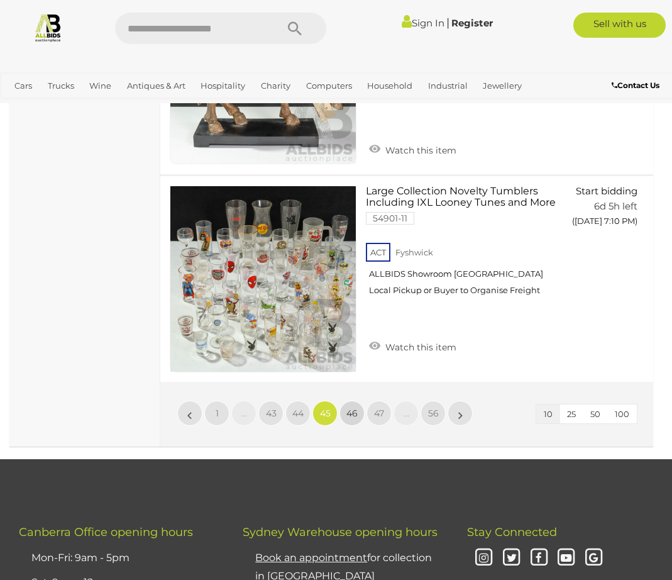
click at [352, 408] on span "46" at bounding box center [352, 413] width 11 height 11
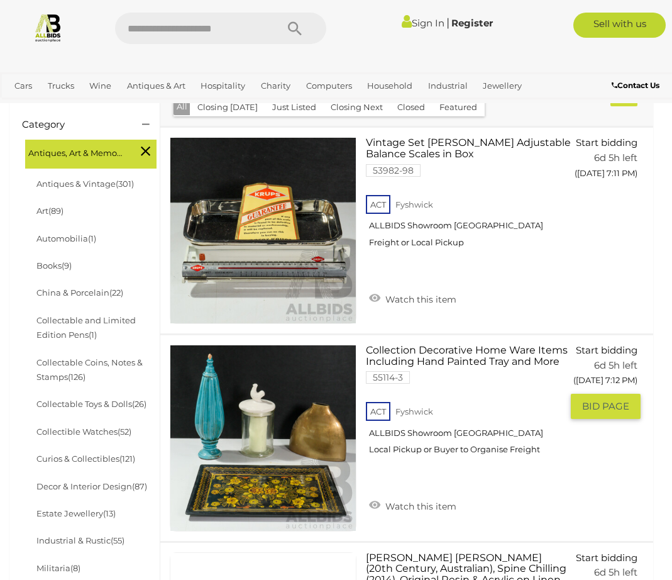
click at [260, 470] on img at bounding box center [263, 438] width 186 height 186
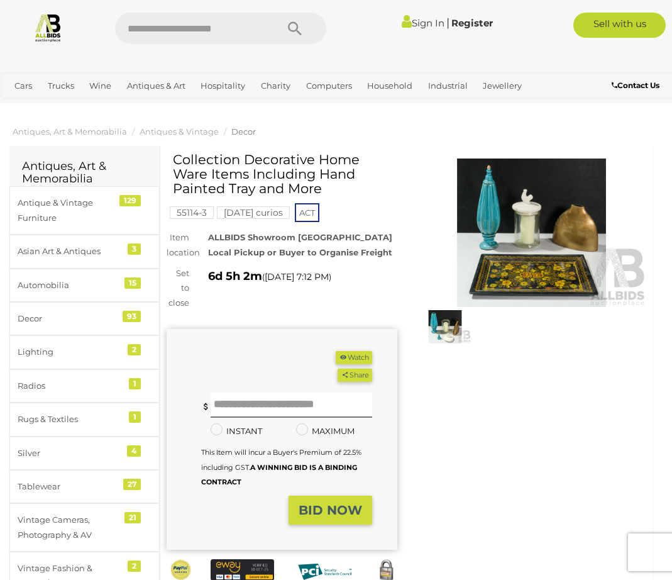
click at [521, 265] on img at bounding box center [531, 232] width 231 height 149
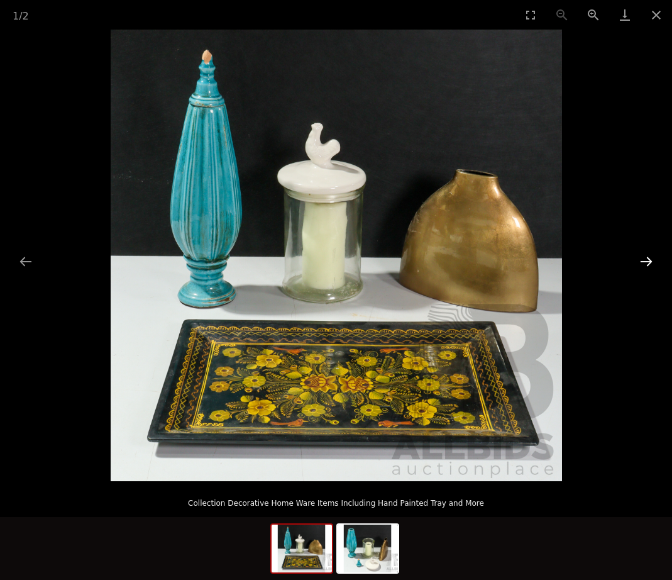
click at [650, 255] on button "Next slide" at bounding box center [646, 261] width 26 height 25
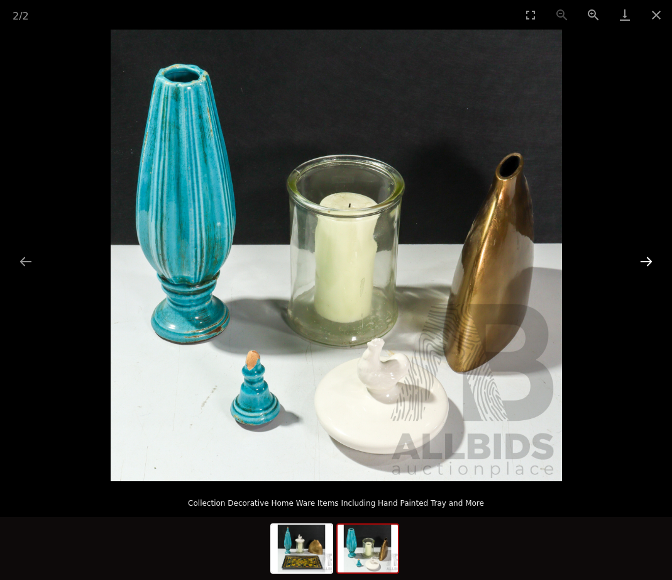
click at [650, 249] on button "Next slide" at bounding box center [646, 261] width 26 height 25
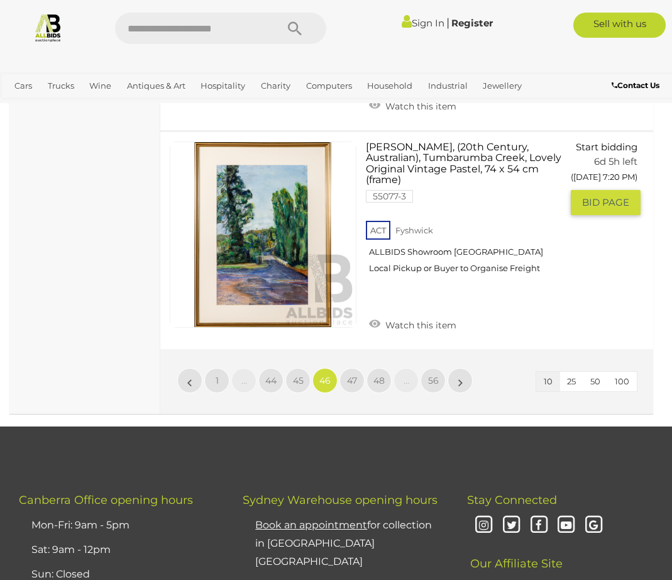
scroll to position [2314, 0]
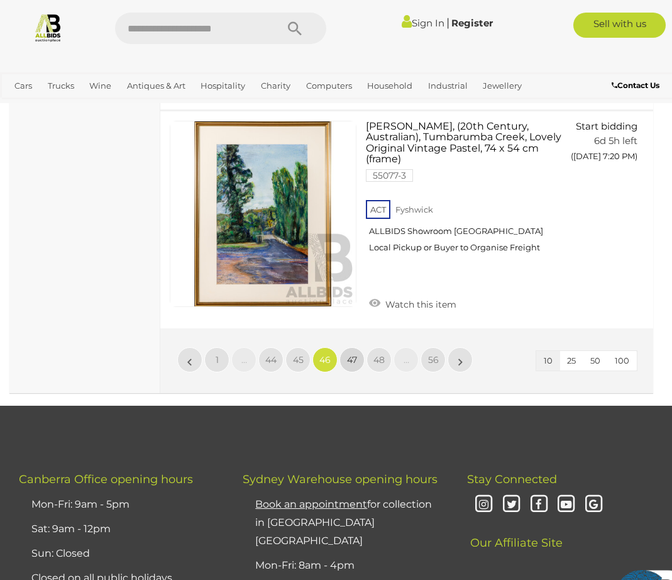
click at [351, 347] on link "47" at bounding box center [352, 359] width 25 height 25
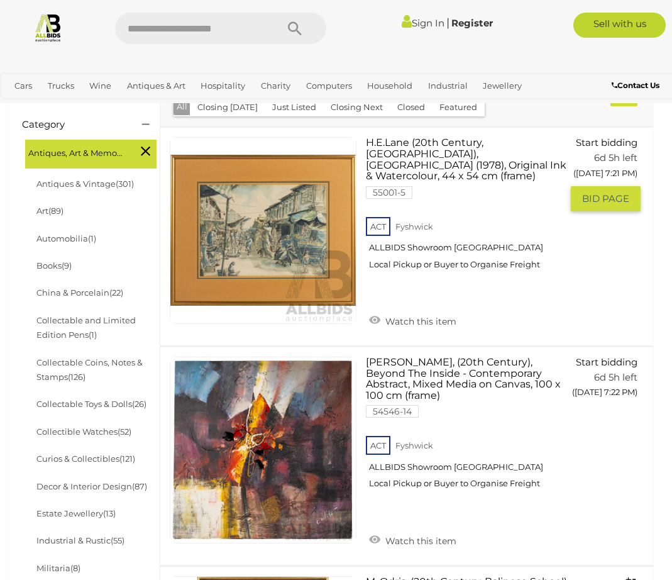
click at [272, 245] on link at bounding box center [263, 230] width 187 height 187
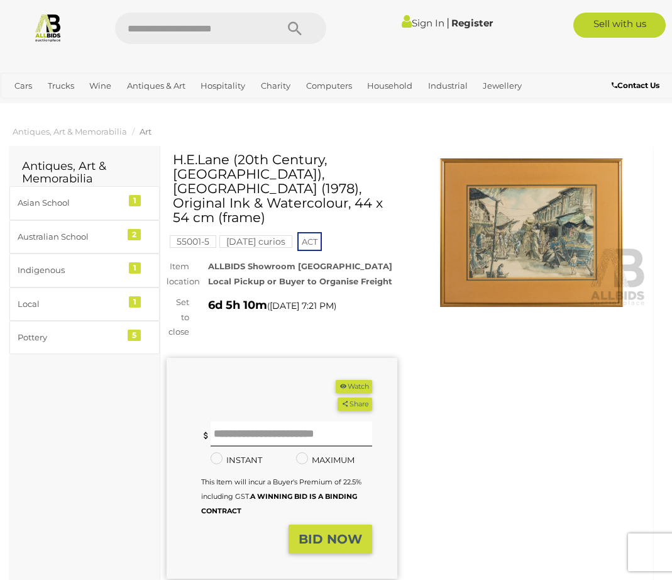
click at [526, 245] on img at bounding box center [531, 232] width 231 height 149
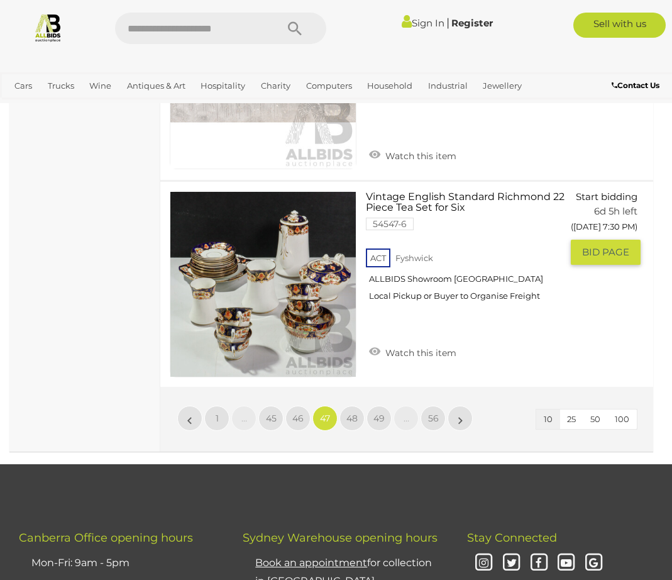
scroll to position [2257, 0]
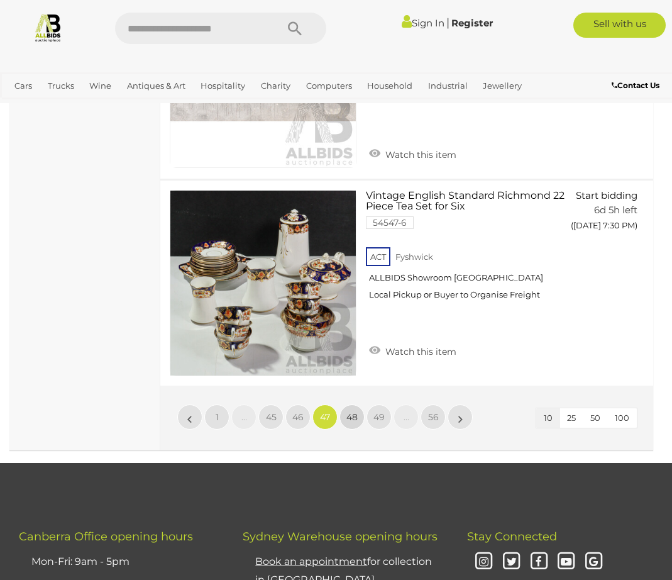
click at [349, 411] on span "48" at bounding box center [352, 416] width 11 height 11
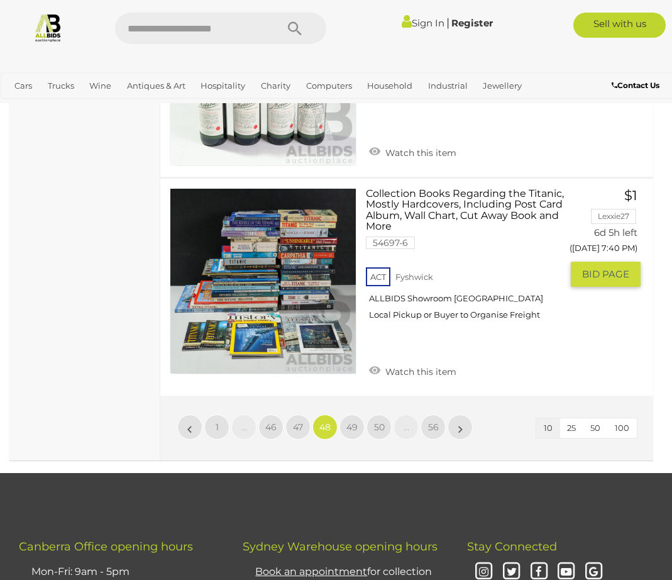
scroll to position [2170, 0]
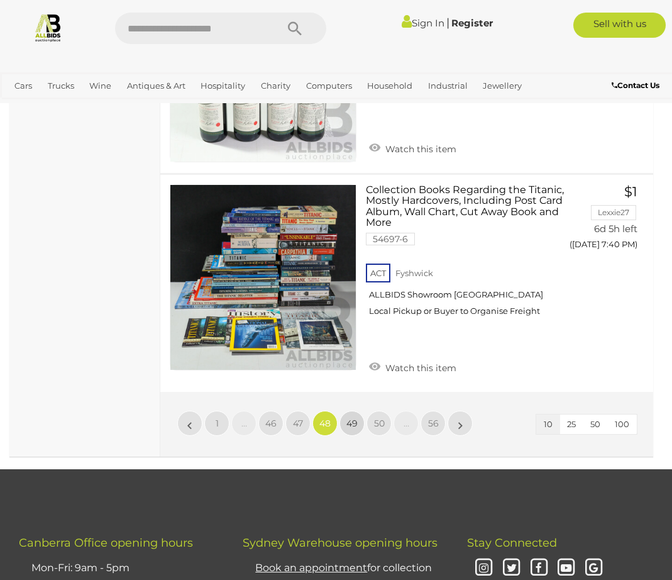
click at [349, 418] on span "49" at bounding box center [352, 423] width 11 height 11
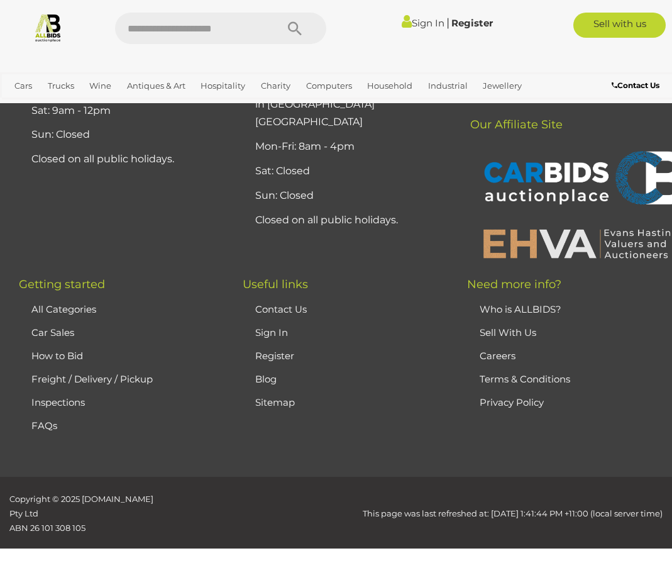
scroll to position [326, 0]
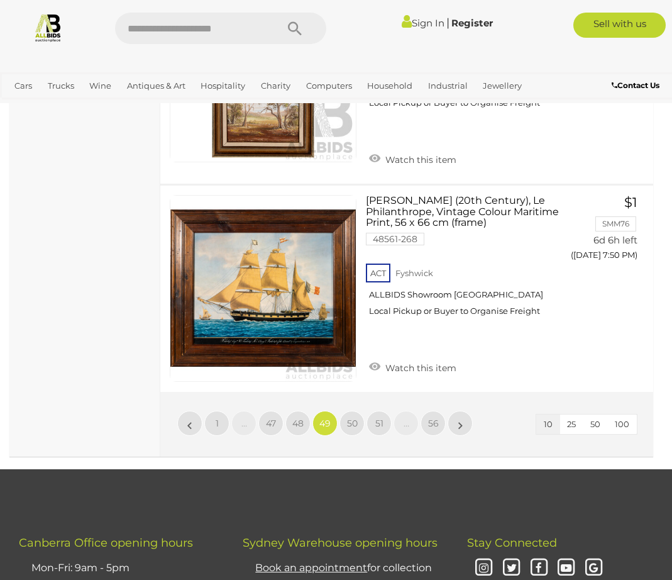
scroll to position [2212, 0]
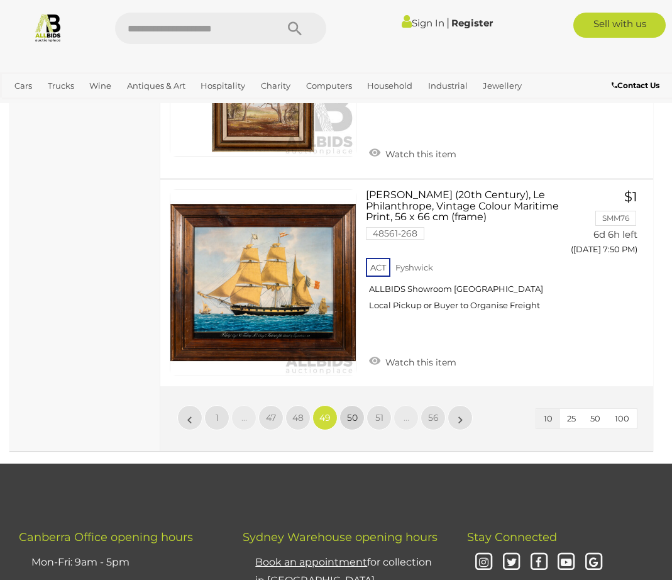
click at [353, 412] on span "50" at bounding box center [352, 417] width 11 height 11
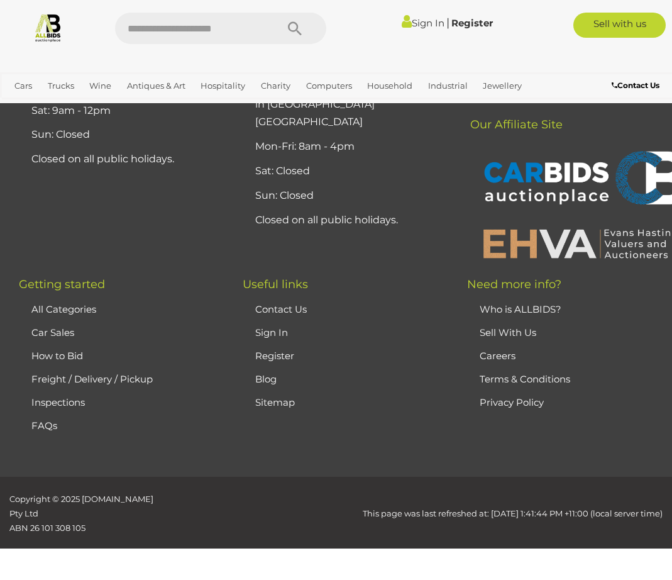
scroll to position [326, 0]
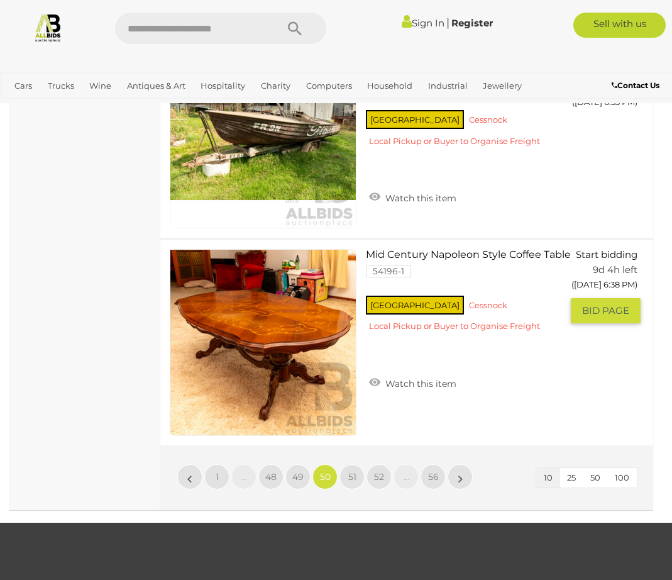
scroll to position [2129, 0]
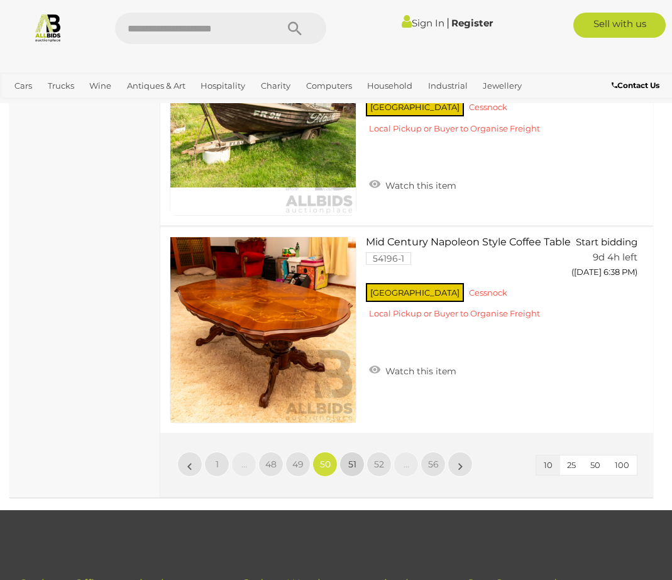
click at [350, 458] on span "51" at bounding box center [352, 463] width 8 height 11
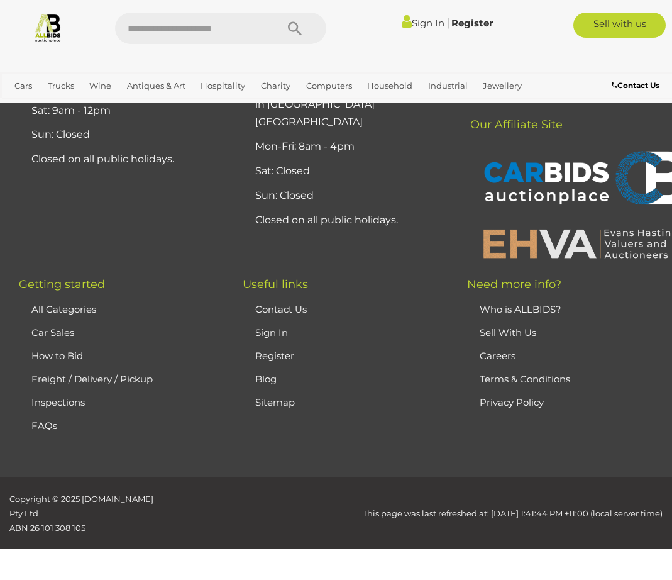
scroll to position [326, 0]
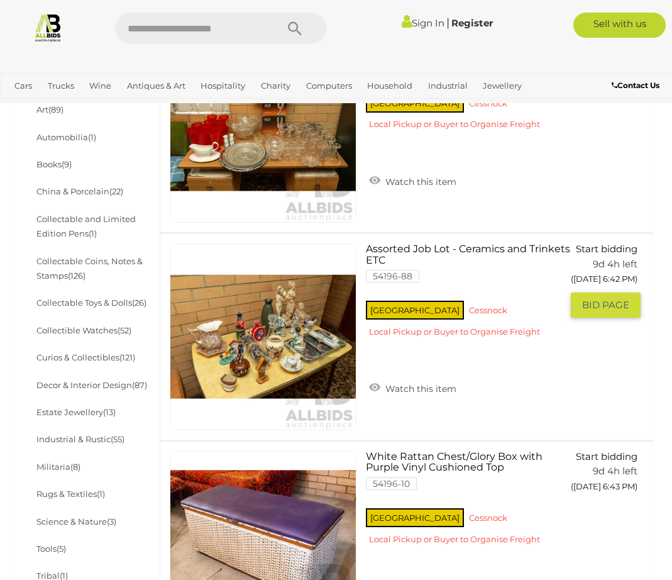
scroll to position [452, 0]
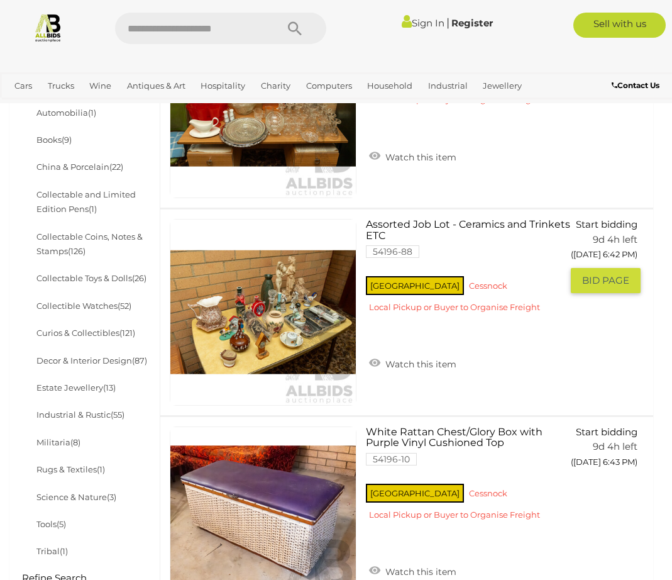
click at [260, 314] on link at bounding box center [263, 312] width 187 height 187
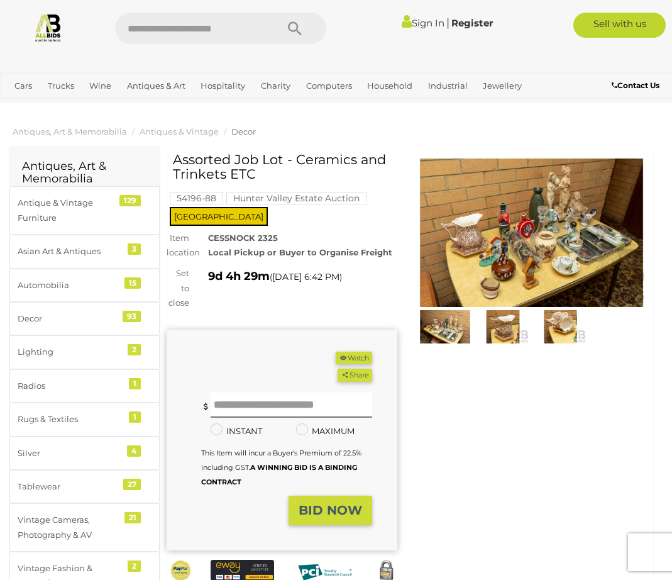
click at [602, 211] on img at bounding box center [531, 232] width 231 height 149
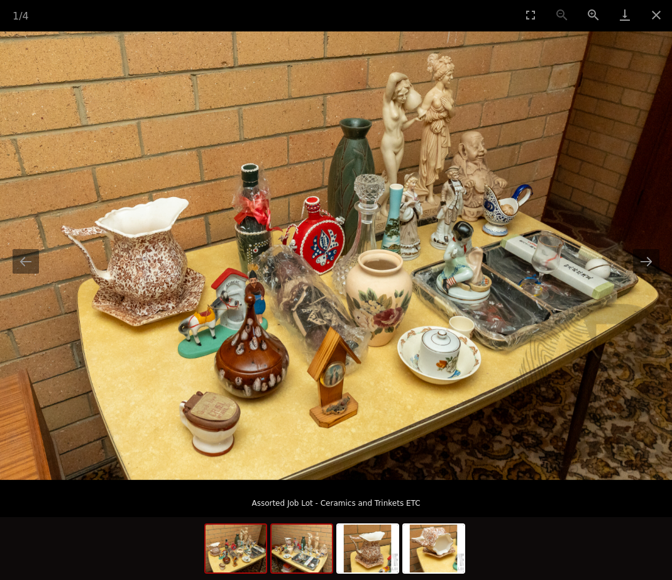
click at [305, 559] on img at bounding box center [302, 549] width 60 height 48
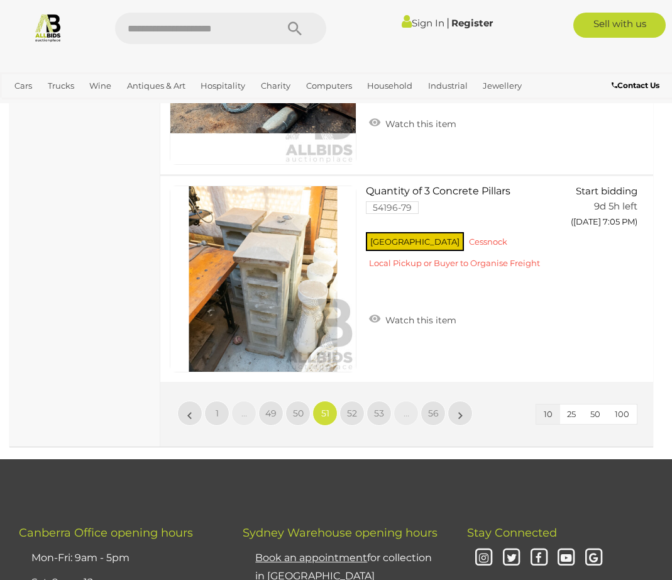
scroll to position [2188, 0]
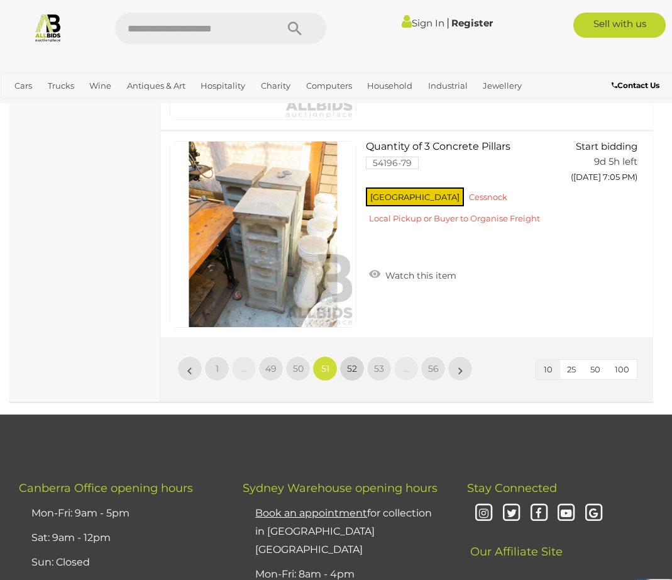
click at [353, 365] on span "52" at bounding box center [352, 368] width 10 height 11
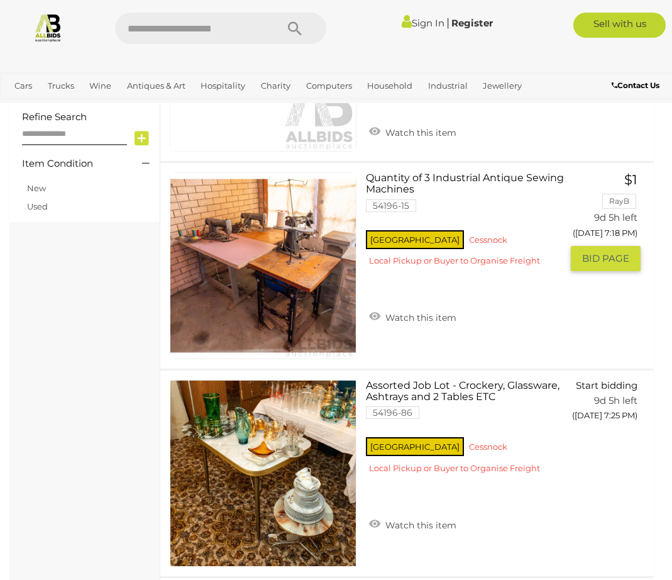
scroll to position [913, 0]
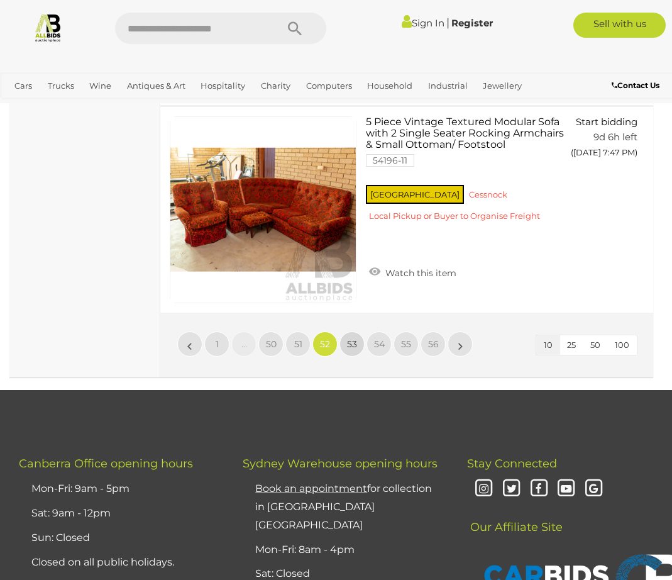
click at [353, 342] on span "53" at bounding box center [352, 343] width 10 height 11
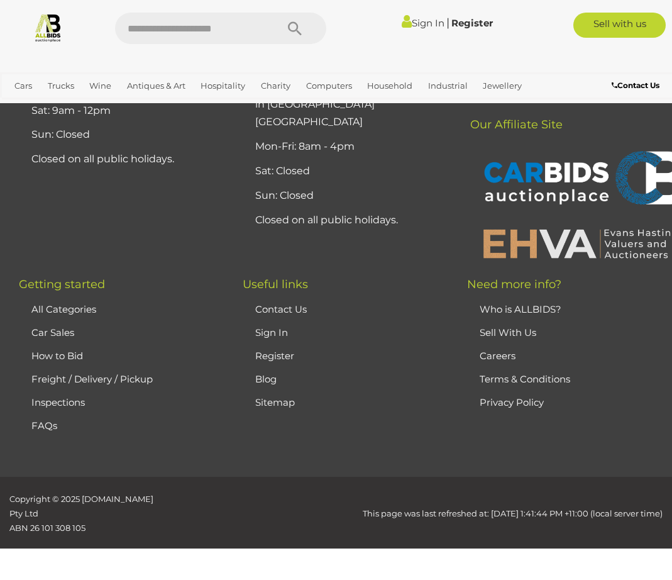
scroll to position [326, 0]
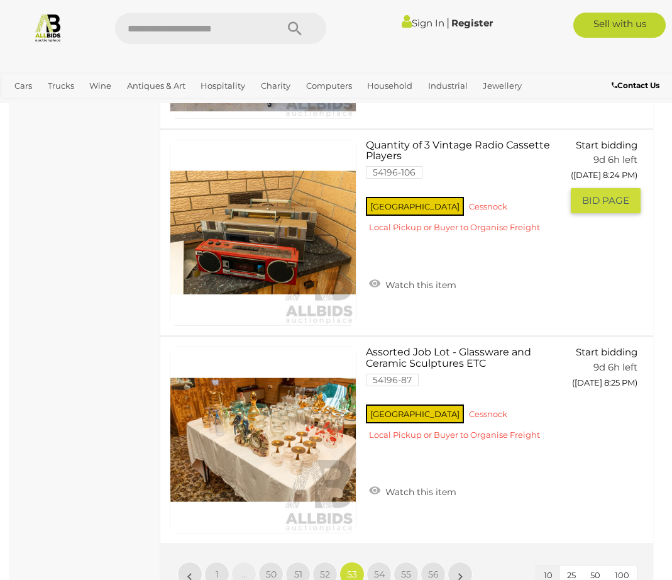
scroll to position [2045, 0]
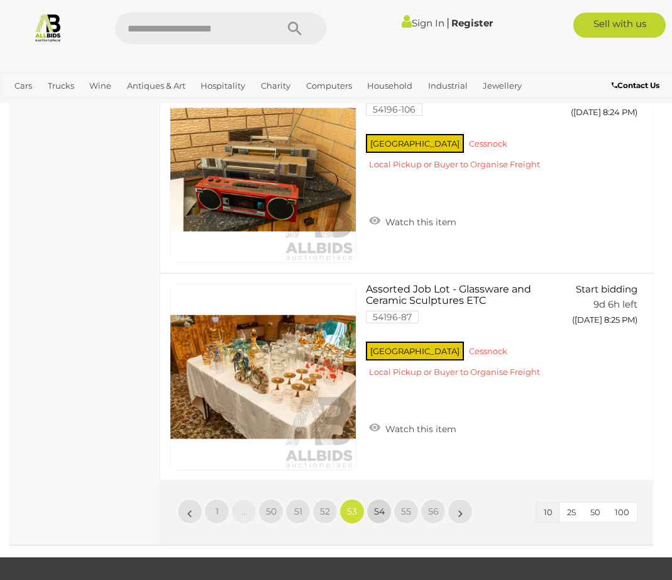
click at [385, 506] on link "54" at bounding box center [379, 511] width 25 height 25
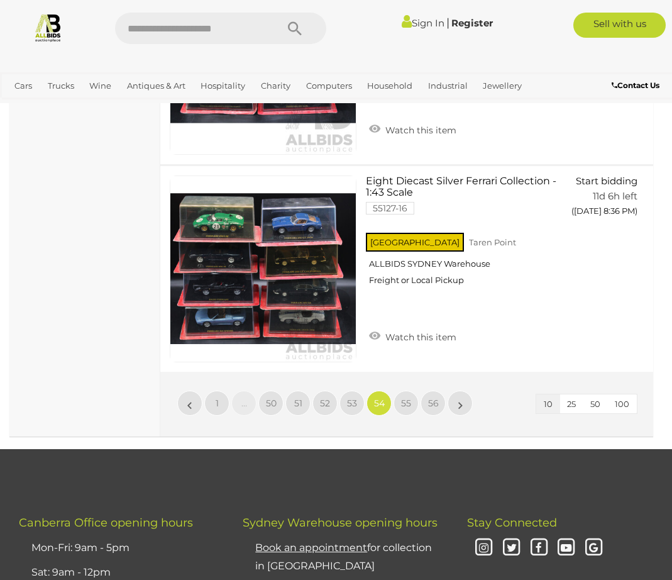
scroll to position [2212, 0]
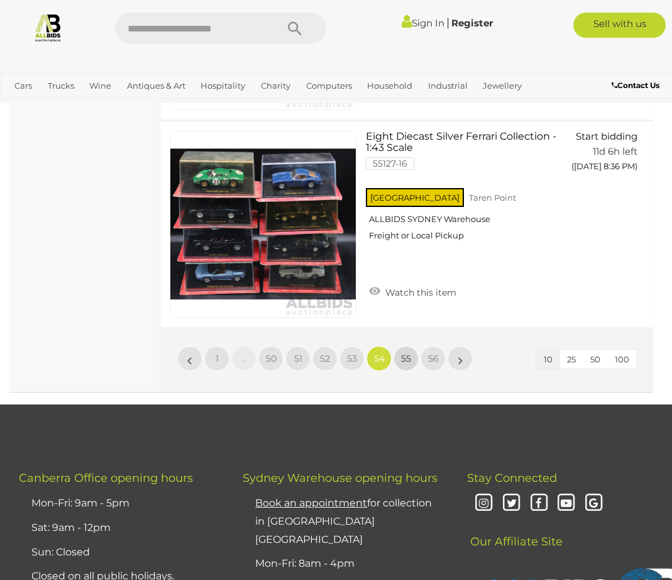
click at [410, 353] on span "55" at bounding box center [406, 358] width 10 height 11
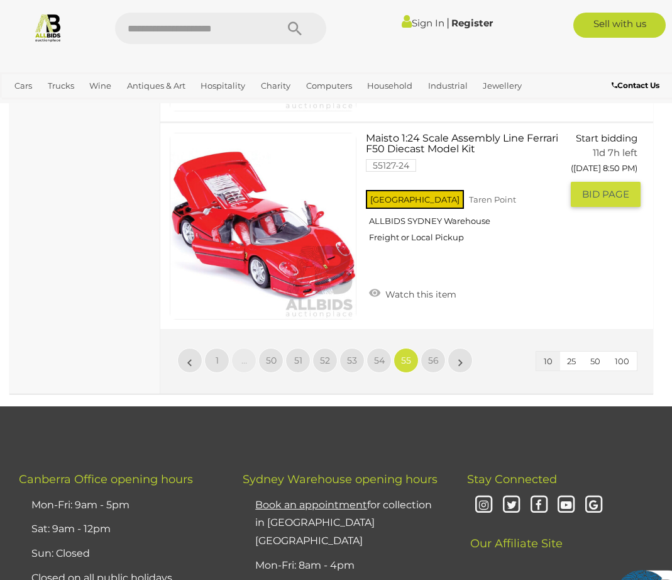
scroll to position [2254, 0]
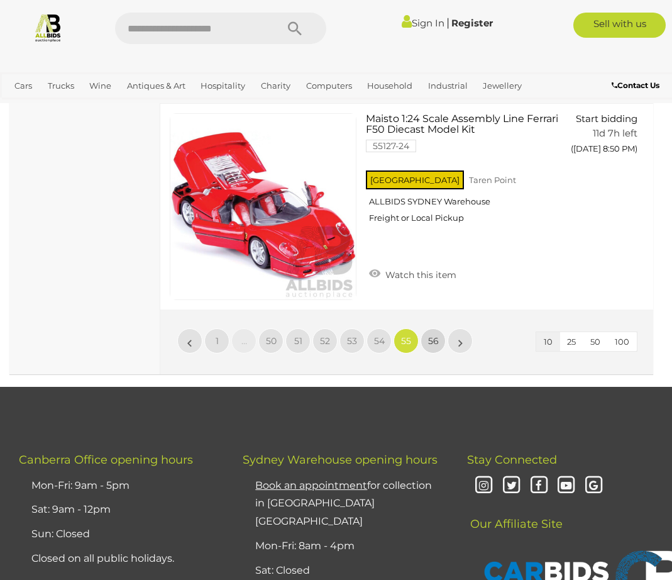
click at [441, 335] on link "56" at bounding box center [433, 340] width 25 height 25
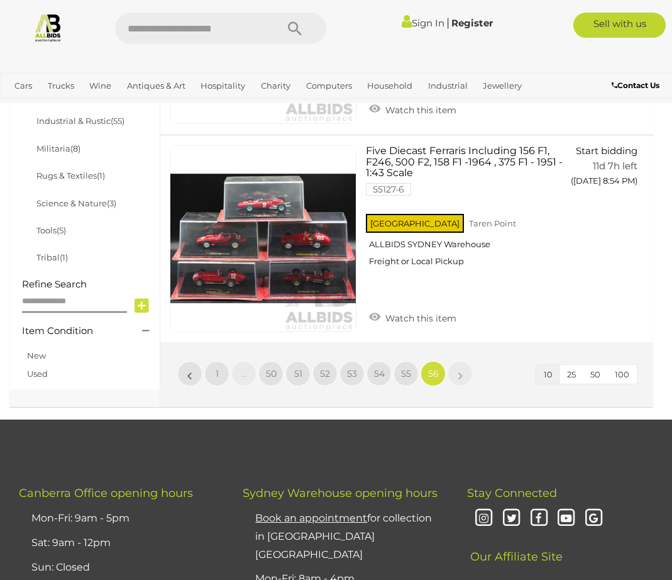
scroll to position [787, 0]
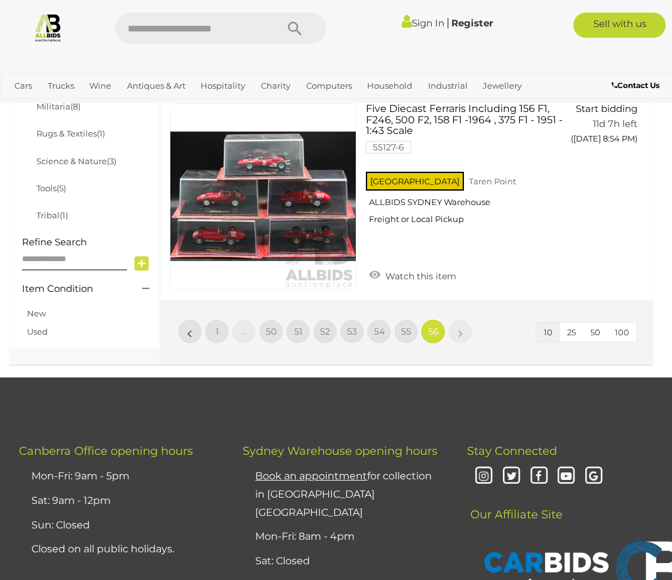
click at [462, 332] on li "»" at bounding box center [460, 331] width 25 height 25
click at [598, 331] on span "50" at bounding box center [596, 332] width 10 height 10
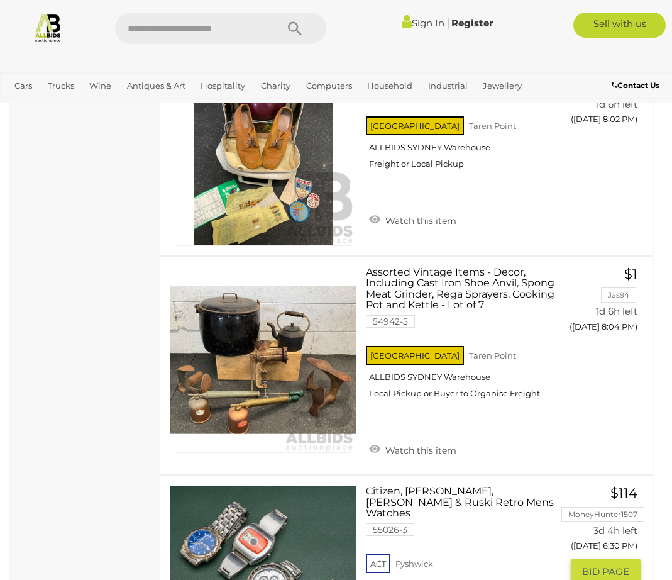
scroll to position [3386, 0]
